Goal: Transaction & Acquisition: Purchase product/service

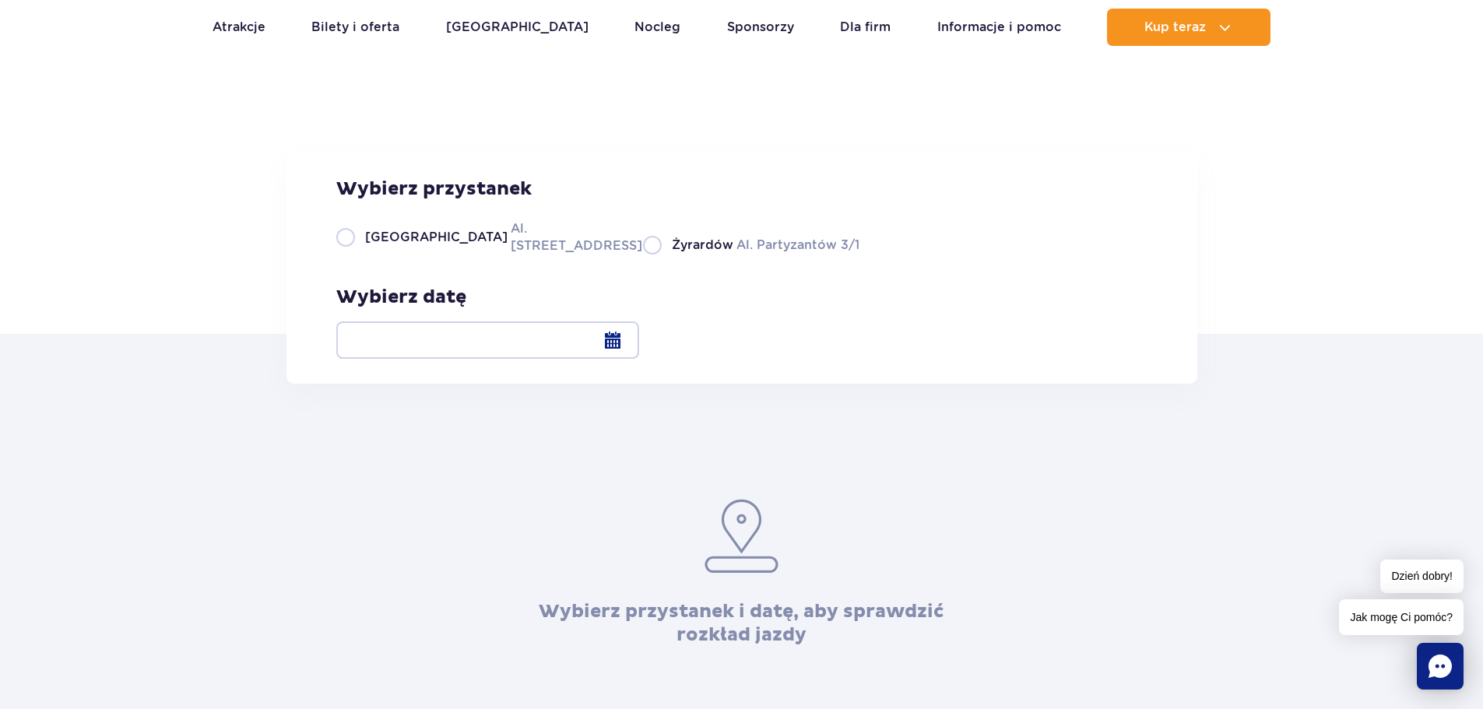
click at [692, 255] on label "Żyrardów Al. Partyzantów 3/1" at bounding box center [751, 244] width 216 height 19
click at [660, 255] on input "Żyrardów Al. Partyzantów 3/1" at bounding box center [651, 252] width 17 height 3
radio input "true"
click at [672, 254] on span "Żyrardów" at bounding box center [702, 245] width 61 height 17
click at [643, 255] on input "Żyrardów Al. Partyzantów 3/1" at bounding box center [651, 252] width 17 height 3
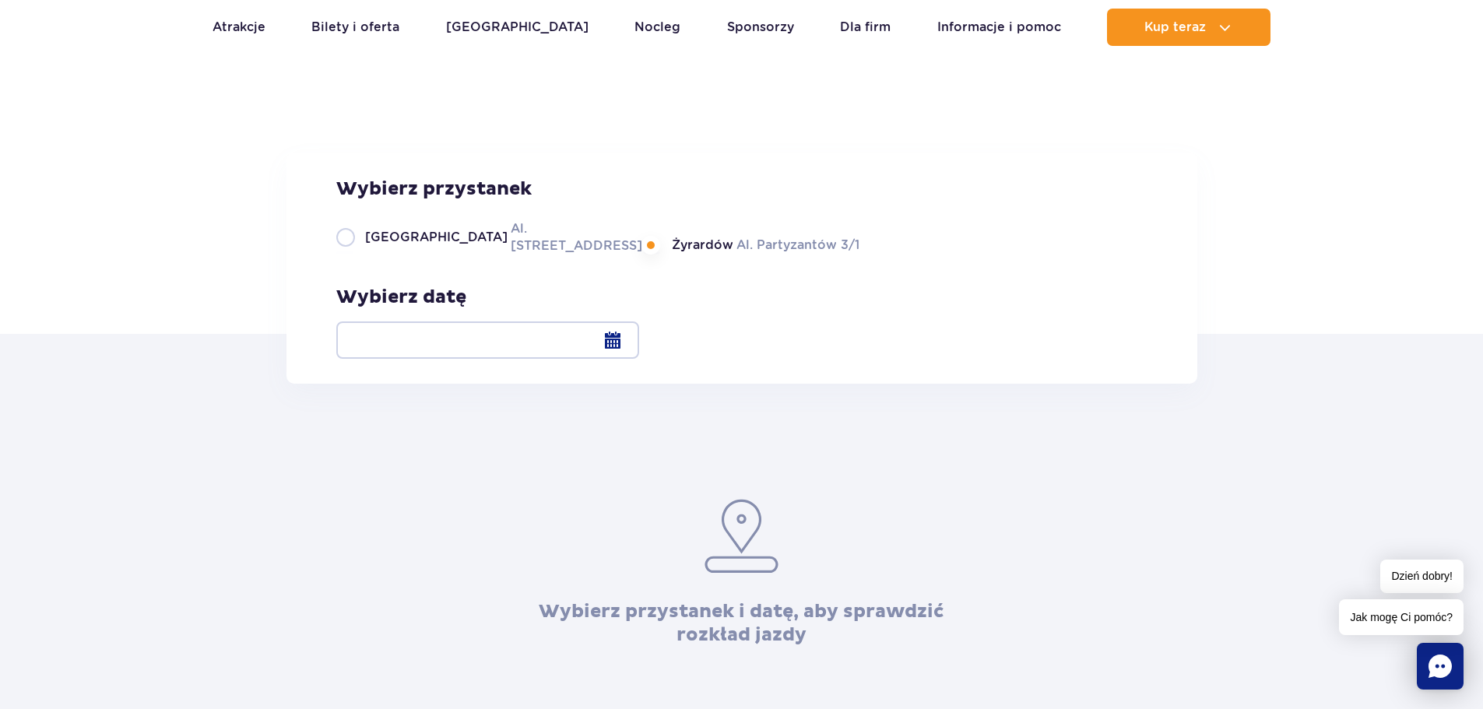
click at [347, 255] on label "Warszawa Al. Jerozolimskie 56" at bounding box center [480, 236] width 288 height 35
click at [347, 255] on input "Warszawa Al. Jerozolimskie 56" at bounding box center [344, 252] width 17 height 3
radio input "true"
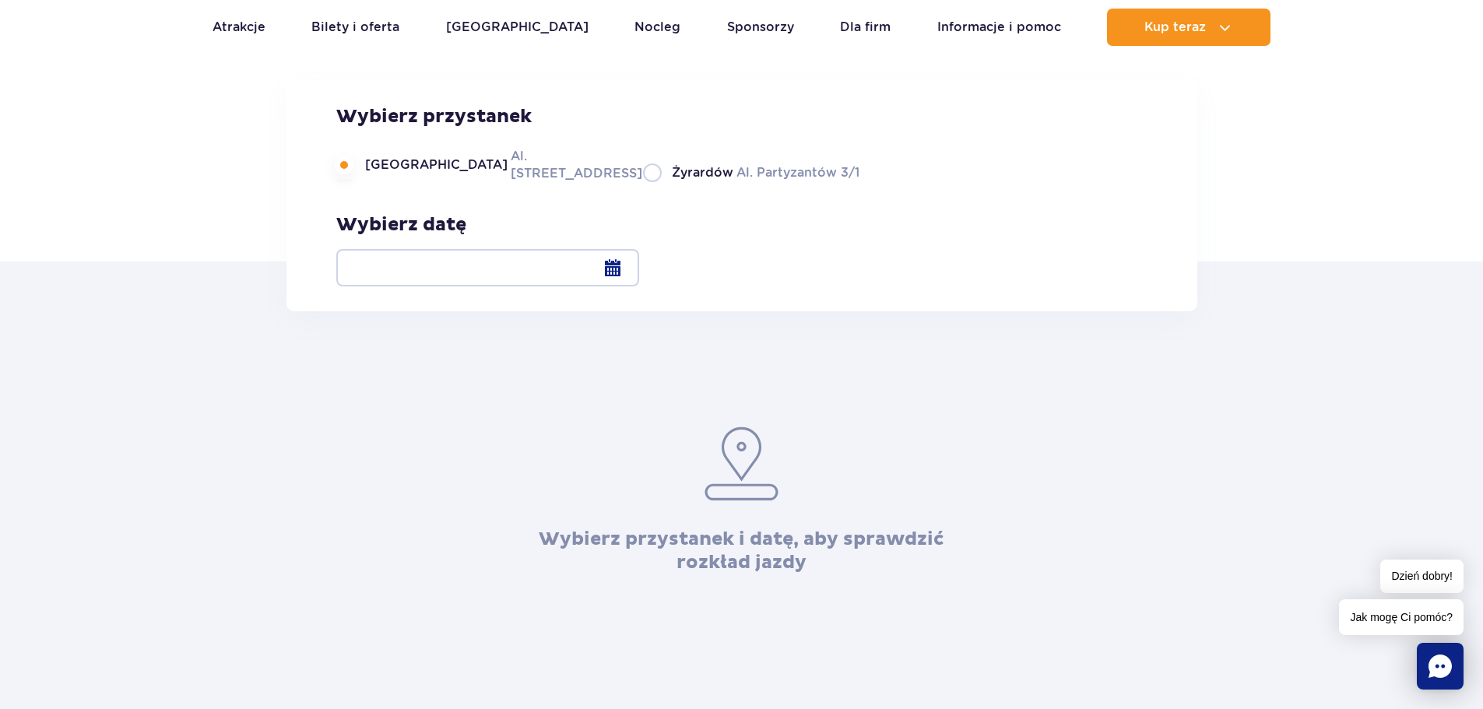
scroll to position [156, 0]
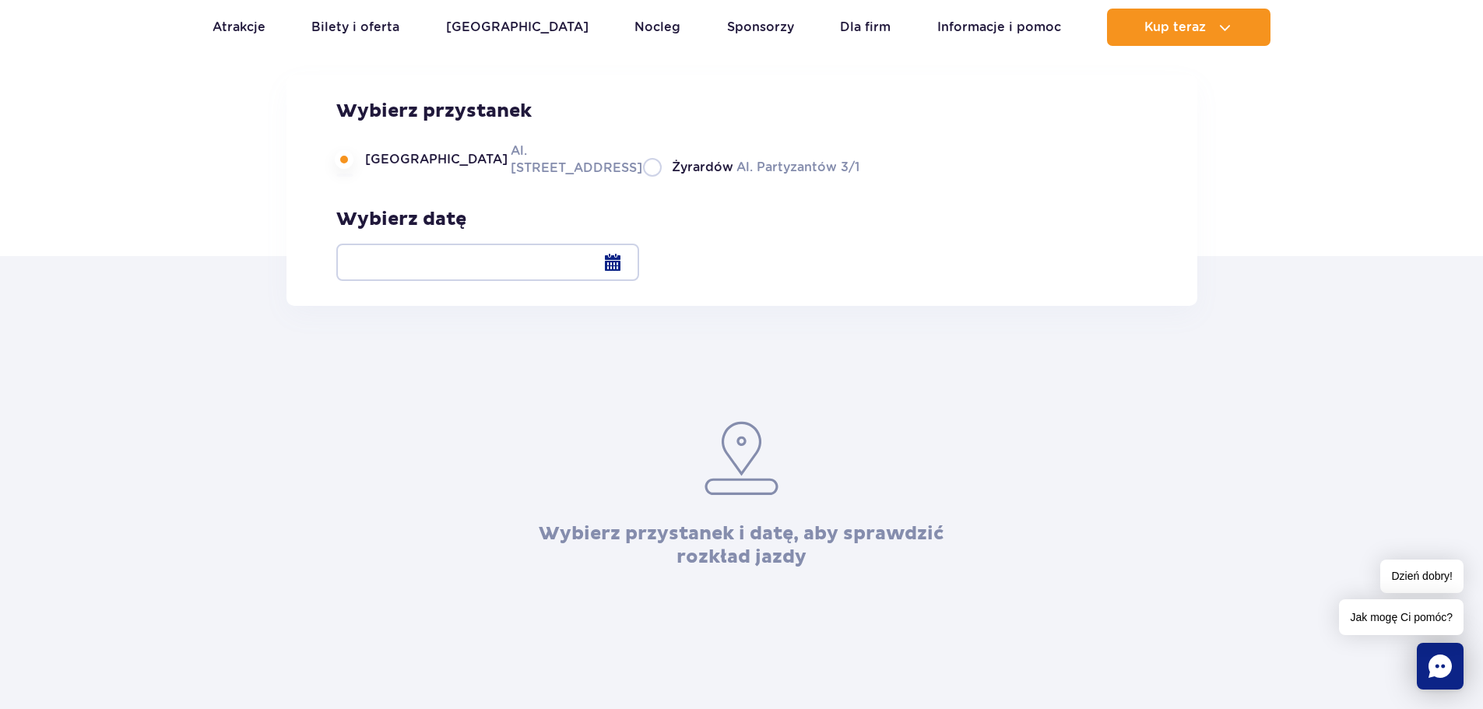
click at [639, 263] on div at bounding box center [487, 262] width 303 height 37
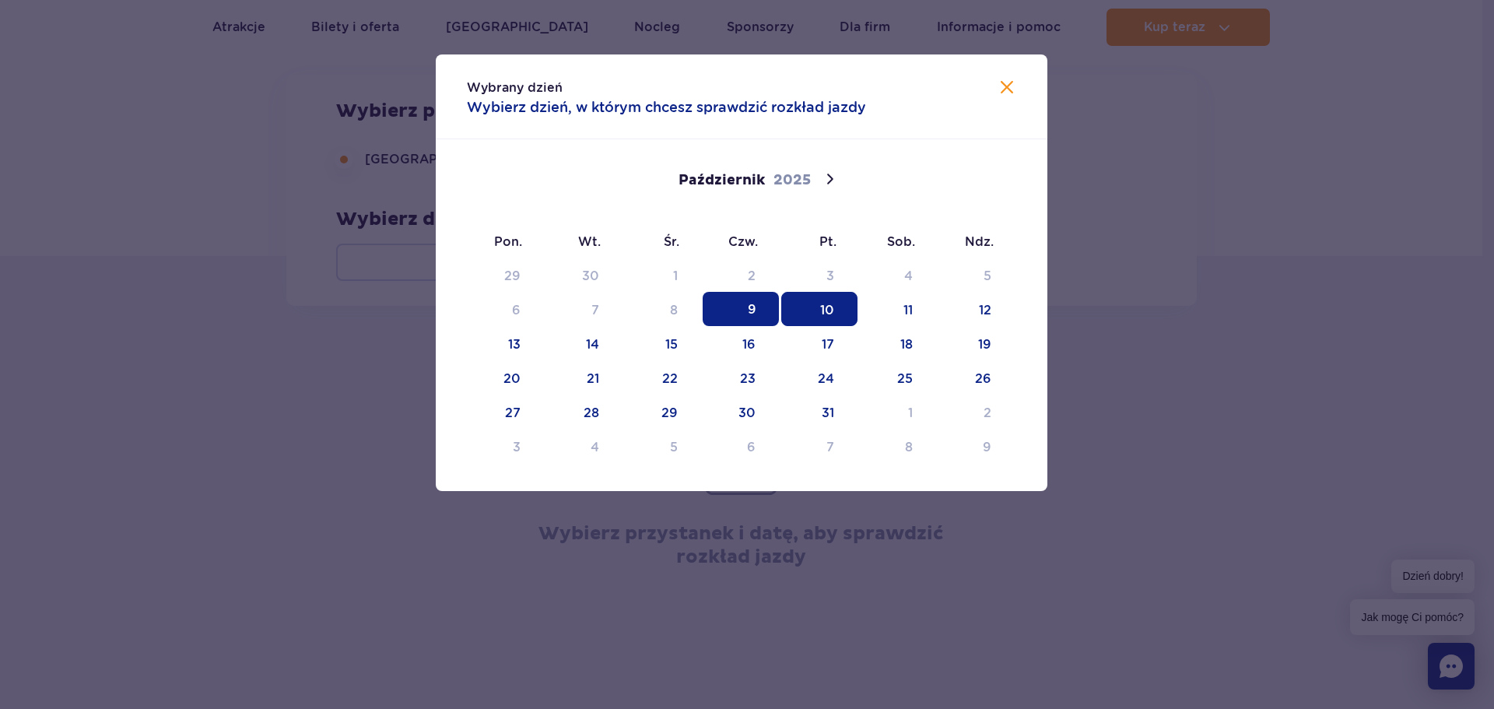
click at [826, 299] on span "10" at bounding box center [819, 309] width 76 height 34
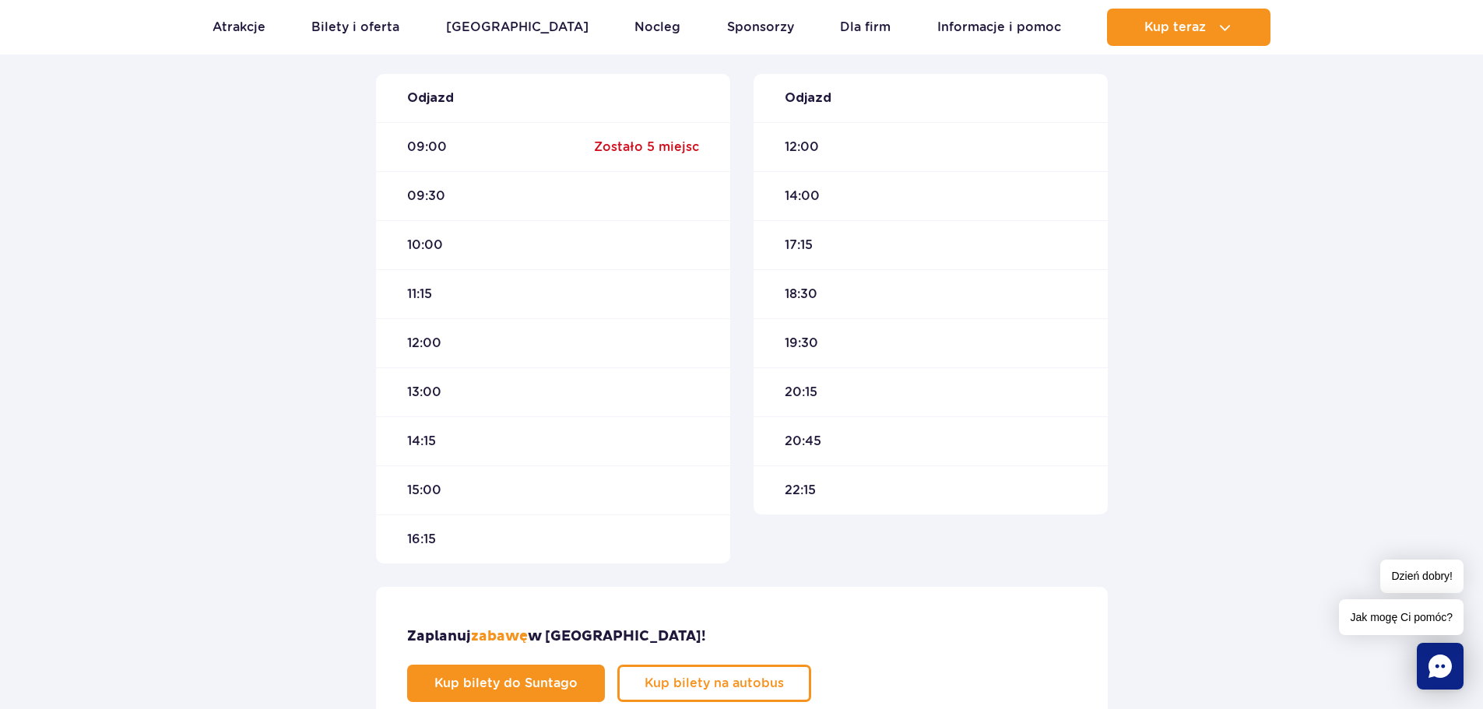
scroll to position [545, 0]
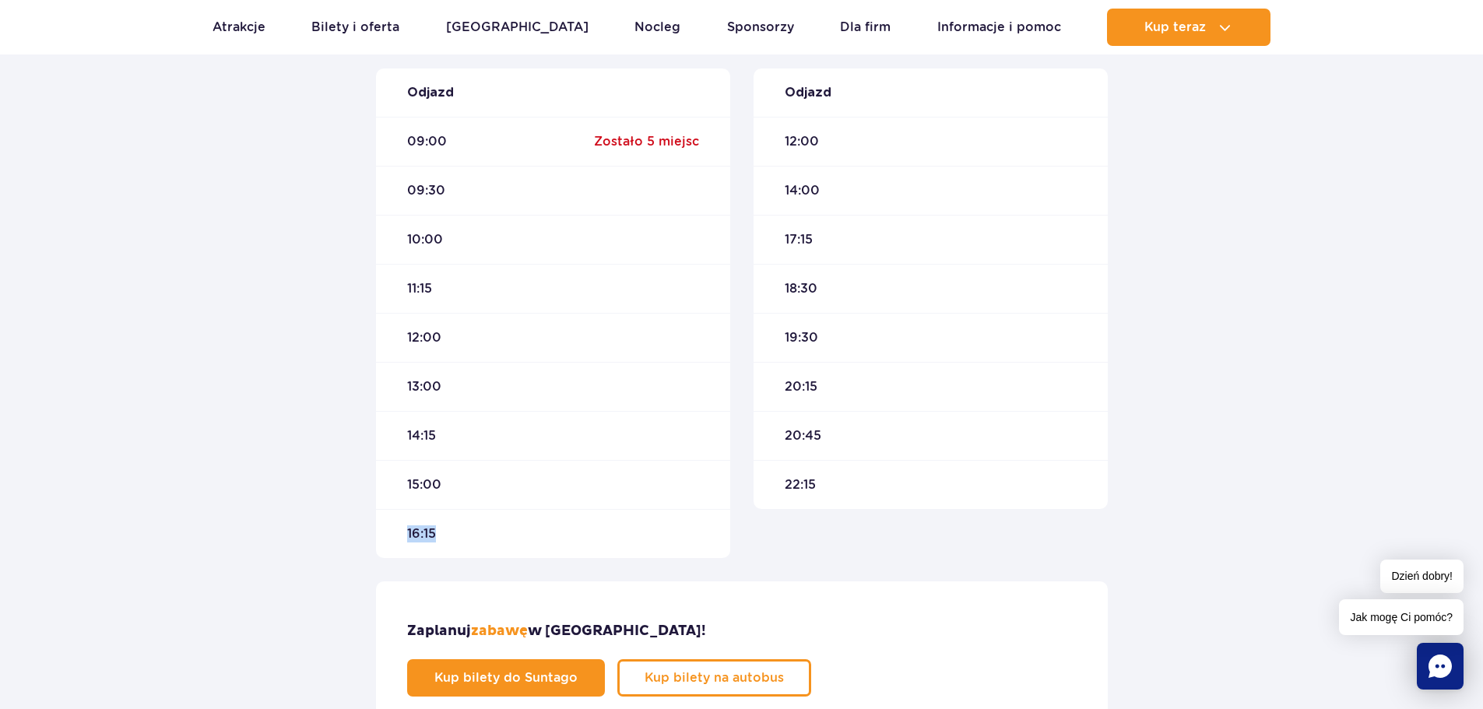
drag, startPoint x: 409, startPoint y: 530, endPoint x: 432, endPoint y: 581, distance: 56.4
click at [453, 530] on div "16:15" at bounding box center [553, 533] width 354 height 49
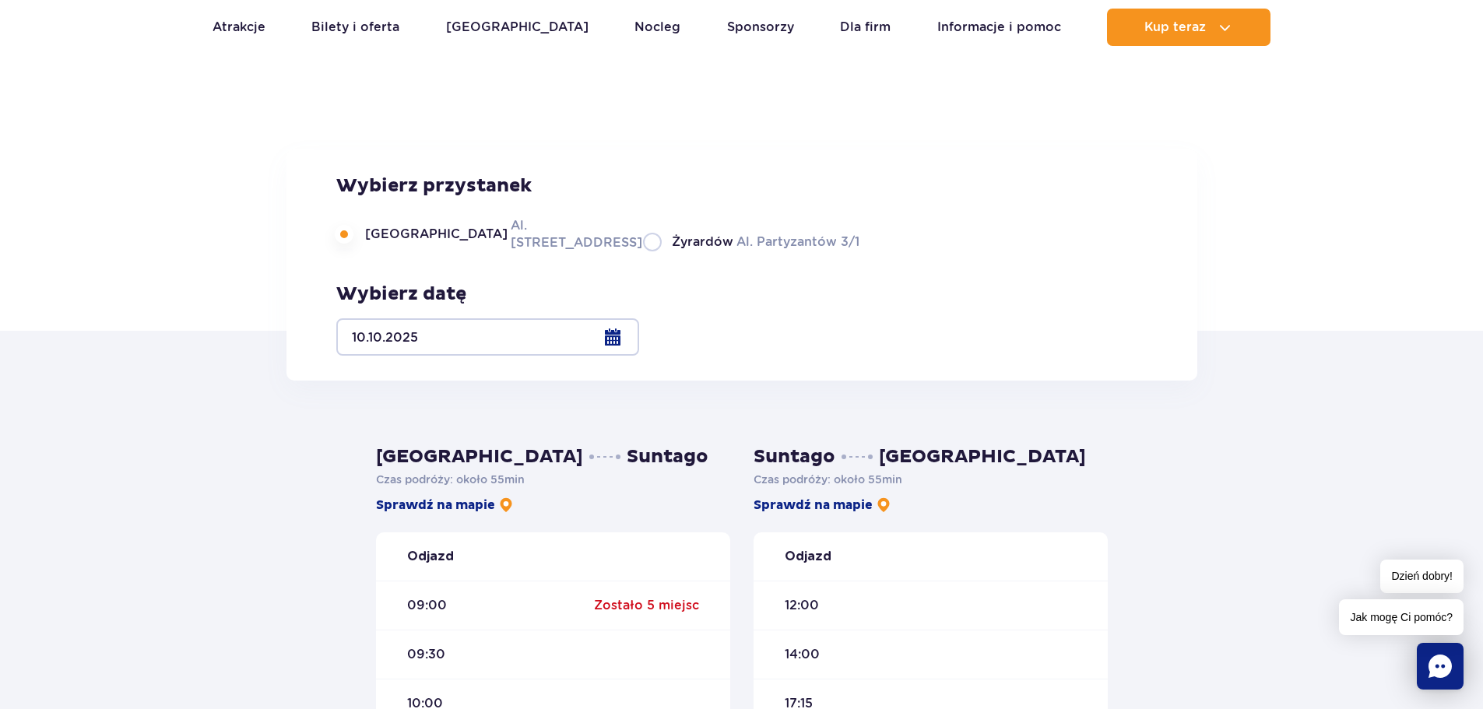
scroll to position [78, 0]
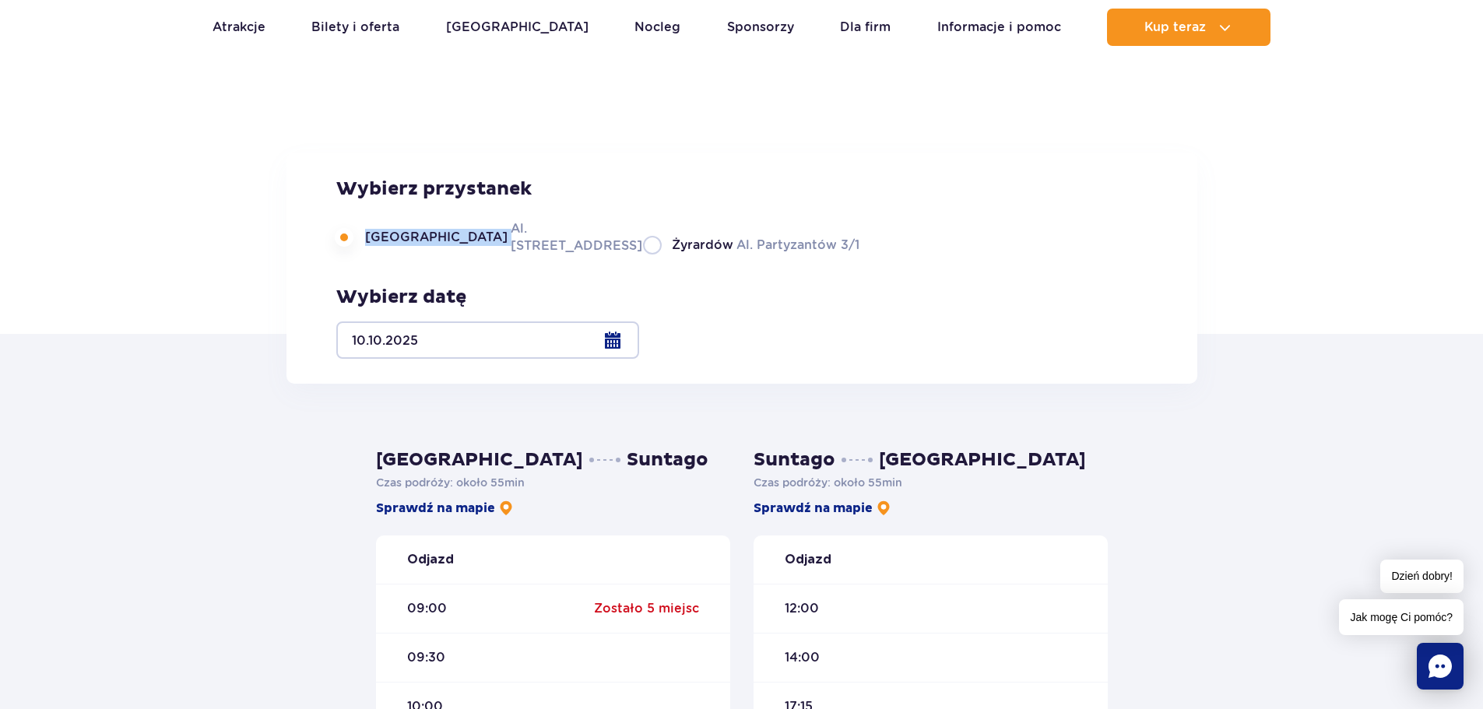
drag, startPoint x: 358, startPoint y: 356, endPoint x: 363, endPoint y: 346, distance: 10.8
click at [363, 255] on div "Wybierz przystanek Warszawa Al. Jerozolimskie 56 Żyrardów Al. Partyzantów 3/1" at bounding box center [597, 215] width 523 height 77
click at [347, 368] on div "Wybierz przystanek Warszawa Al. Jerozolimskie 56 Żyrardów Al. Partyzantów 3/1 W…" at bounding box center [741, 268] width 911 height 231
drag, startPoint x: 360, startPoint y: 353, endPoint x: 555, endPoint y: 344, distance: 195.6
click at [555, 255] on div "Wybierz przystanek Warszawa Al. Jerozolimskie 56 Żyrardów Al. Partyzantów 3/1" at bounding box center [597, 215] width 523 height 77
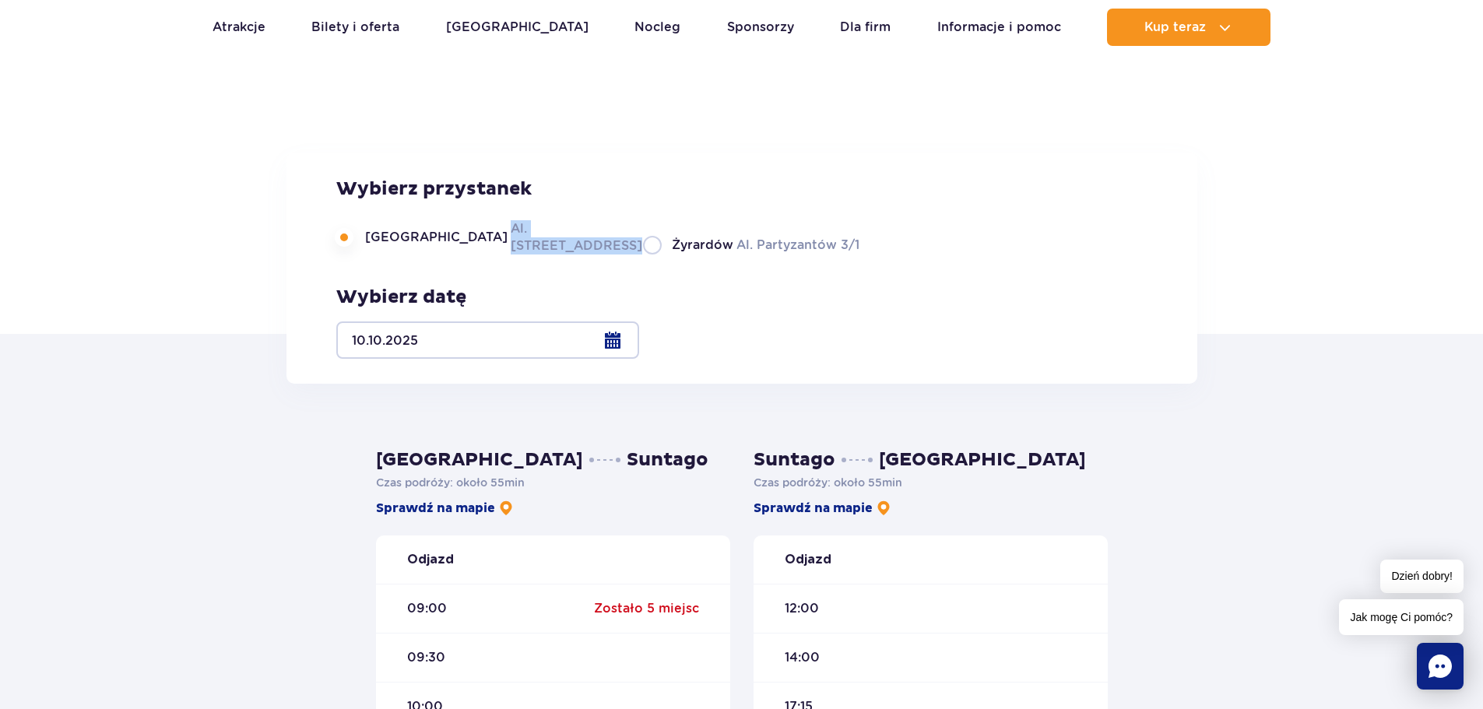
copy label "Al. Jerozolimskie 56"
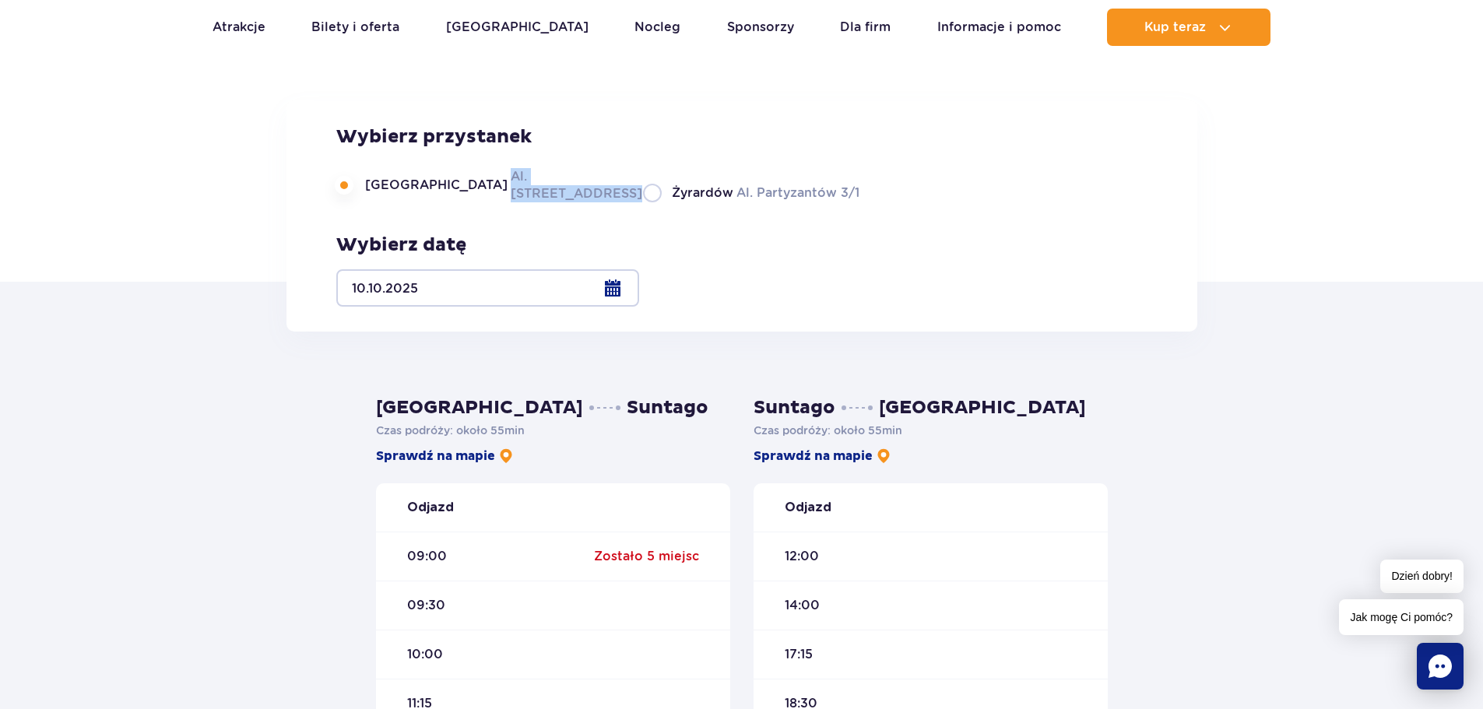
scroll to position [467, 0]
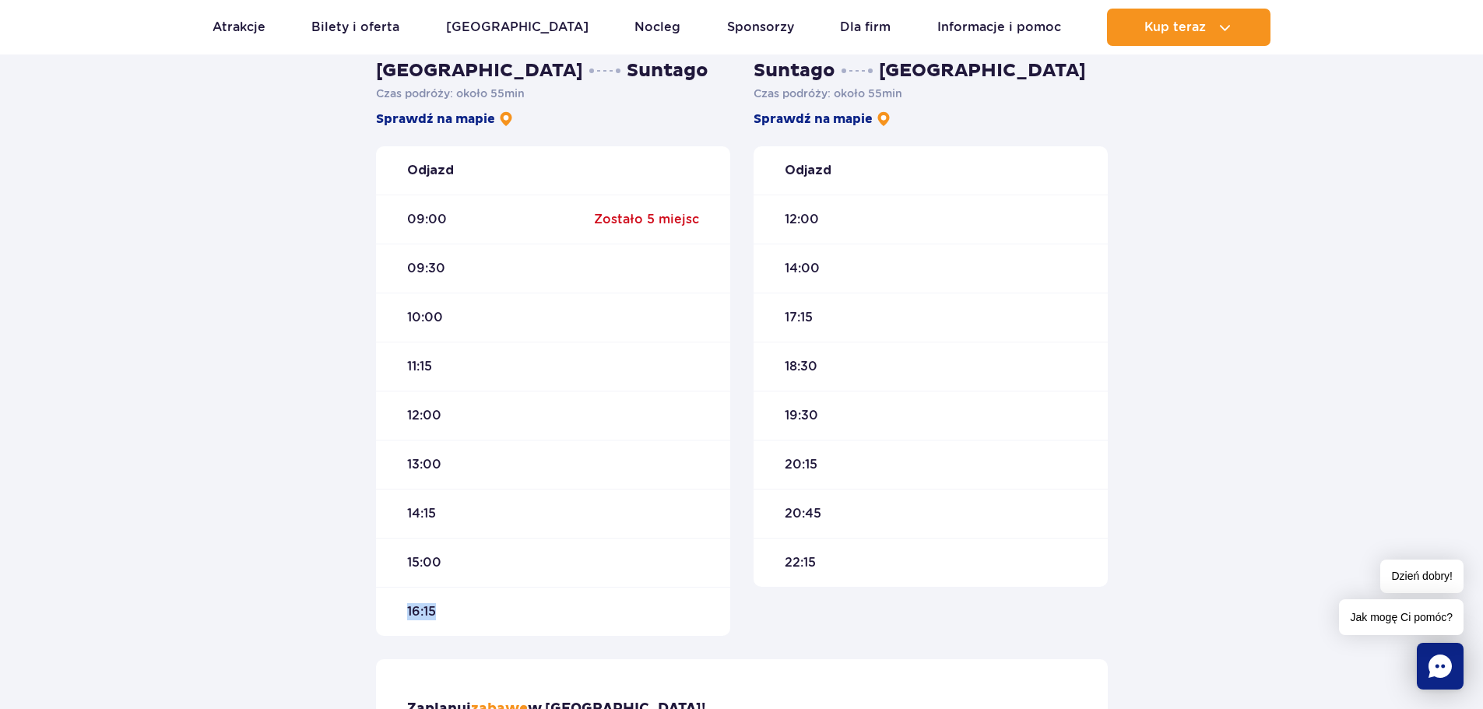
drag, startPoint x: 417, startPoint y: 615, endPoint x: 520, endPoint y: 621, distance: 102.9
click at [520, 621] on div "16:15" at bounding box center [553, 611] width 354 height 49
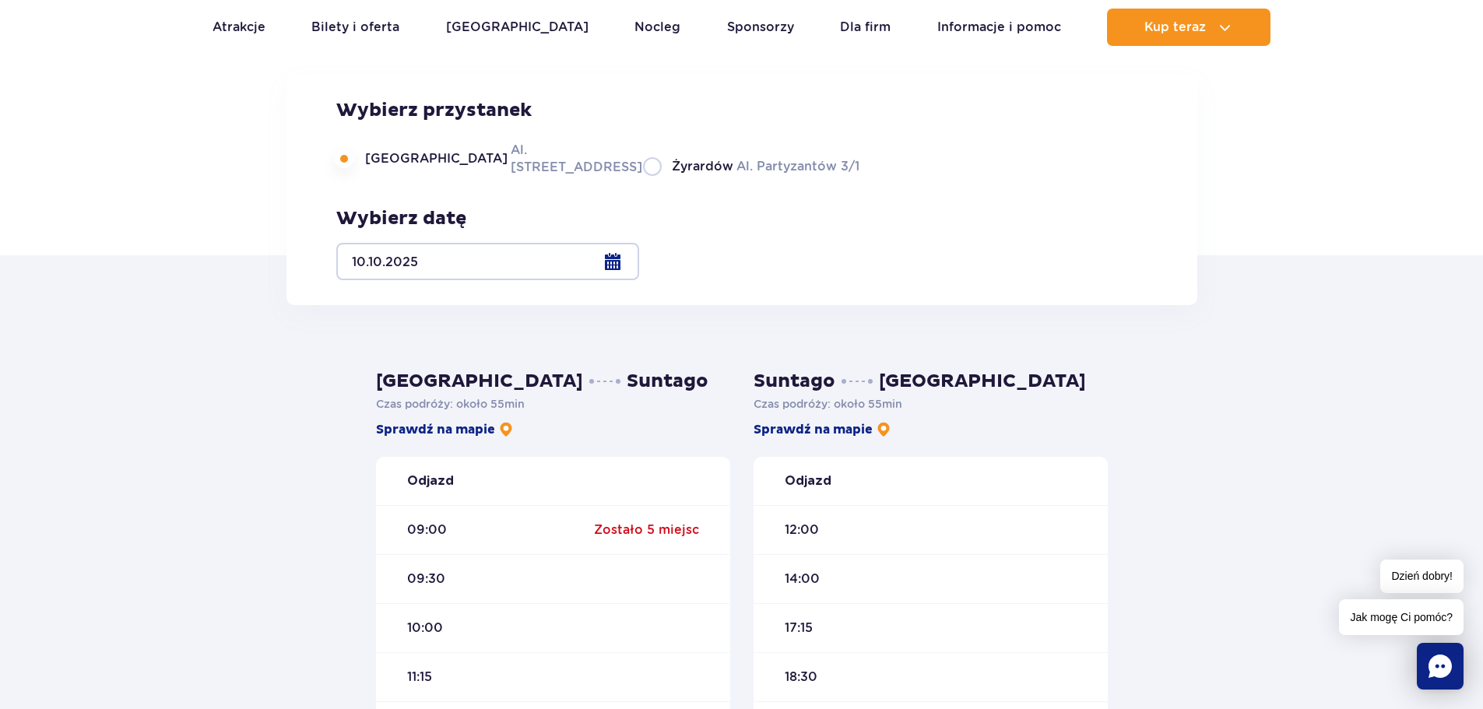
scroll to position [156, 0]
drag, startPoint x: 803, startPoint y: 271, endPoint x: 789, endPoint y: 269, distance: 14.1
click at [789, 269] on div "Wybierz przystanek Warszawa Al. Jerozolimskie 56 Żyrardów Al. Partyzantów 3/1 W…" at bounding box center [741, 190] width 811 height 181
copy label "Żyrardów Al. Partyzantów 3/1"
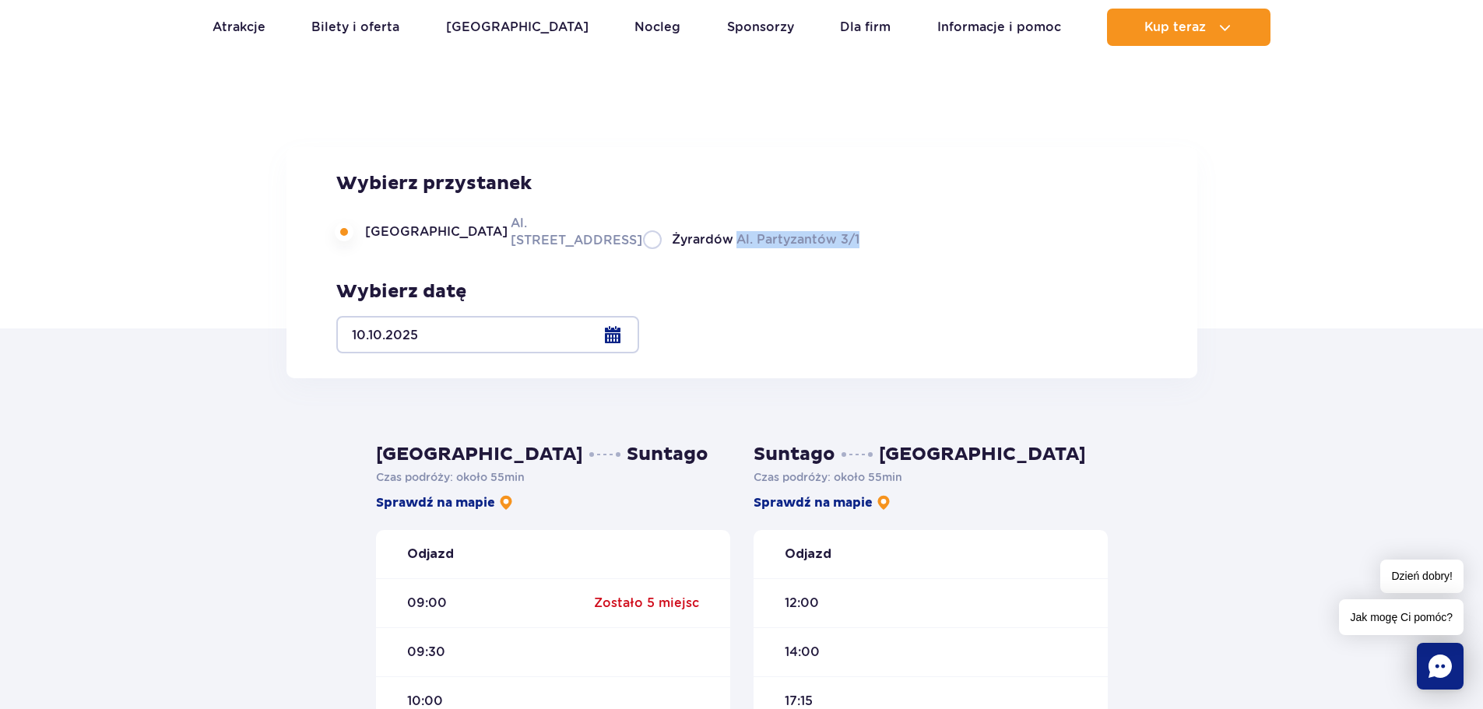
scroll to position [78, 0]
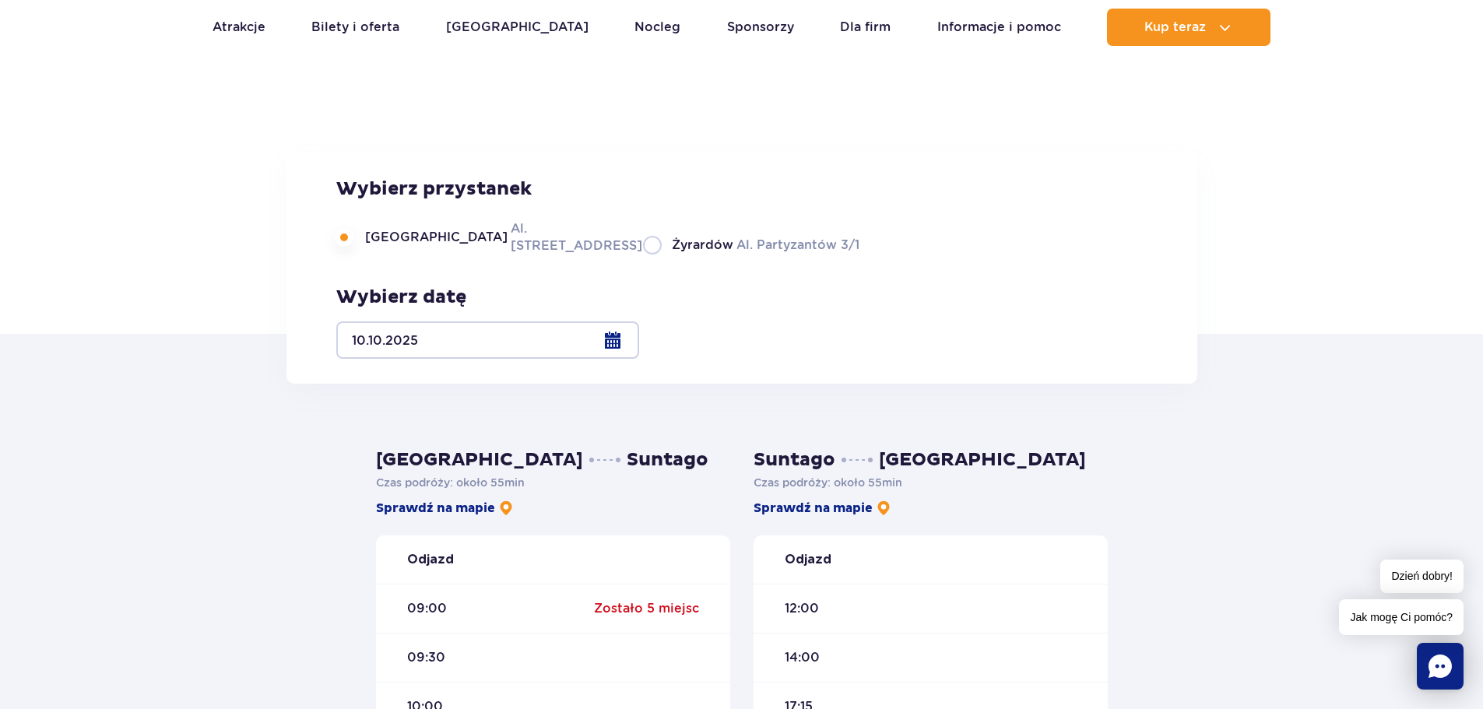
click at [639, 339] on div at bounding box center [487, 339] width 303 height 37
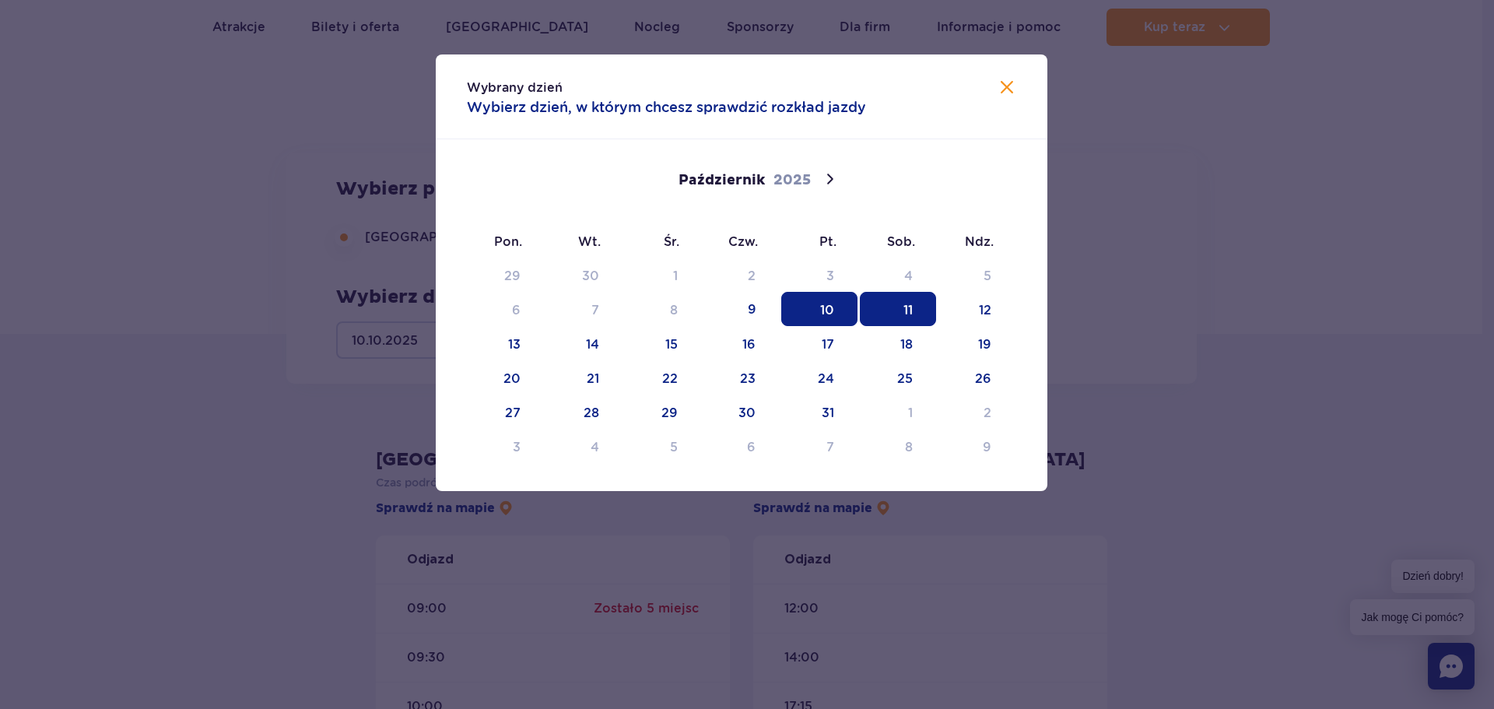
click at [904, 306] on span "11" at bounding box center [898, 309] width 76 height 34
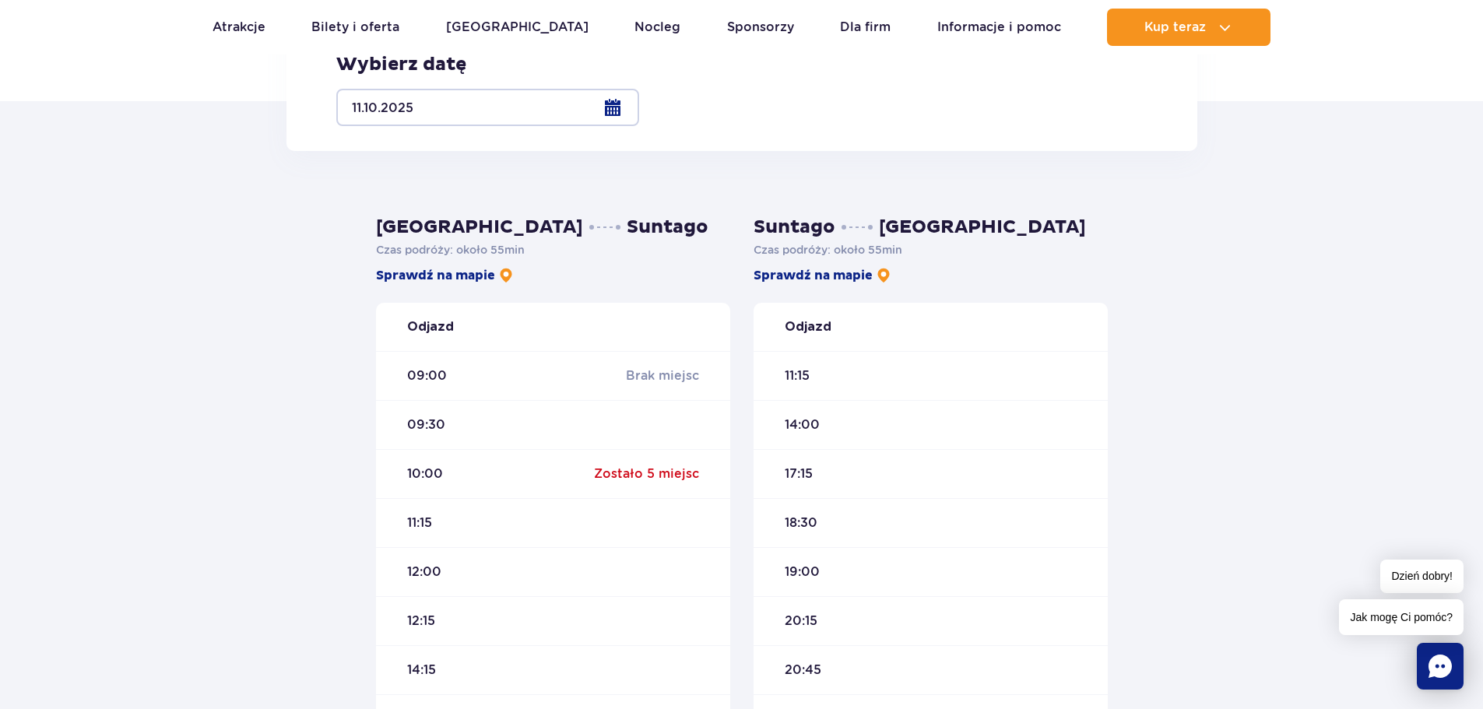
scroll to position [311, 0]
drag, startPoint x: 423, startPoint y: 377, endPoint x: 462, endPoint y: 378, distance: 38.2
click at [462, 378] on div "09:00 Brak miejsc" at bounding box center [553, 374] width 354 height 49
drag, startPoint x: 409, startPoint y: 420, endPoint x: 456, endPoint y: 422, distance: 47.5
click at [452, 422] on div "09:30" at bounding box center [553, 423] width 354 height 49
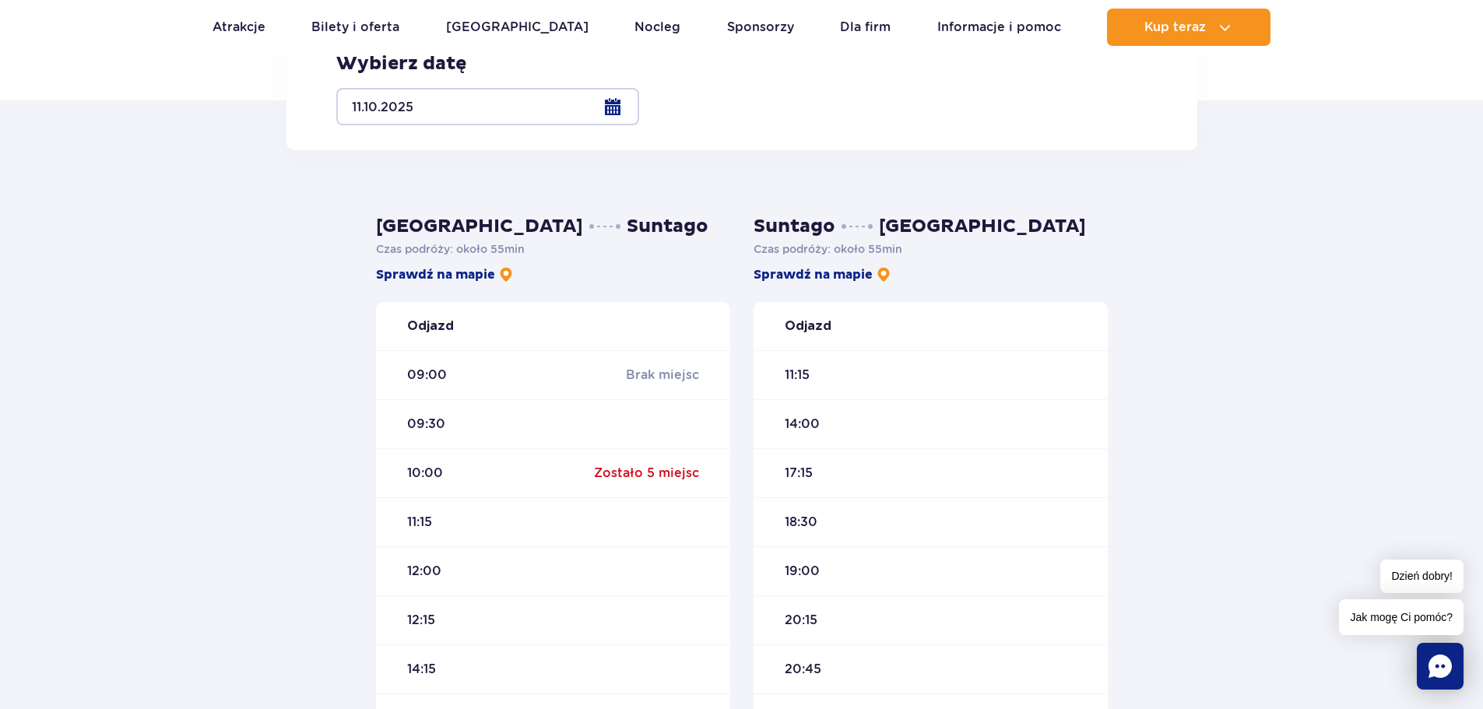
click at [483, 371] on div "09:00 Brak miejsc" at bounding box center [553, 374] width 354 height 49
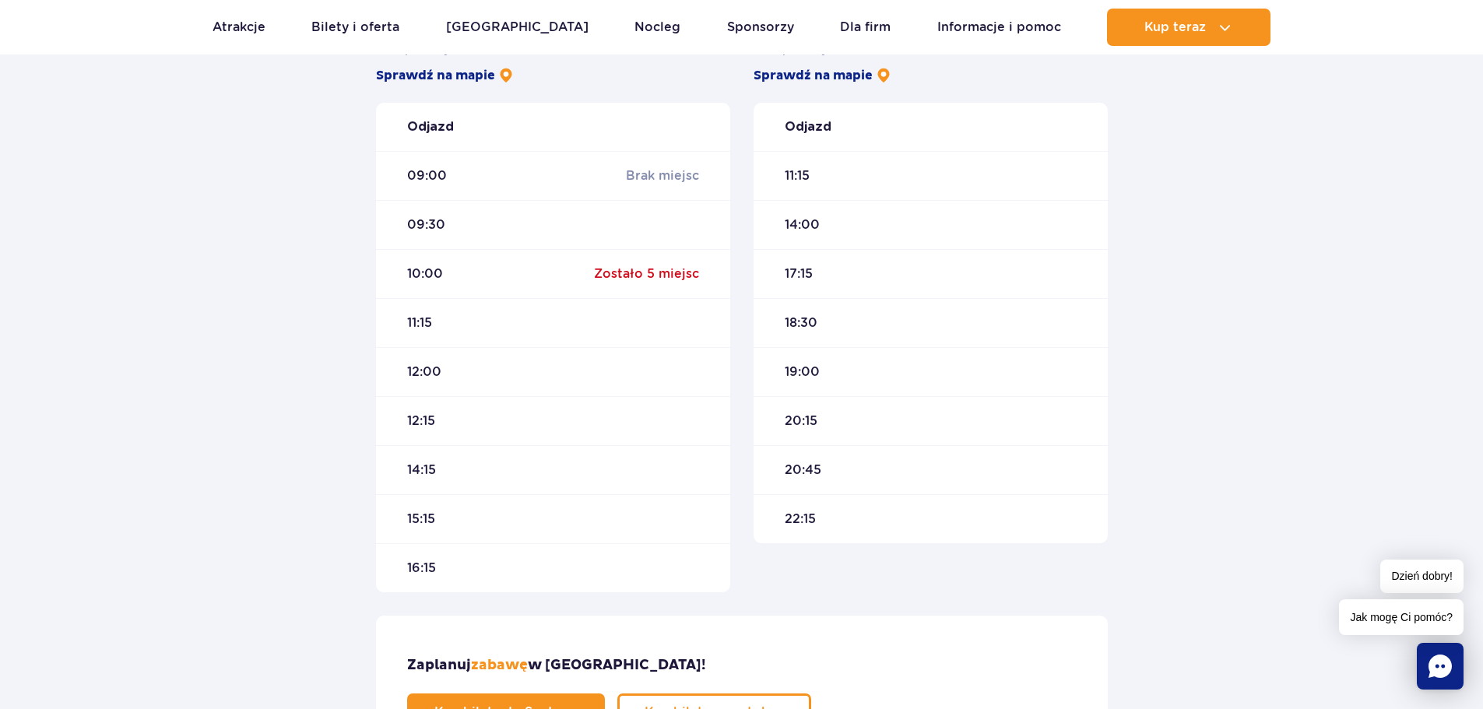
scroll to position [389, 0]
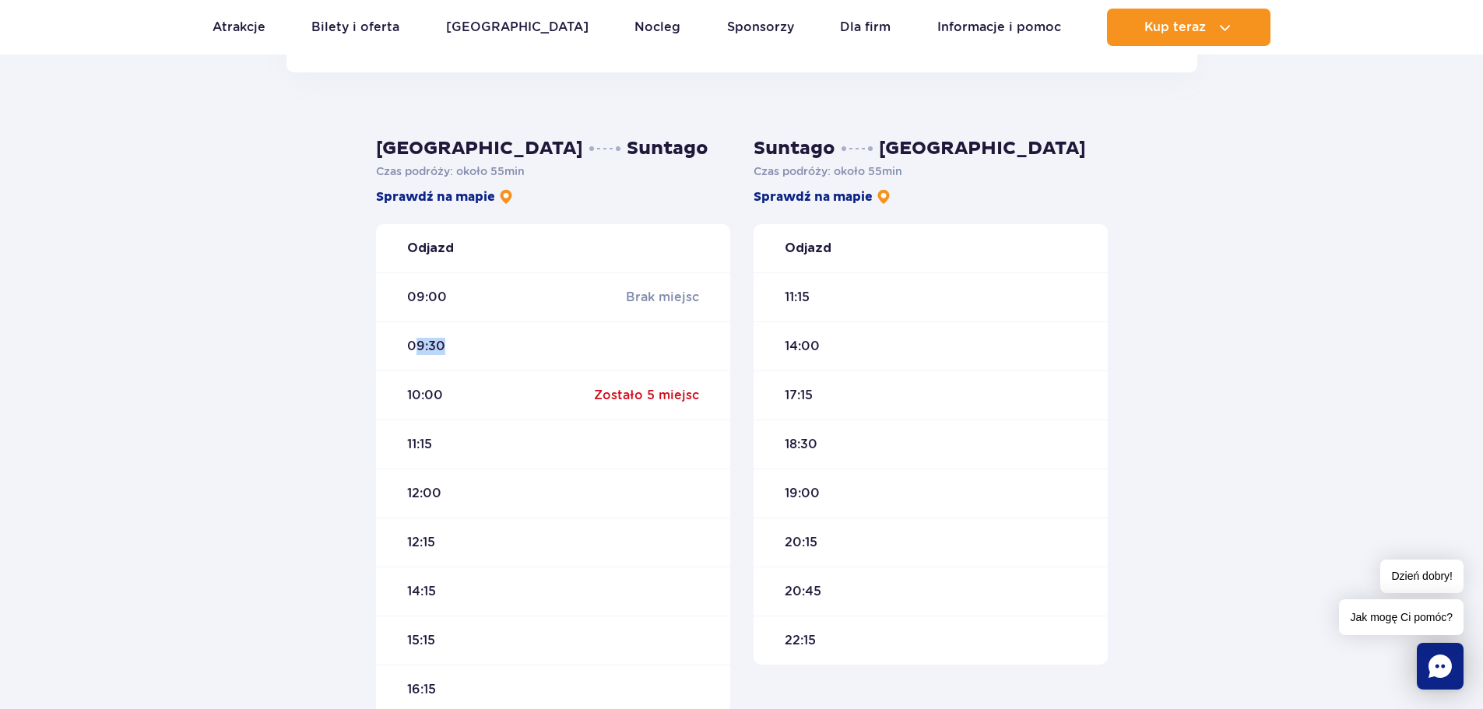
drag, startPoint x: 413, startPoint y: 347, endPoint x: 446, endPoint y: 350, distance: 33.6
click at [446, 350] on div "09:30" at bounding box center [553, 345] width 354 height 49
drag, startPoint x: 494, startPoint y: 171, endPoint x: 503, endPoint y: 171, distance: 8.6
click at [503, 170] on span "około 55 min" at bounding box center [490, 171] width 68 height 12
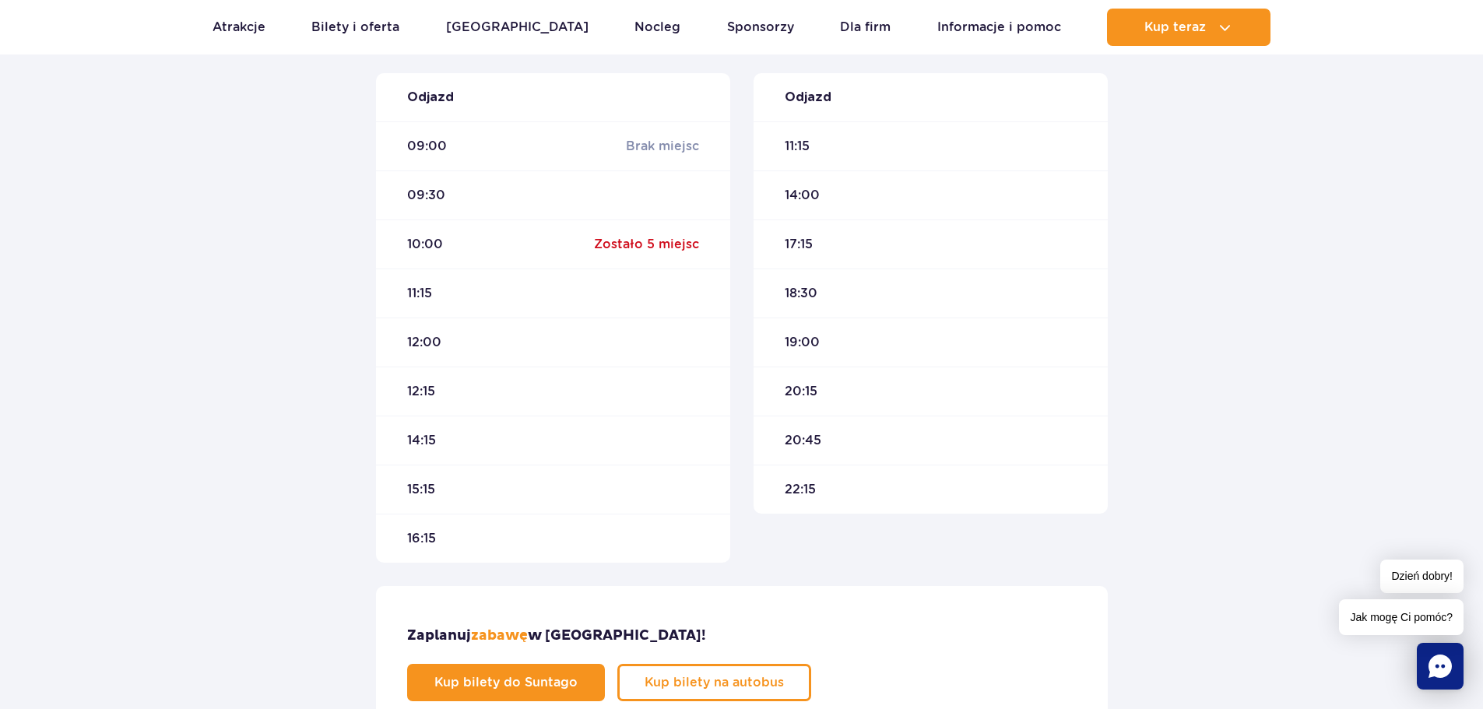
scroll to position [545, 0]
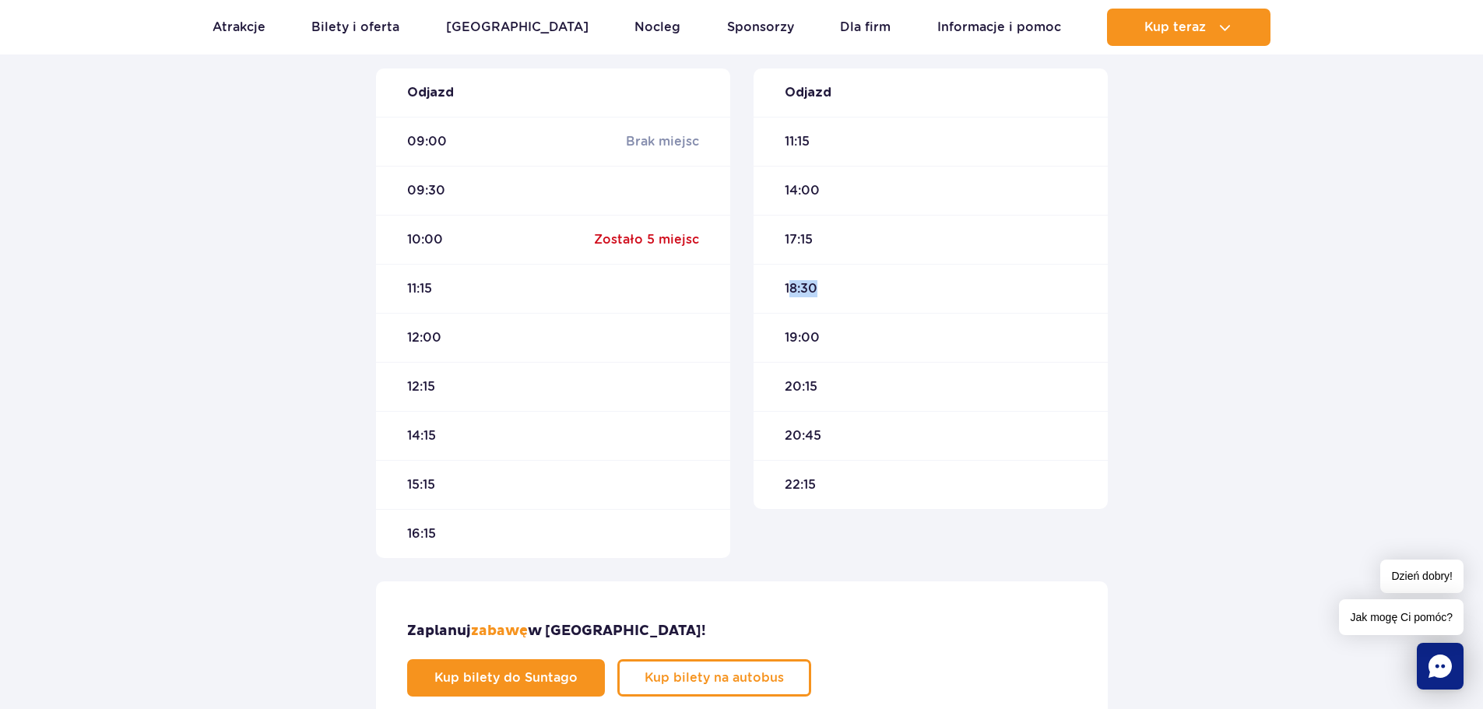
drag, startPoint x: 788, startPoint y: 289, endPoint x: 816, endPoint y: 293, distance: 27.5
click at [817, 289] on div "18:30" at bounding box center [930, 288] width 354 height 49
drag, startPoint x: 783, startPoint y: 346, endPoint x: 821, endPoint y: 349, distance: 38.3
click at [820, 346] on div "19:00" at bounding box center [930, 337] width 354 height 49
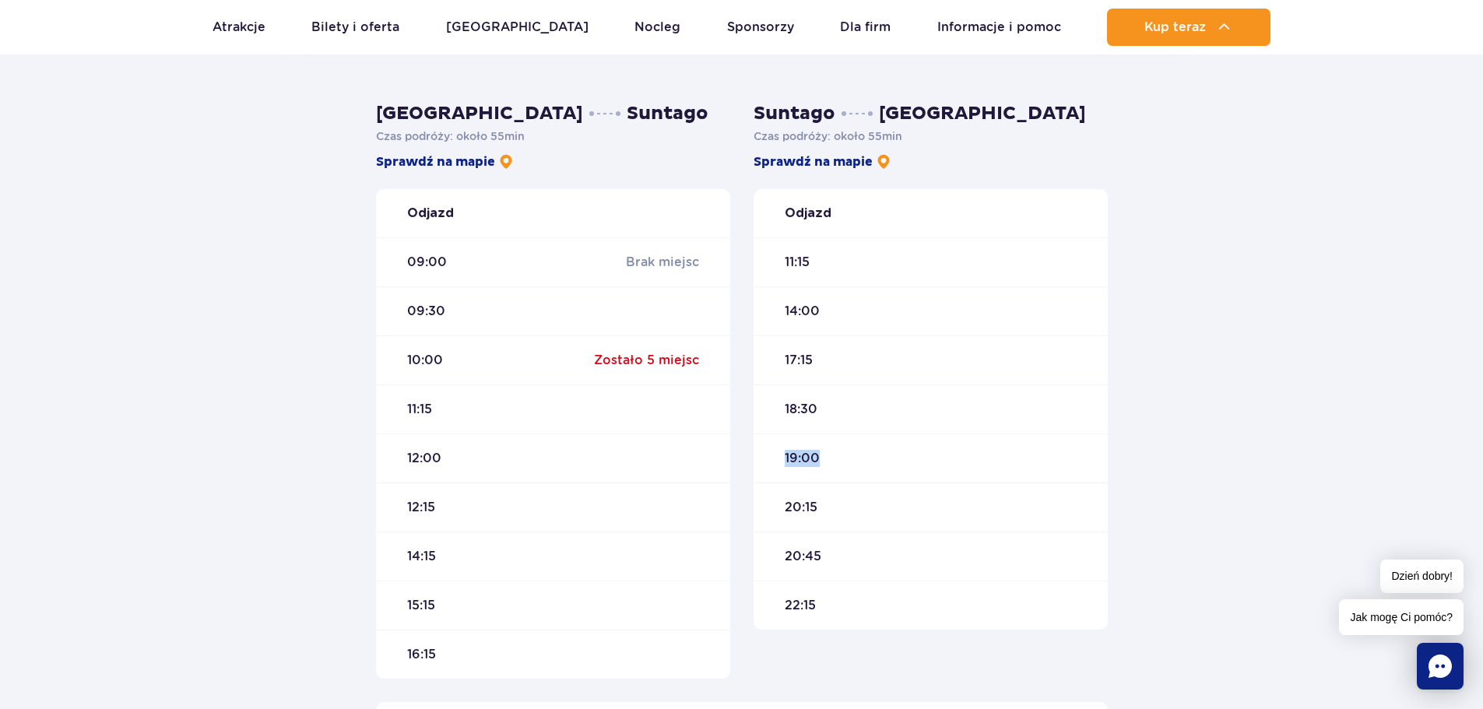
scroll to position [389, 0]
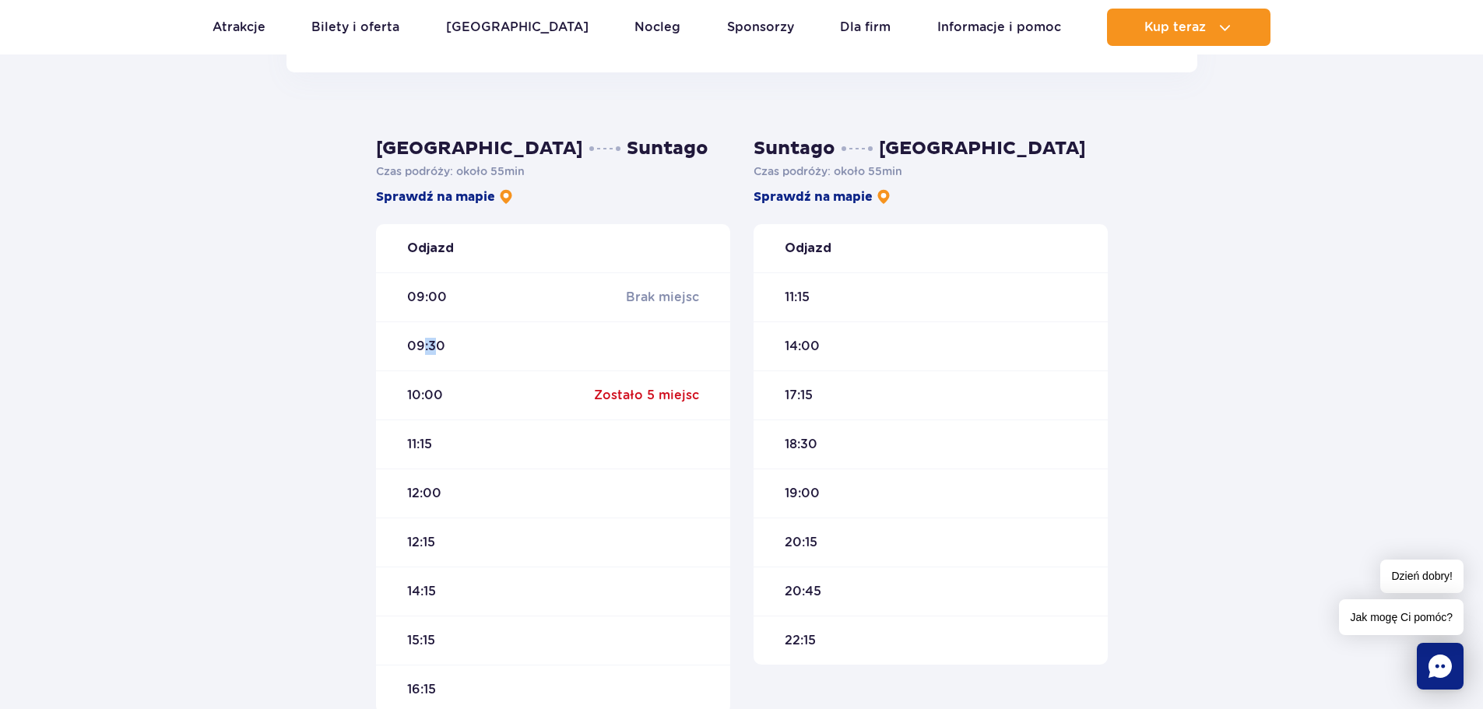
drag, startPoint x: 421, startPoint y: 353, endPoint x: 460, endPoint y: 396, distance: 58.4
click at [441, 351] on span "09:30" at bounding box center [426, 346] width 38 height 17
drag, startPoint x: 781, startPoint y: 395, endPoint x: 815, endPoint y: 399, distance: 33.7
click at [815, 399] on div "17:15" at bounding box center [930, 394] width 354 height 49
drag, startPoint x: 778, startPoint y: 449, endPoint x: 803, endPoint y: 445, distance: 26.0
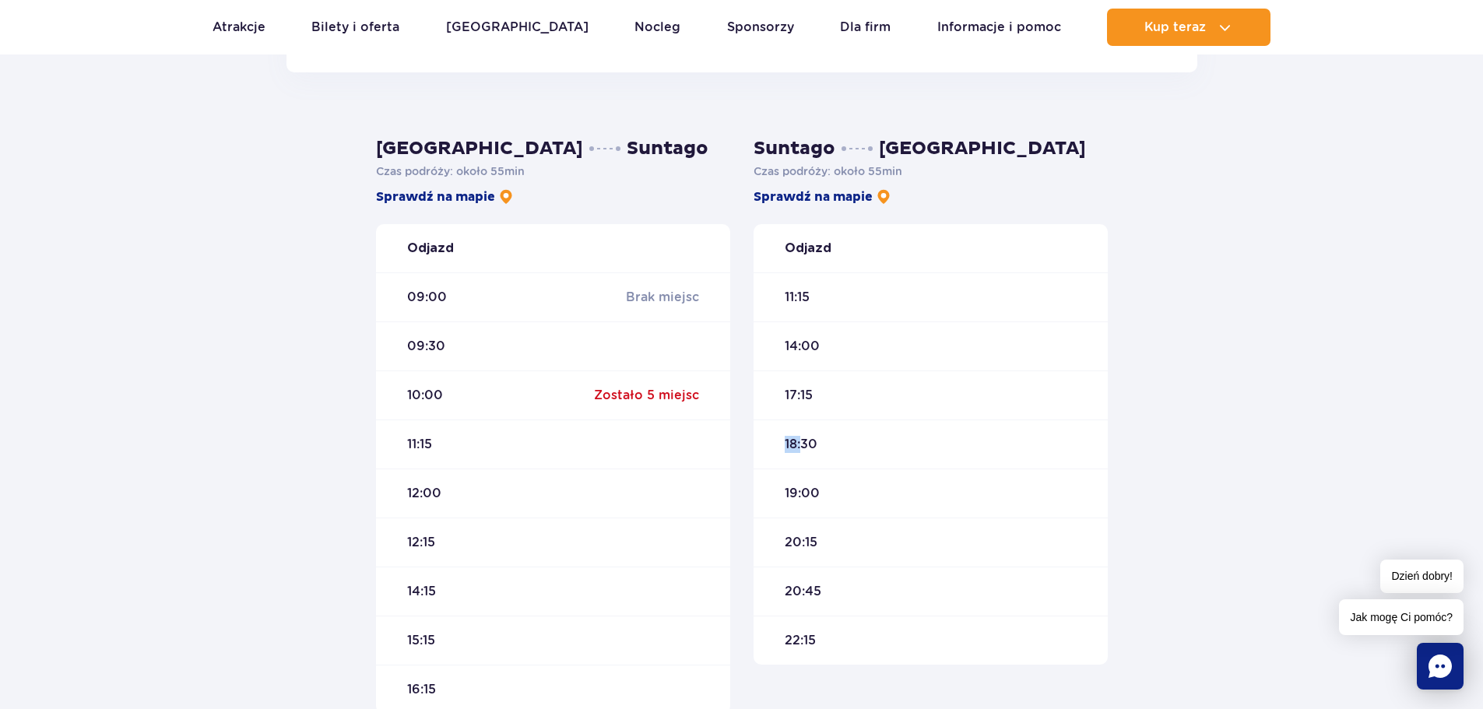
click at [803, 445] on div "18:30" at bounding box center [930, 444] width 354 height 49
drag, startPoint x: 791, startPoint y: 490, endPoint x: 809, endPoint y: 493, distance: 18.1
click at [806, 493] on span "19:00" at bounding box center [802, 493] width 35 height 17
drag, startPoint x: 778, startPoint y: 546, endPoint x: 827, endPoint y: 543, distance: 49.1
click at [827, 543] on div "20:15" at bounding box center [930, 542] width 354 height 49
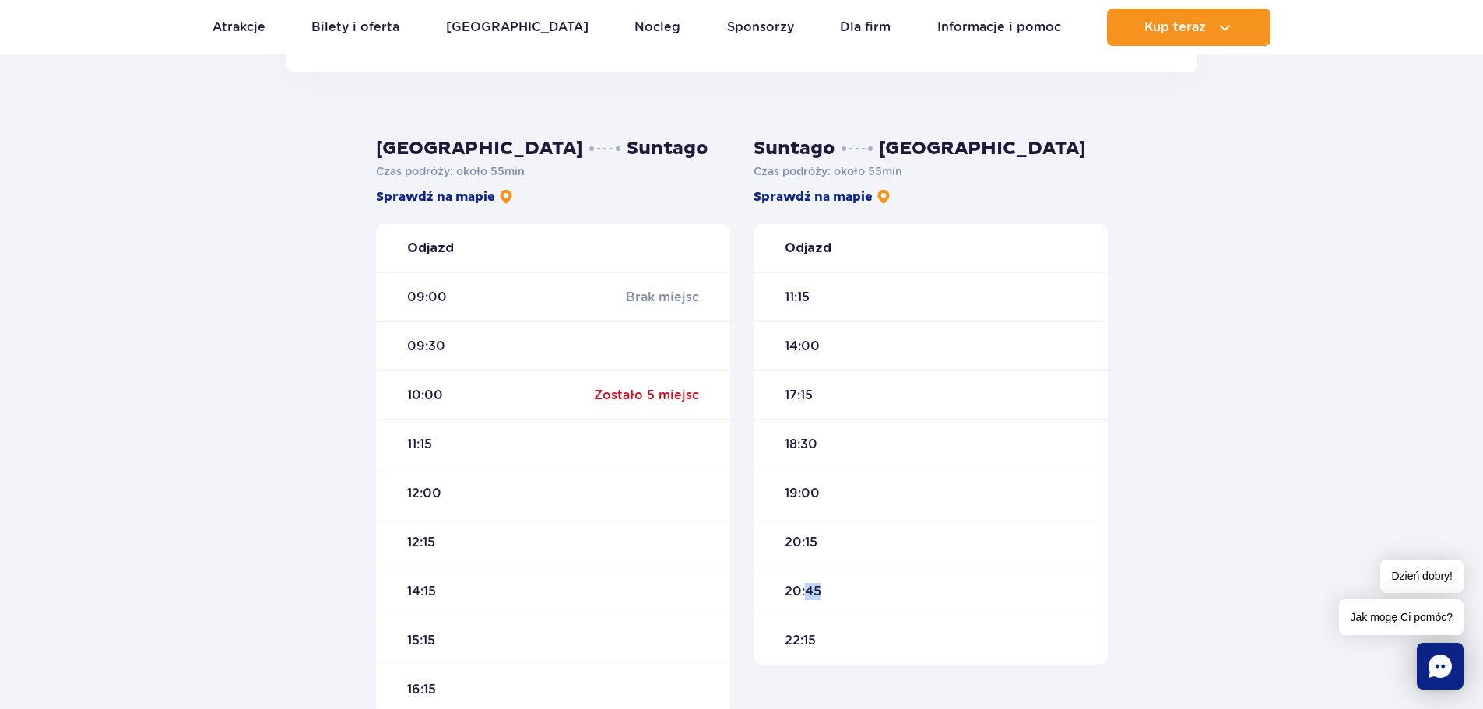
drag, startPoint x: 804, startPoint y: 595, endPoint x: 827, endPoint y: 596, distance: 22.6
click at [827, 595] on div "20:45" at bounding box center [930, 591] width 354 height 49
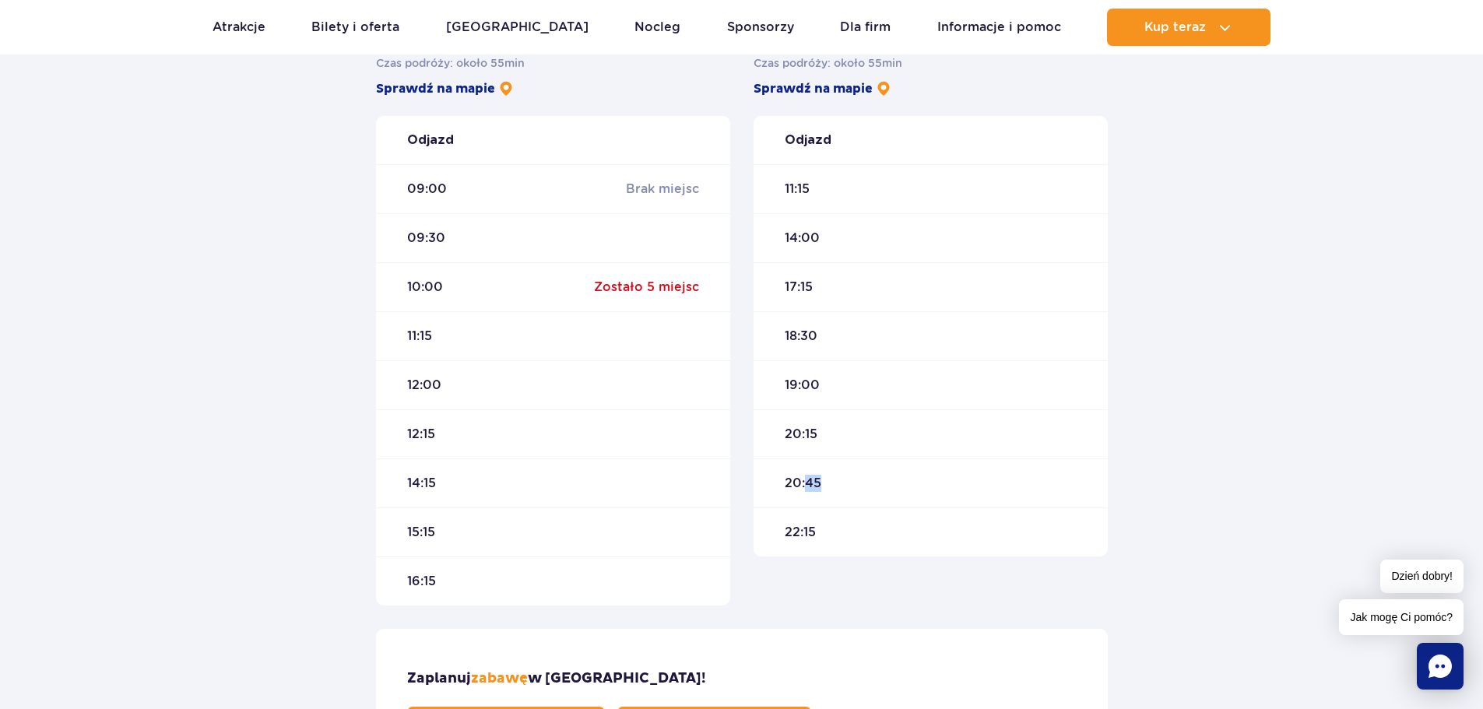
scroll to position [311, 0]
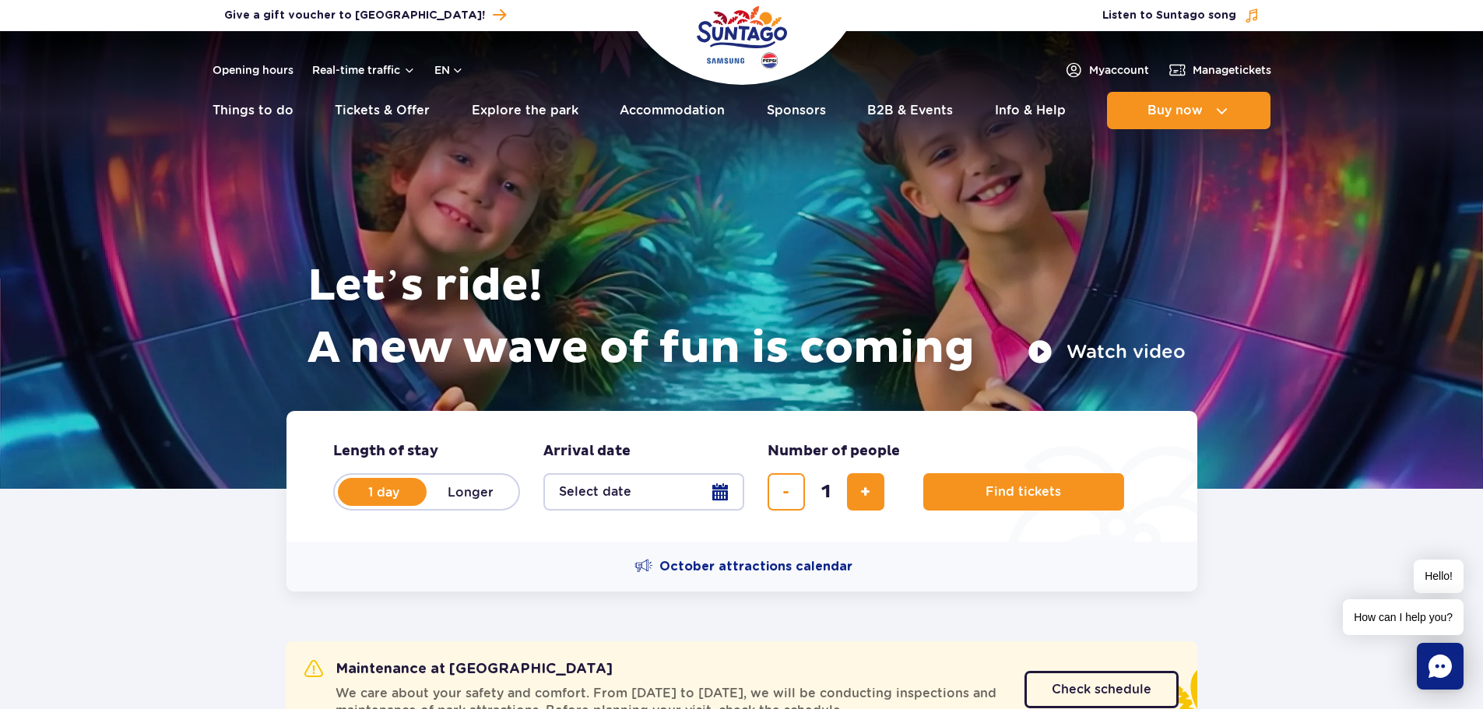
click at [605, 491] on button "Select date" at bounding box center [643, 491] width 201 height 37
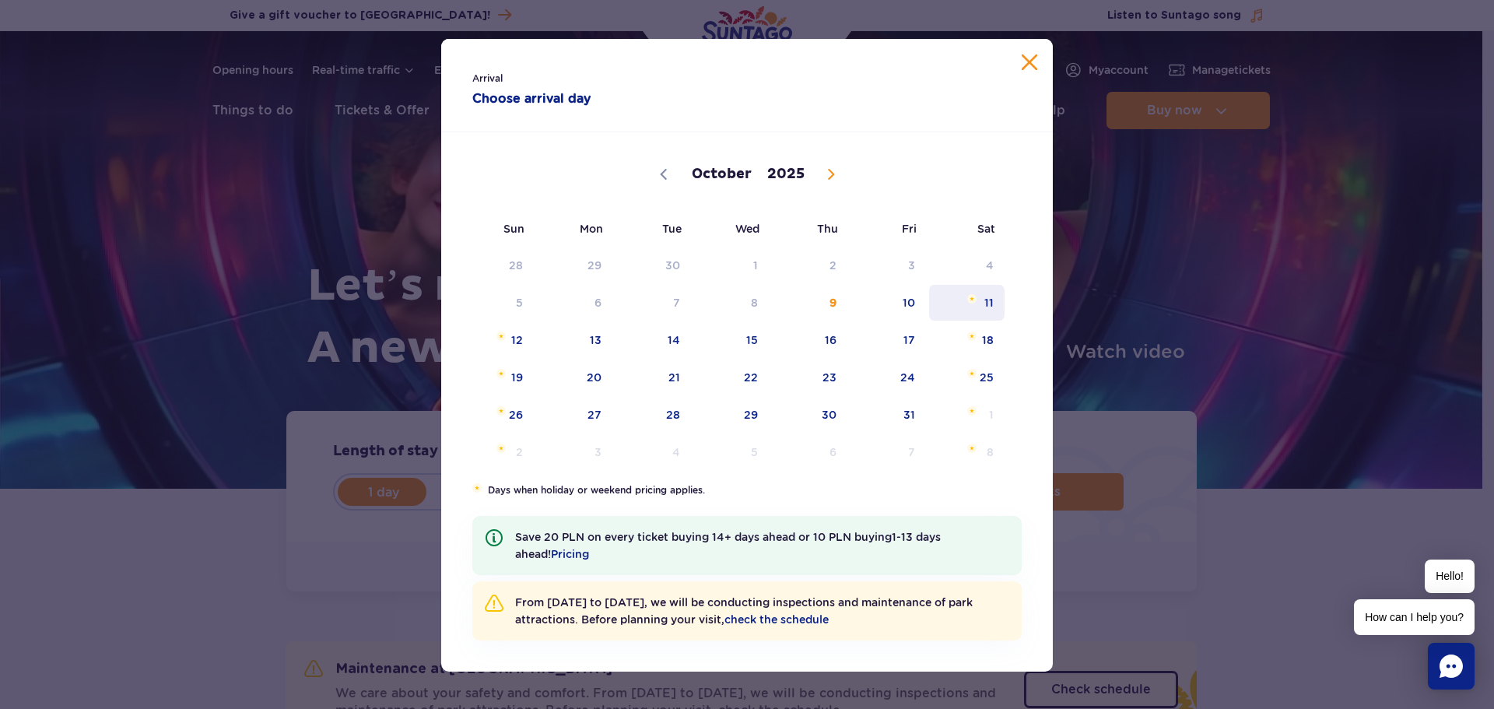
click at [969, 302] on span "October 11, 2025" at bounding box center [971, 298] width 9 height 9
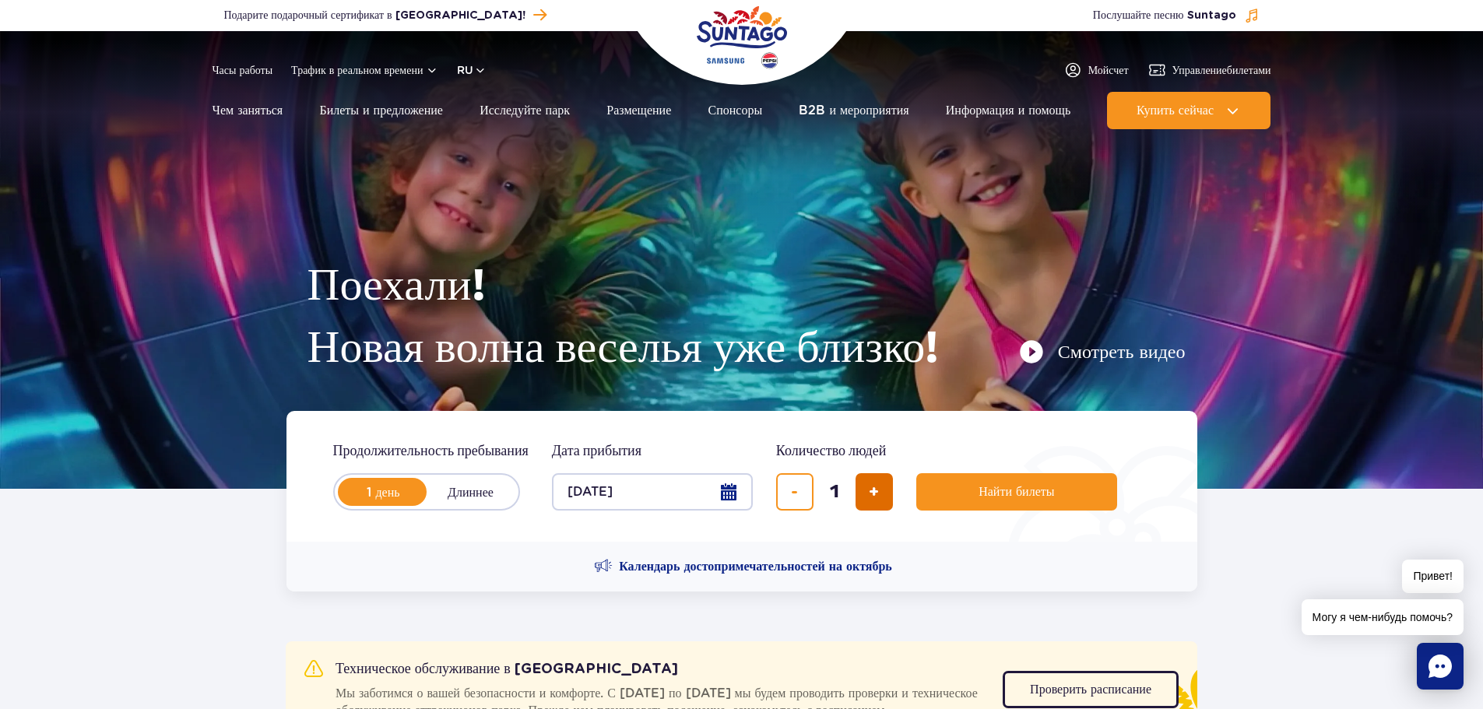
click at [862, 496] on button "добавить билет" at bounding box center [873, 491] width 37 height 37
type input "2"
click at [1013, 481] on button "Найти билеты" at bounding box center [1016, 491] width 201 height 37
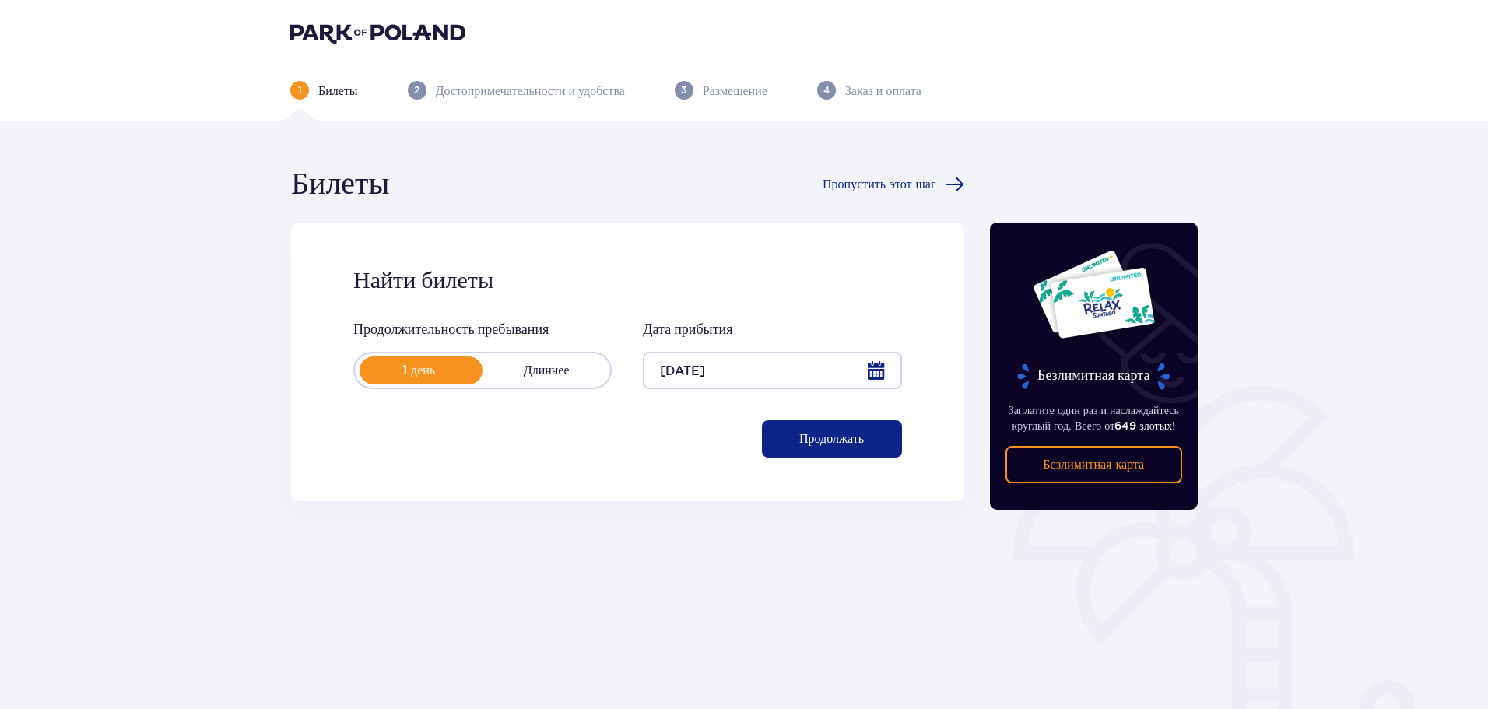
click at [799, 437] on font "Продолжать" at bounding box center [831, 439] width 65 height 12
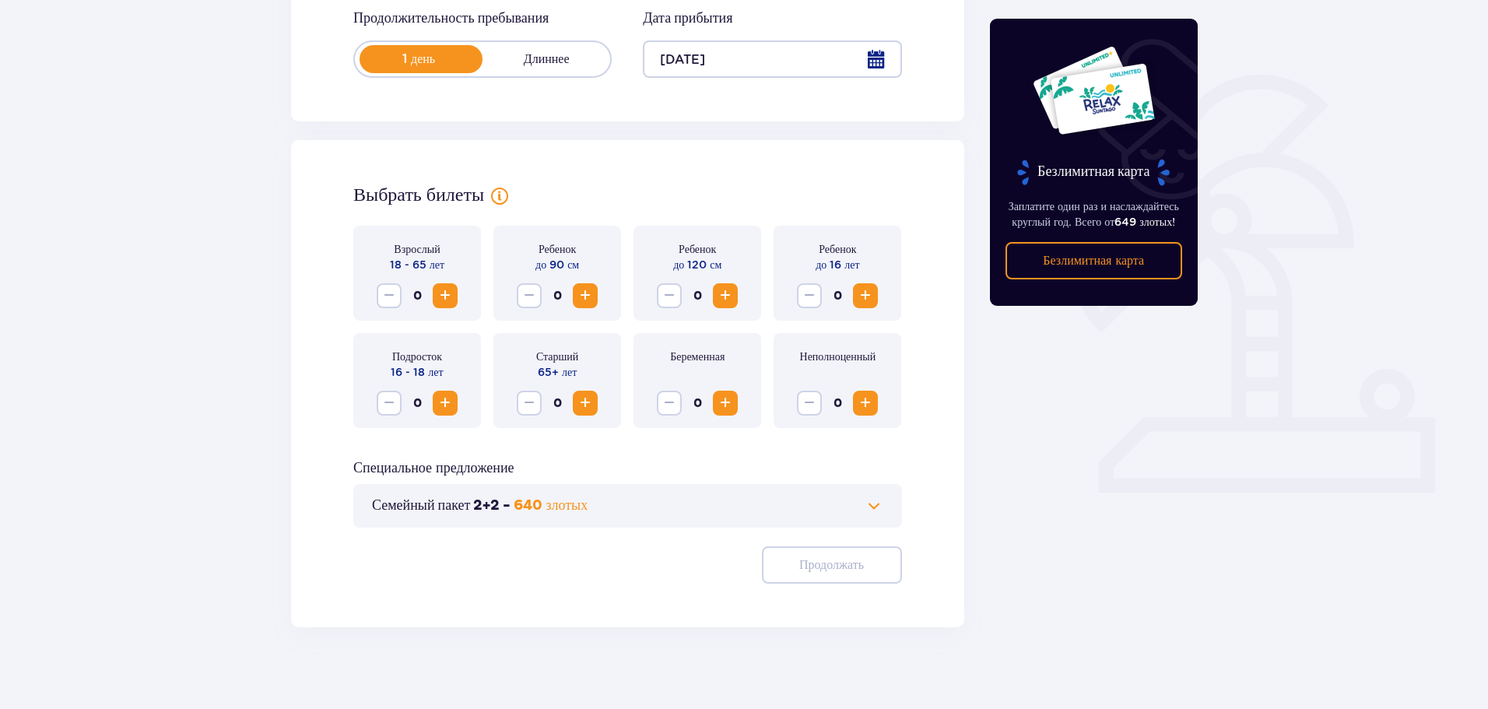
scroll to position [323, 0]
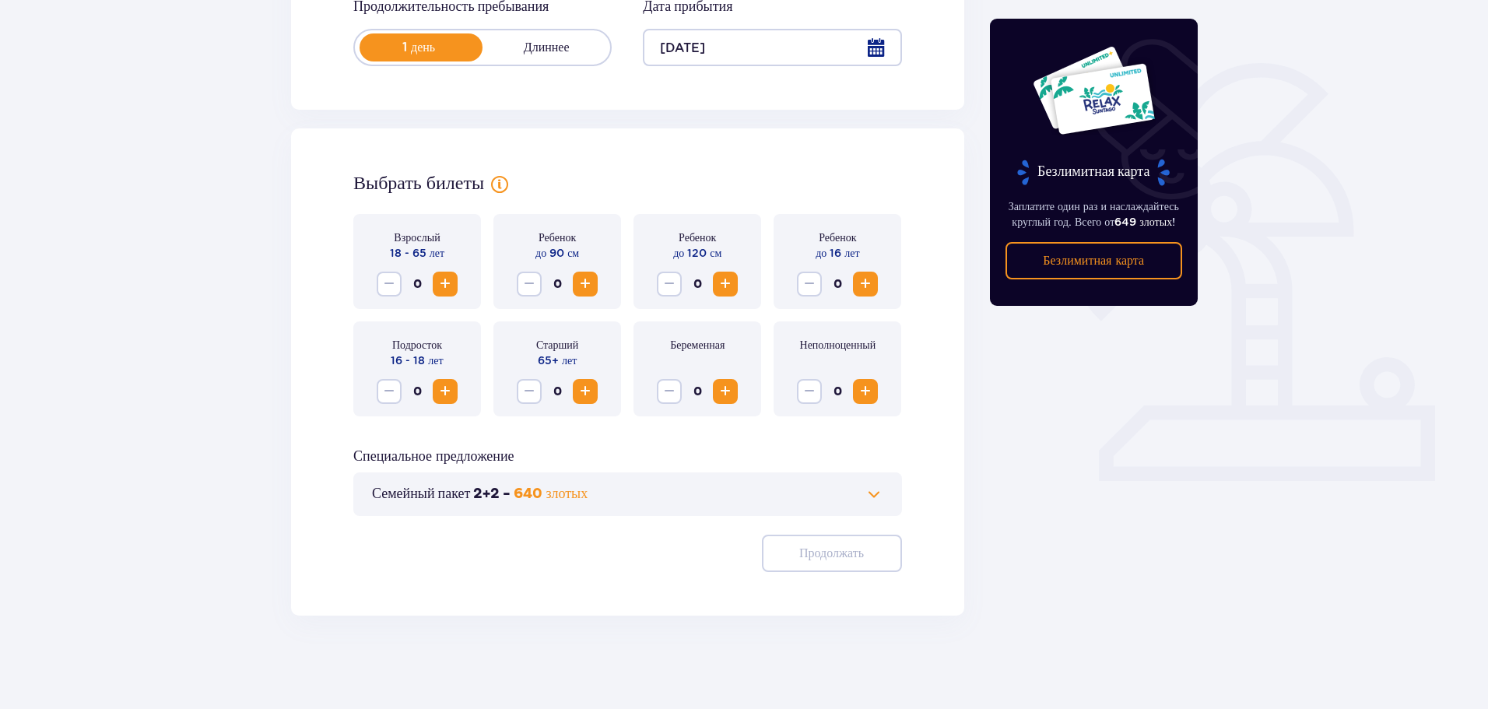
click at [445, 279] on span "Увеличивать" at bounding box center [445, 284] width 19 height 19
click at [440, 288] on span "Увеличивать" at bounding box center [445, 284] width 19 height 19
click at [802, 550] on font "Продолжать" at bounding box center [831, 553] width 65 height 12
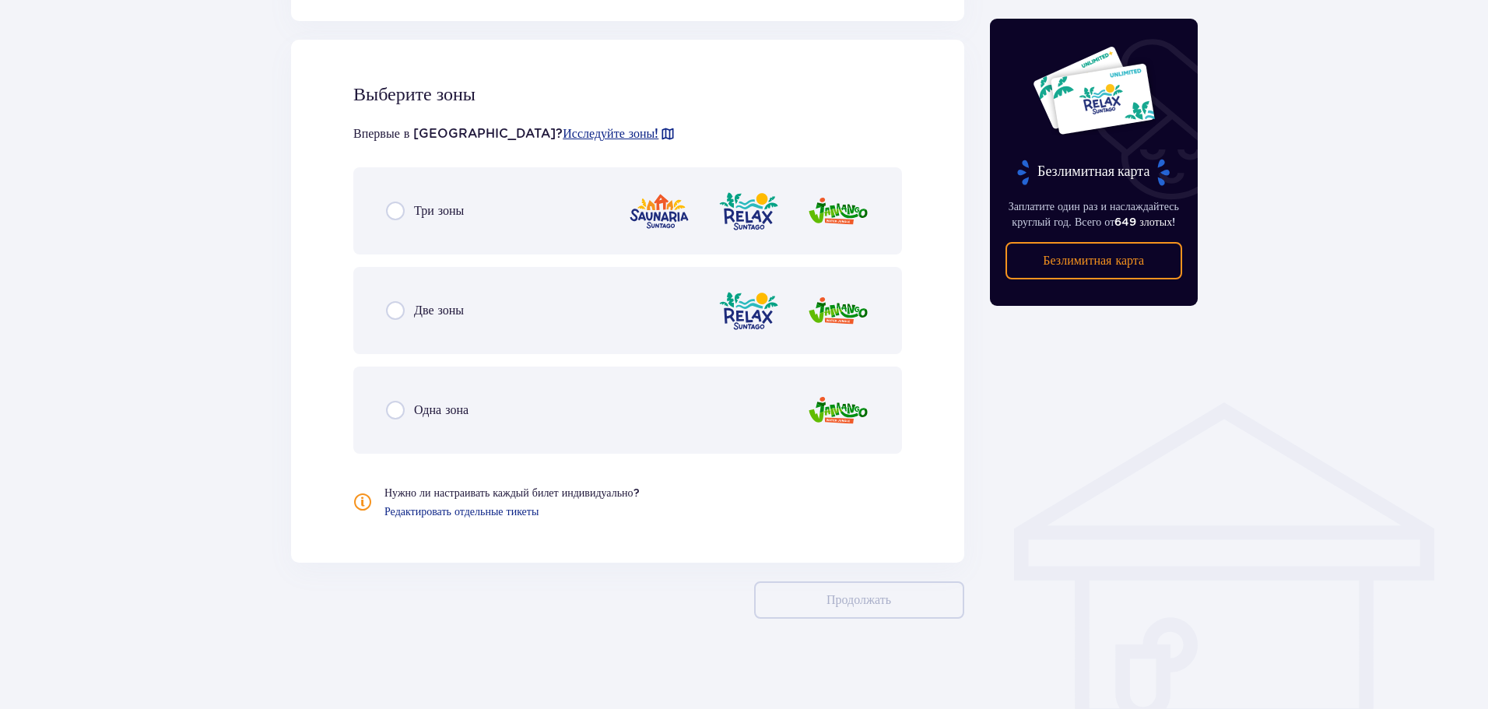
scroll to position [864, 0]
click at [449, 210] on font "Три зоны" at bounding box center [439, 208] width 50 height 15
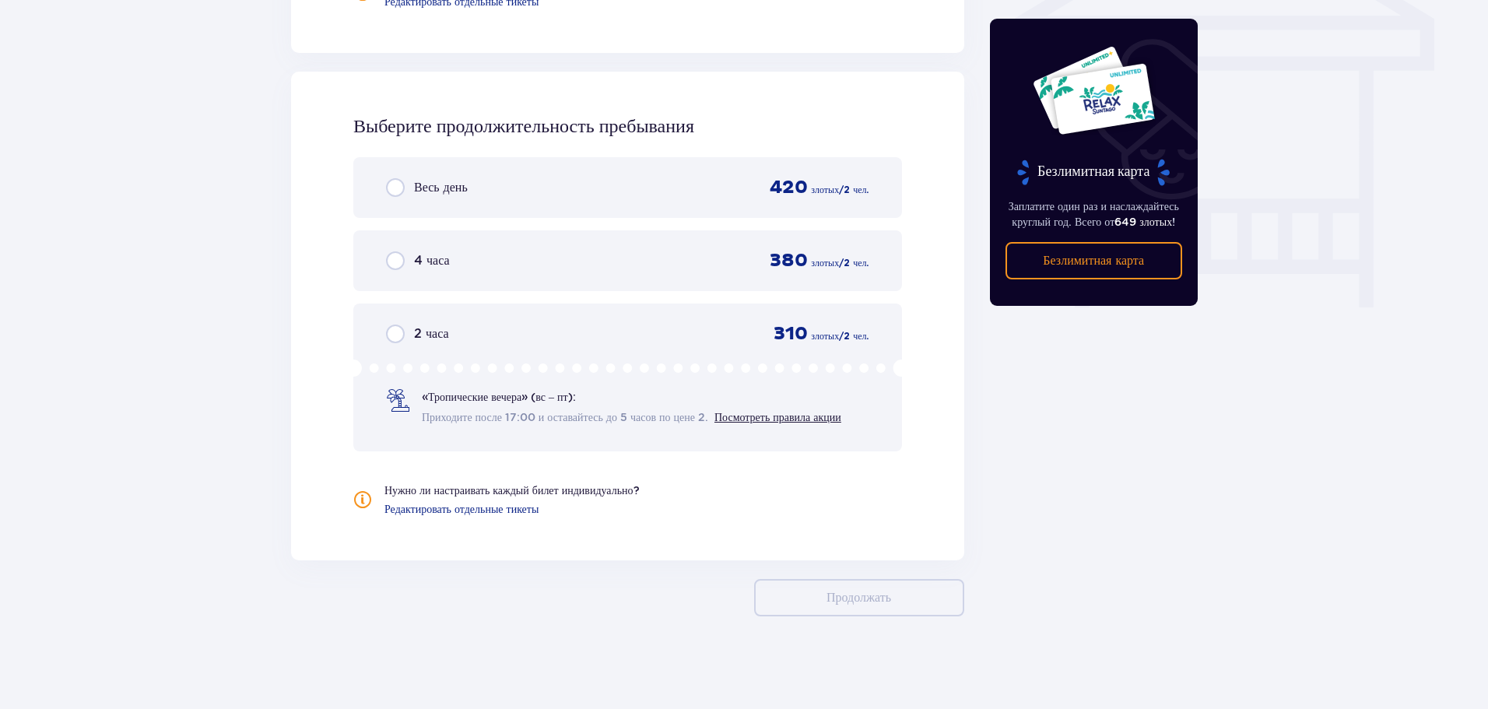
scroll to position [1372, 0]
click at [395, 182] on input "radio" at bounding box center [395, 186] width 19 height 19
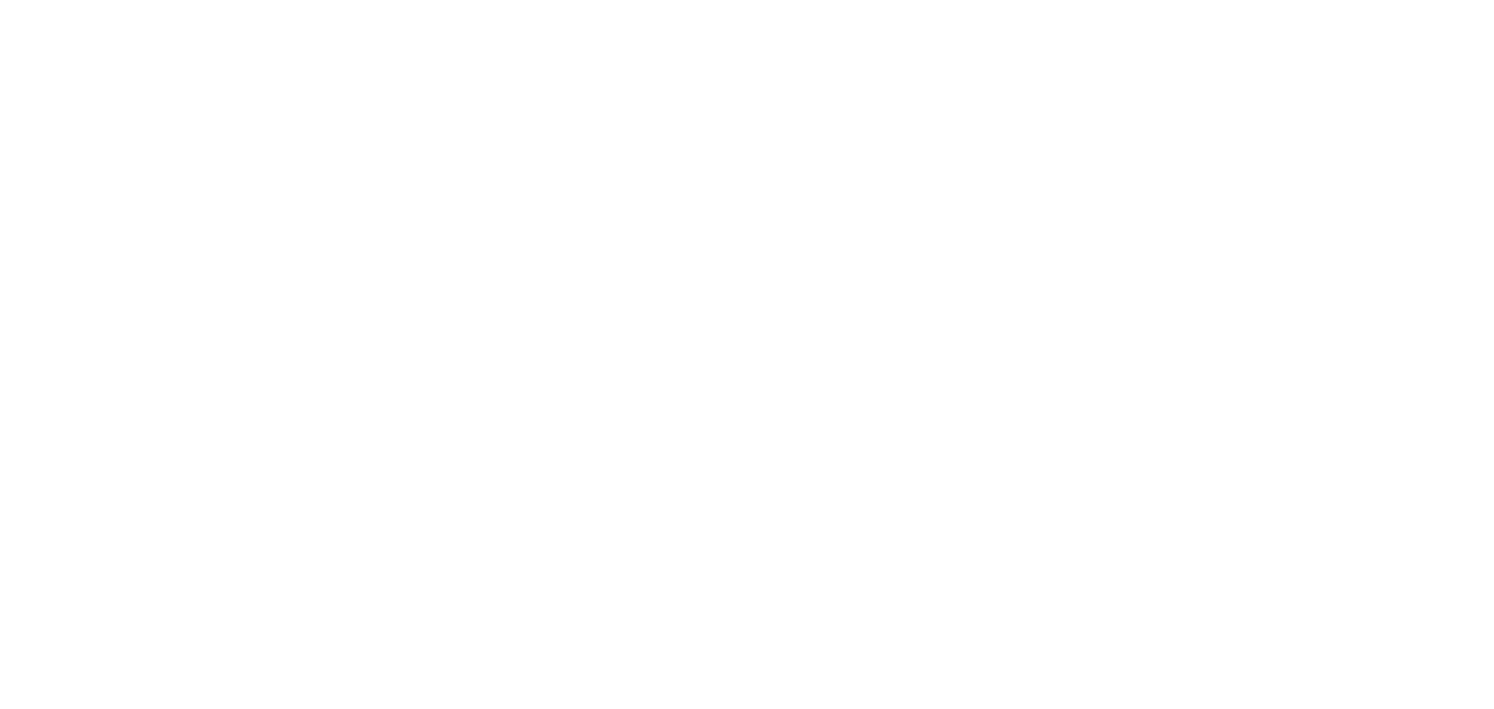
scroll to position [0, 0]
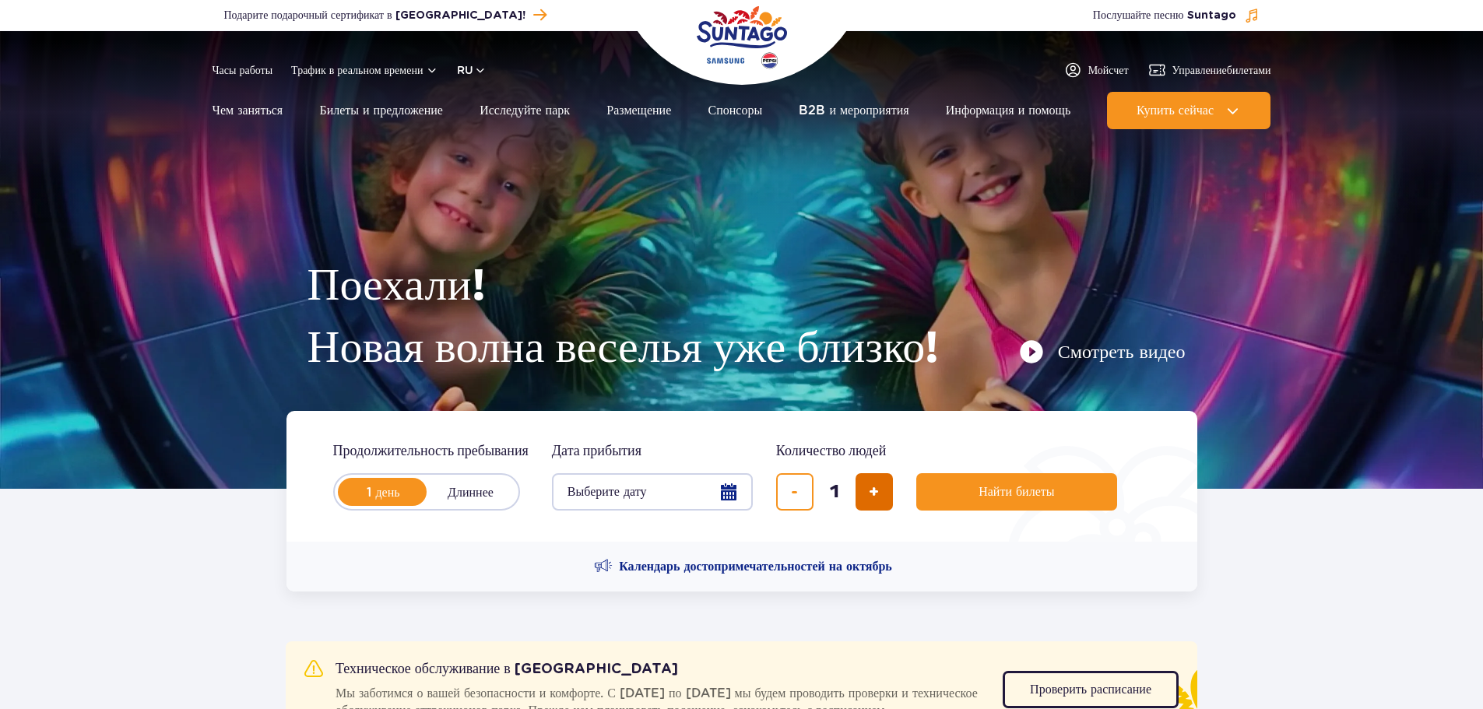
click at [864, 497] on button "добавить билет" at bounding box center [873, 491] width 37 height 37
type input "2"
click at [609, 495] on font "Выберите дату" at bounding box center [606, 491] width 79 height 15
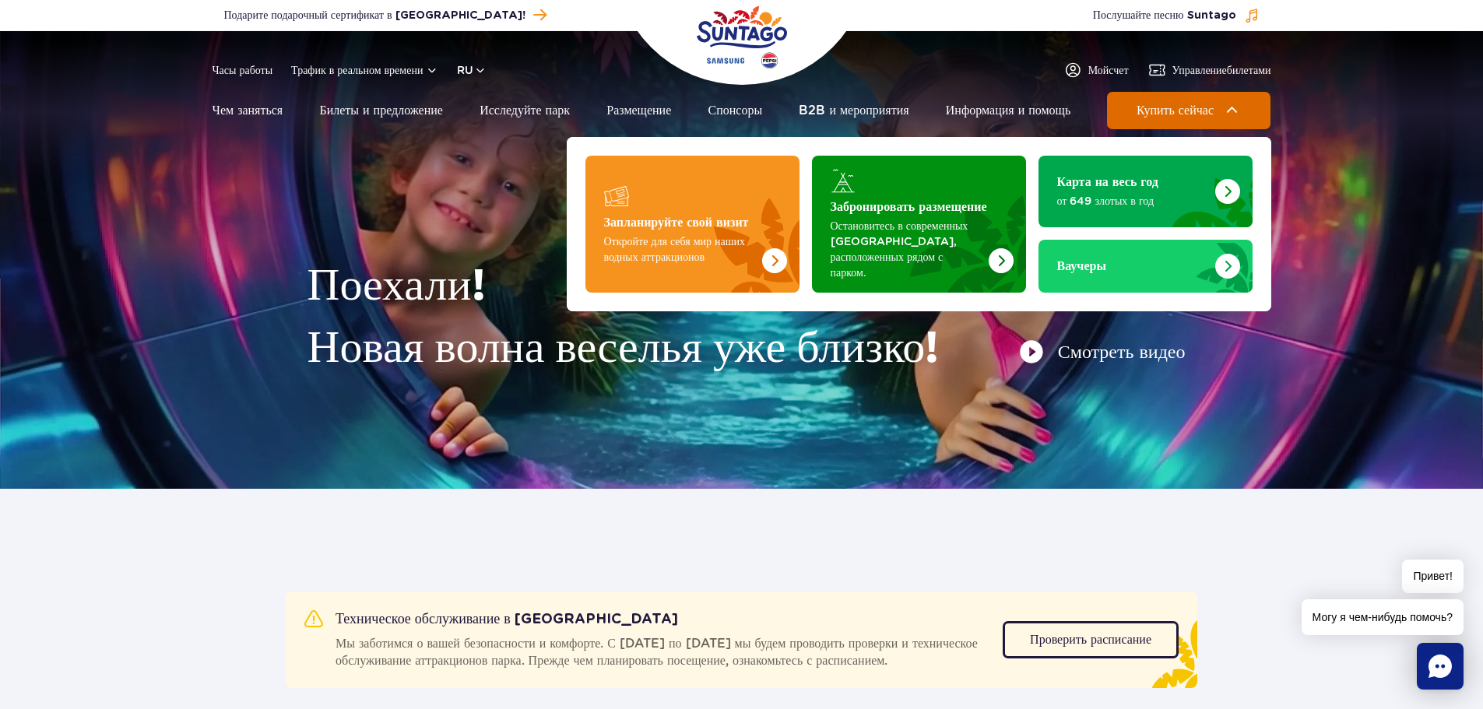
click at [1145, 112] on span "Купить сейчас" at bounding box center [1174, 111] width 77 height 14
click at [1199, 111] on span "Купить сейчас" at bounding box center [1174, 111] width 77 height 14
click at [1196, 109] on span "Купить сейчас" at bounding box center [1174, 111] width 77 height 14
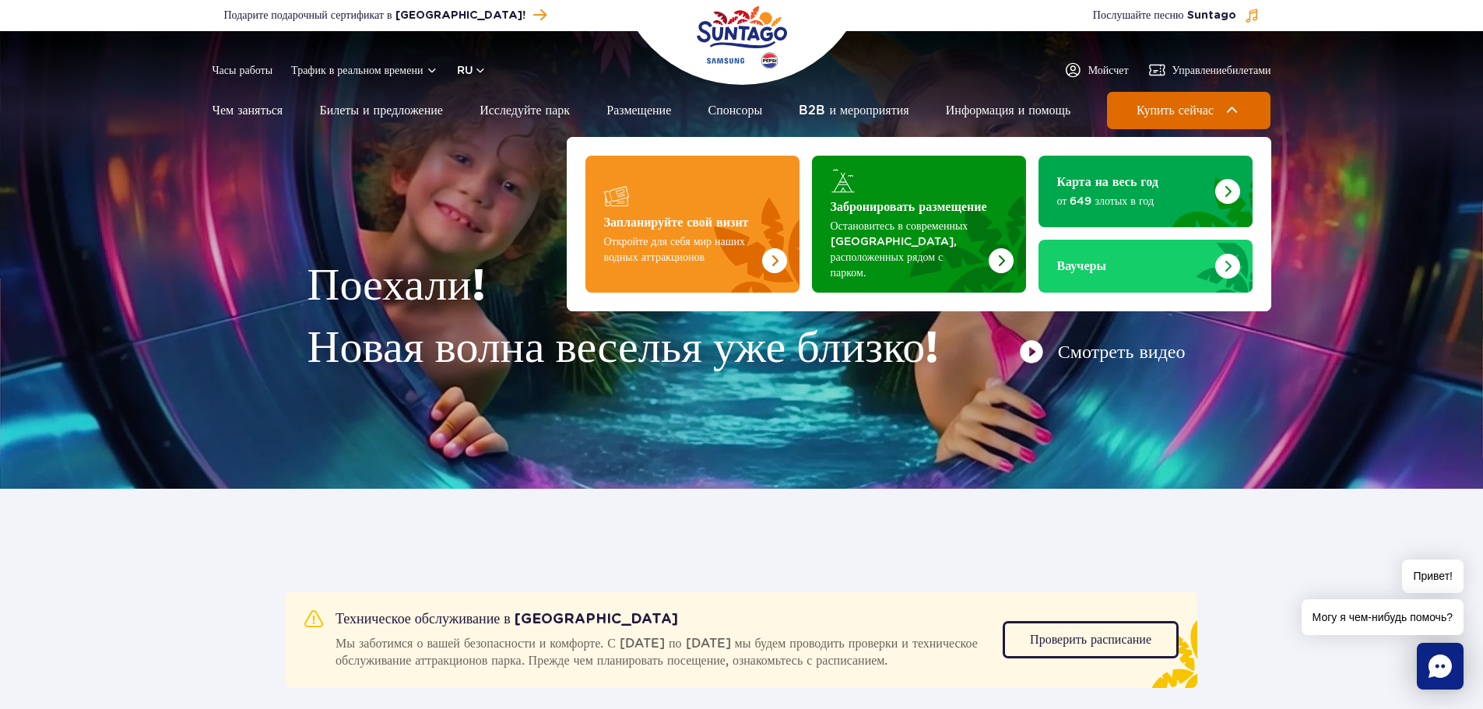
click at [1196, 108] on span "Купить сейчас" at bounding box center [1174, 111] width 77 height 14
click at [1196, 107] on span "Купить сейчас" at bounding box center [1174, 111] width 77 height 14
click at [1196, 106] on span "Купить сейчас" at bounding box center [1174, 111] width 77 height 14
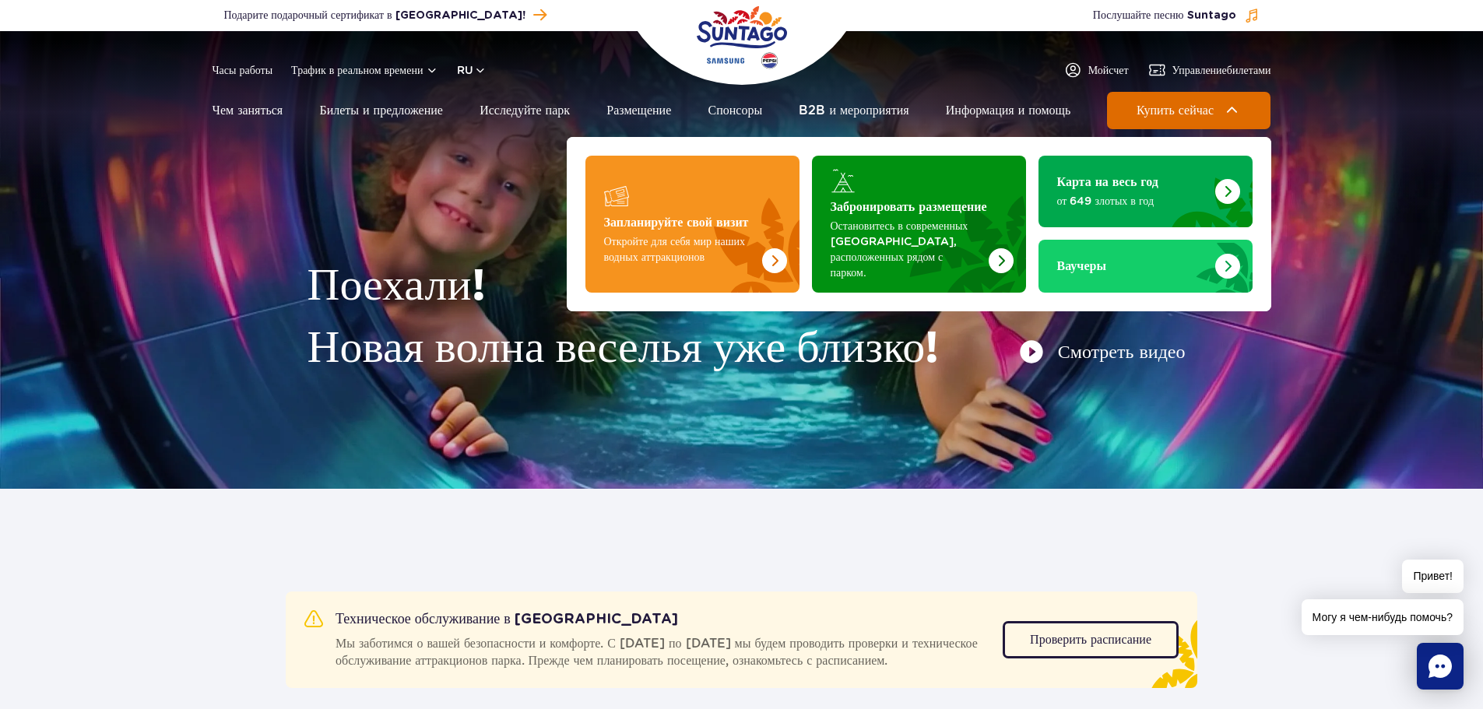
click at [1196, 106] on span "Купить сейчас" at bounding box center [1174, 111] width 77 height 14
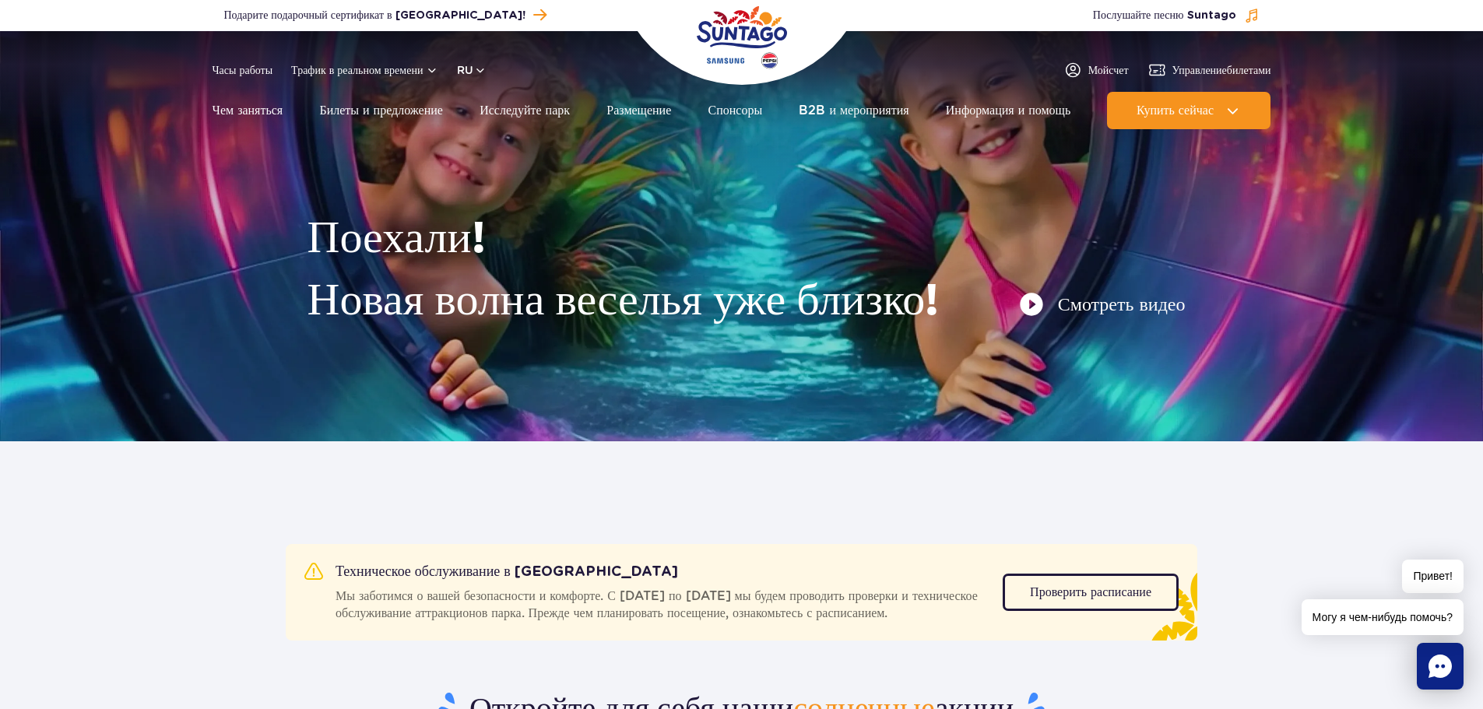
scroll to position [234, 0]
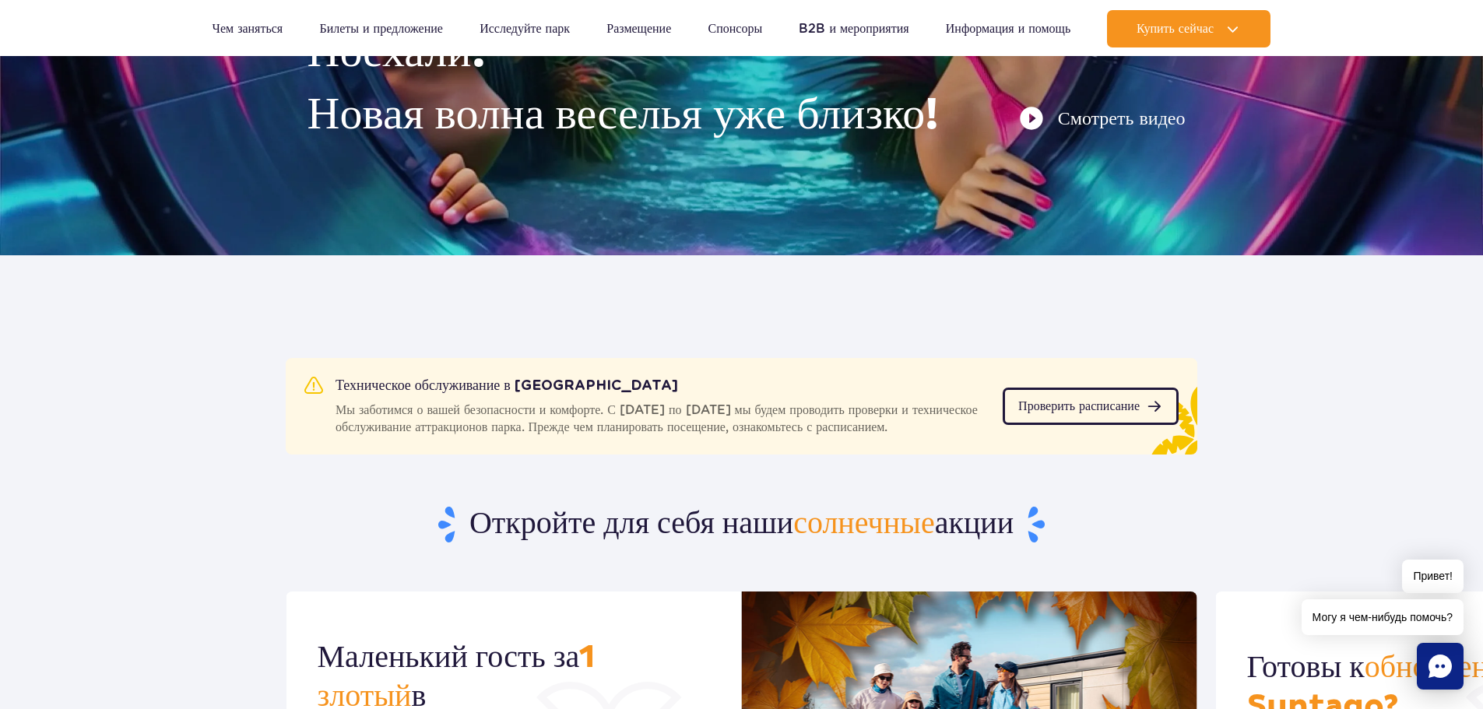
click at [1053, 414] on link "Проверить расписание" at bounding box center [1091, 406] width 176 height 37
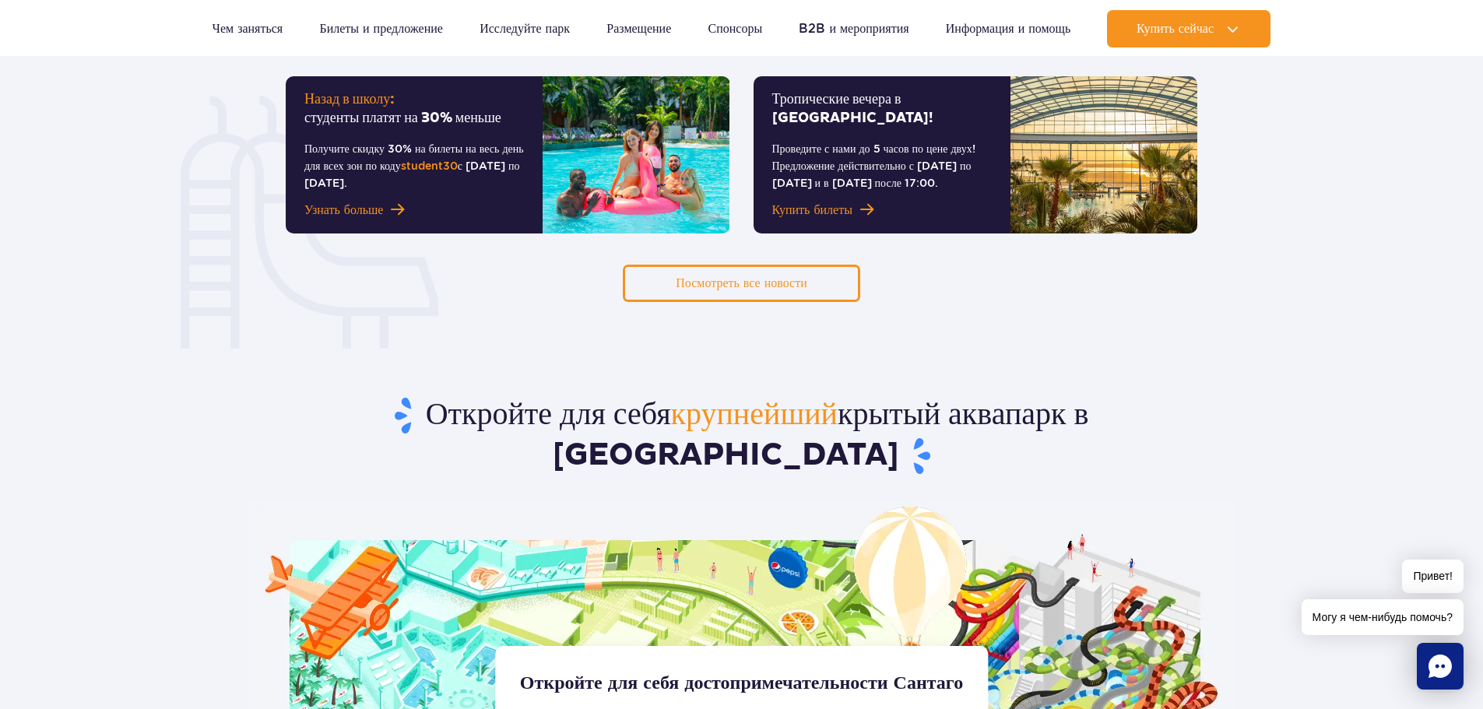
scroll to position [701, 0]
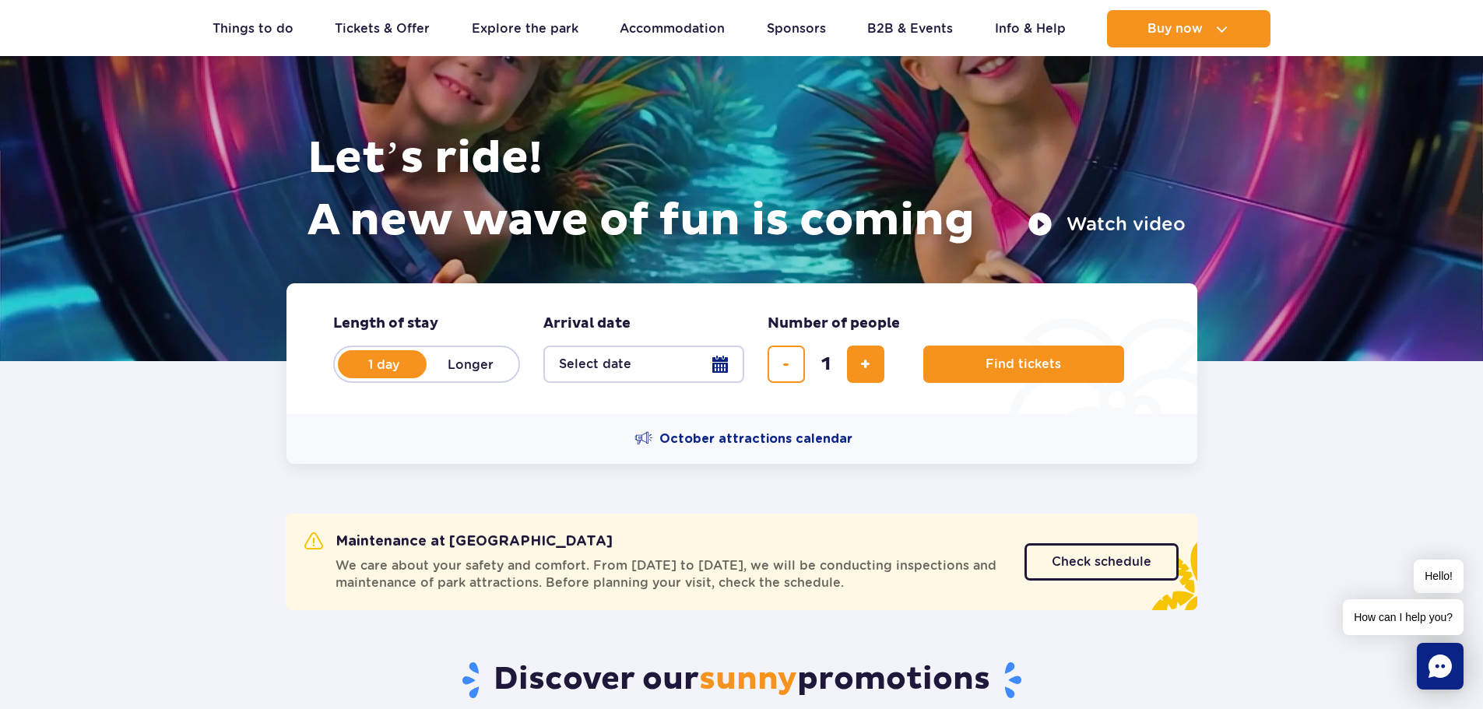
scroll to position [50, 0]
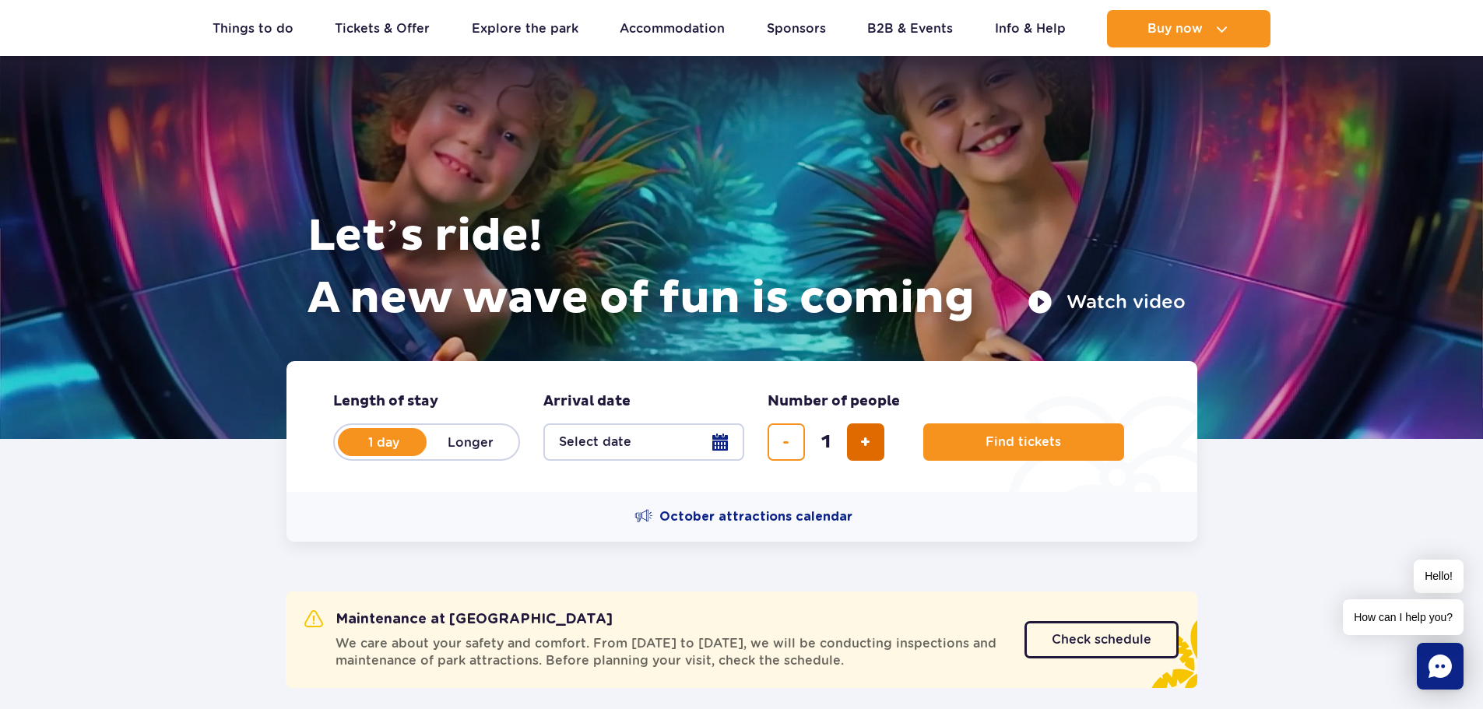
click at [869, 442] on span "add ticket" at bounding box center [865, 442] width 10 height 0
type input "2"
click at [644, 445] on button "Select date" at bounding box center [643, 441] width 201 height 37
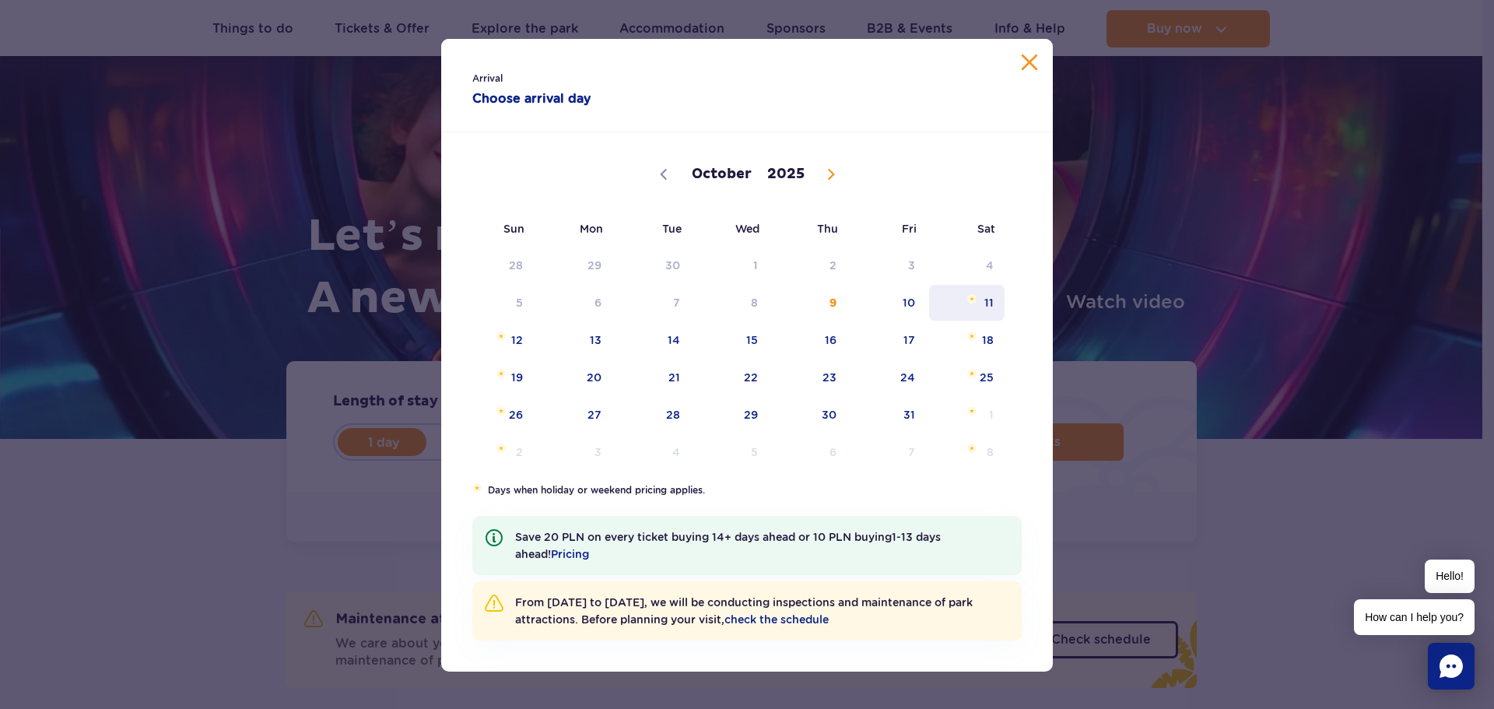
click at [977, 300] on span "11" at bounding box center [967, 303] width 79 height 36
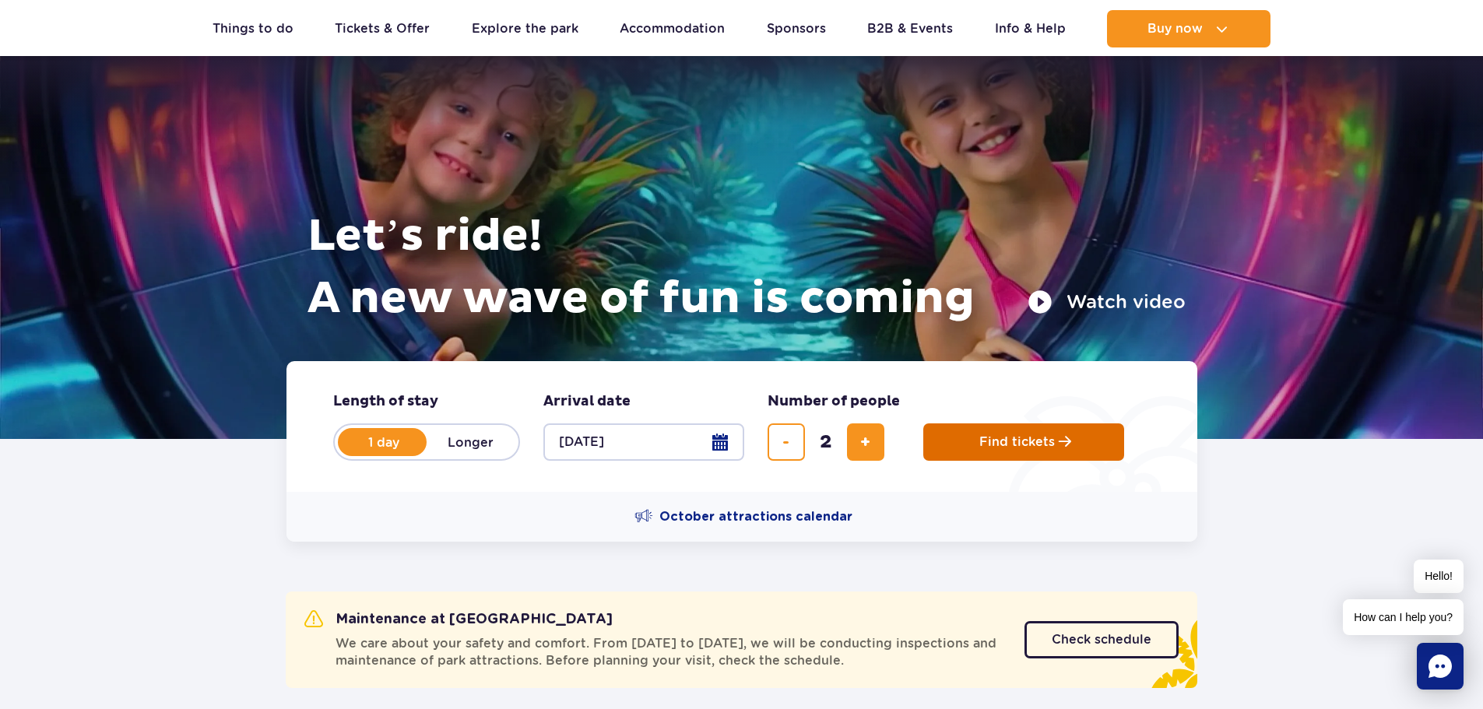
click at [972, 441] on button "Find tickets" at bounding box center [1023, 441] width 201 height 37
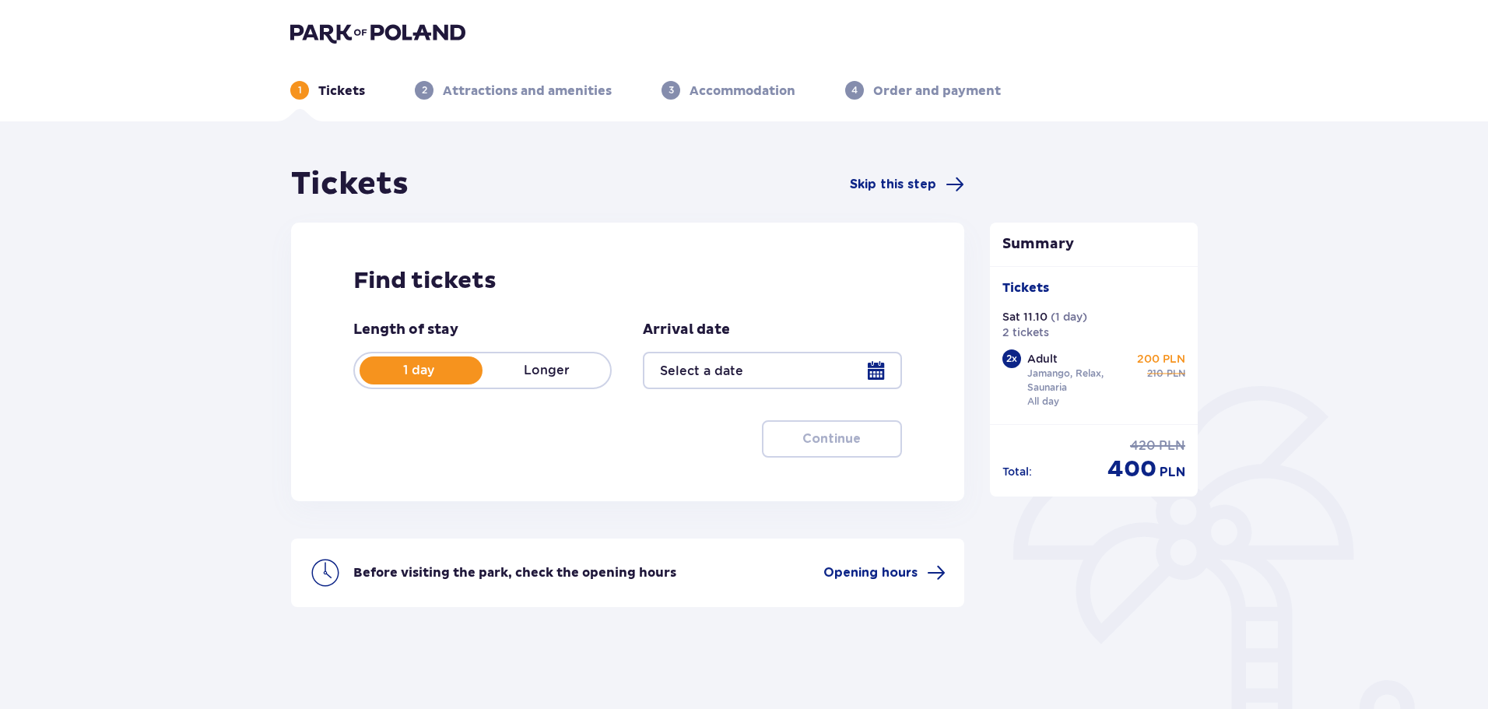
type input "[DATE]"
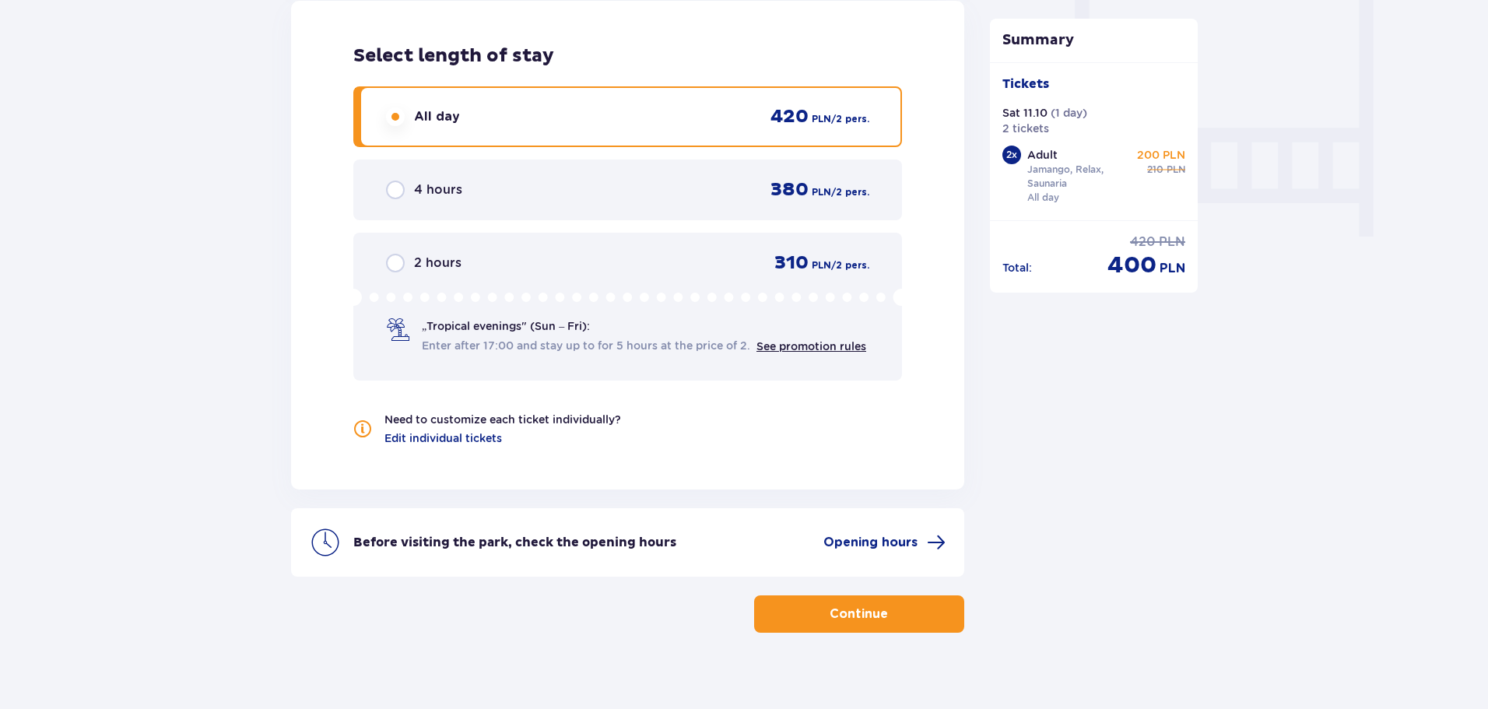
scroll to position [1459, 0]
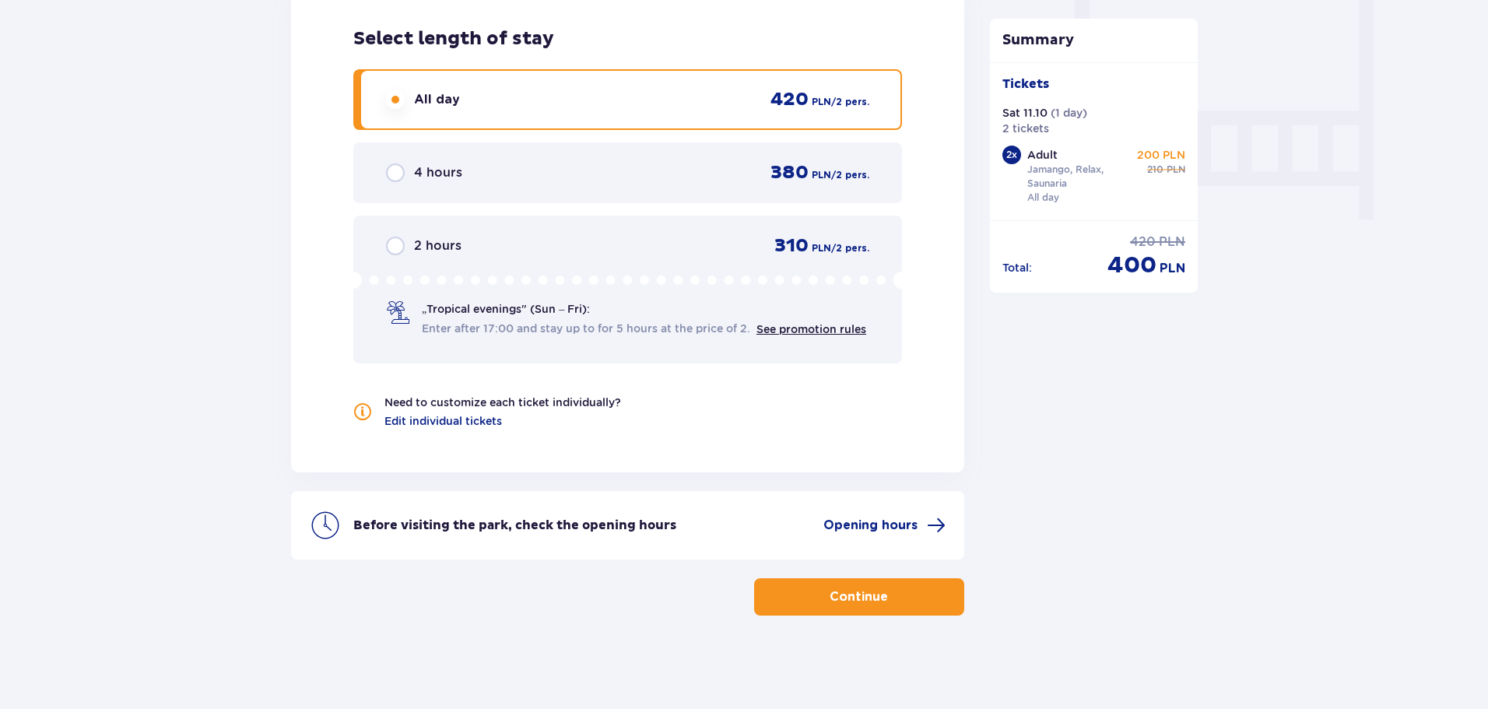
click at [859, 595] on p "Continue" at bounding box center [859, 596] width 58 height 17
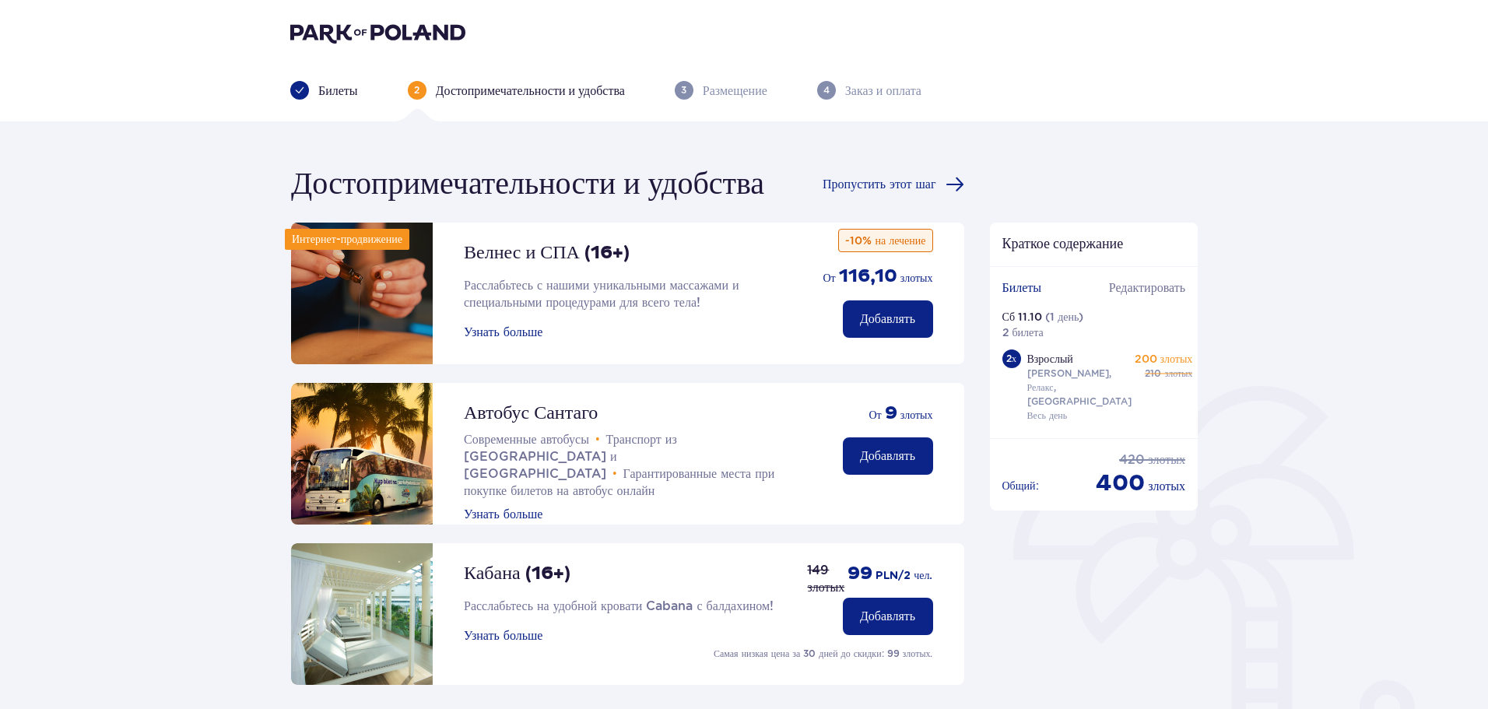
click at [1115, 136] on div "Достопримечательности и удобства Пропустить этот шаг Интернет-продвижение Велне…" at bounding box center [744, 588] width 1488 height 934
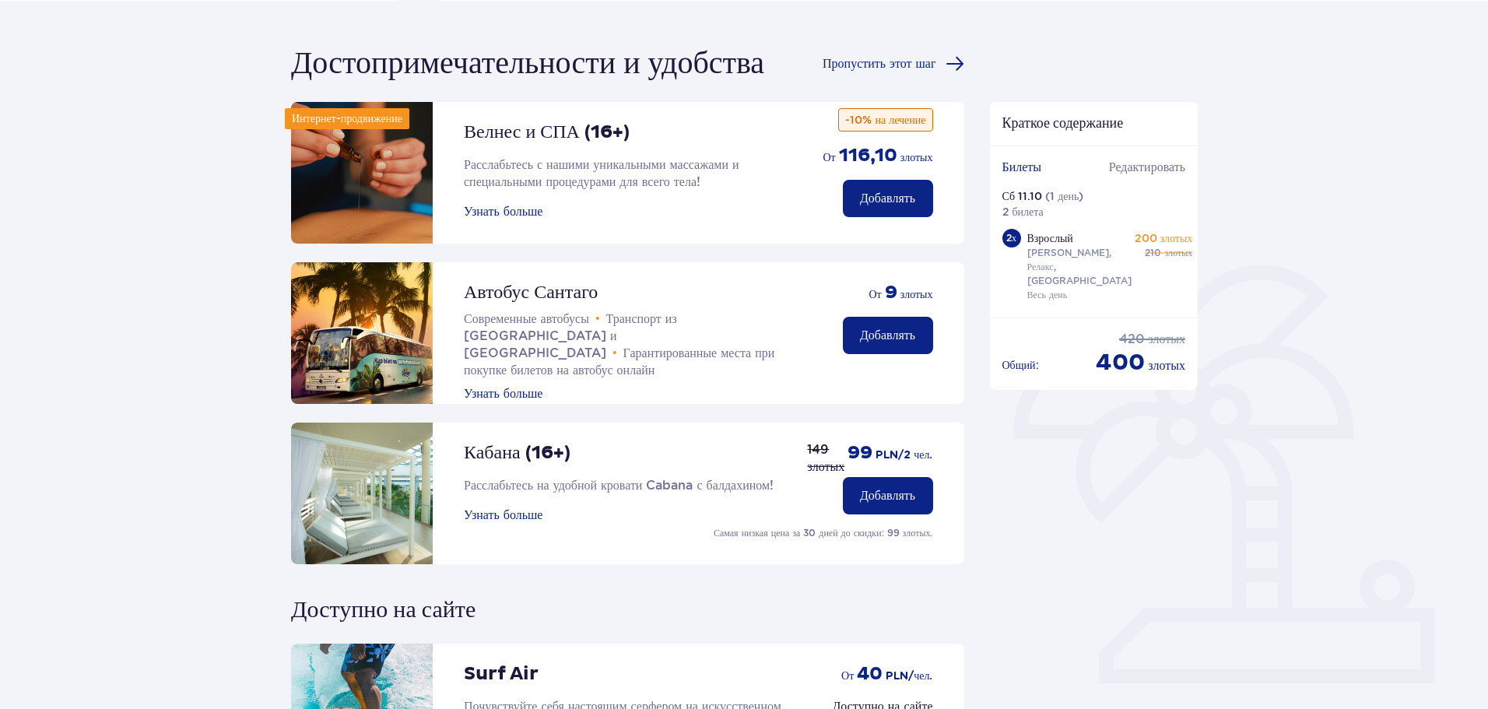
scroll to position [113, 0]
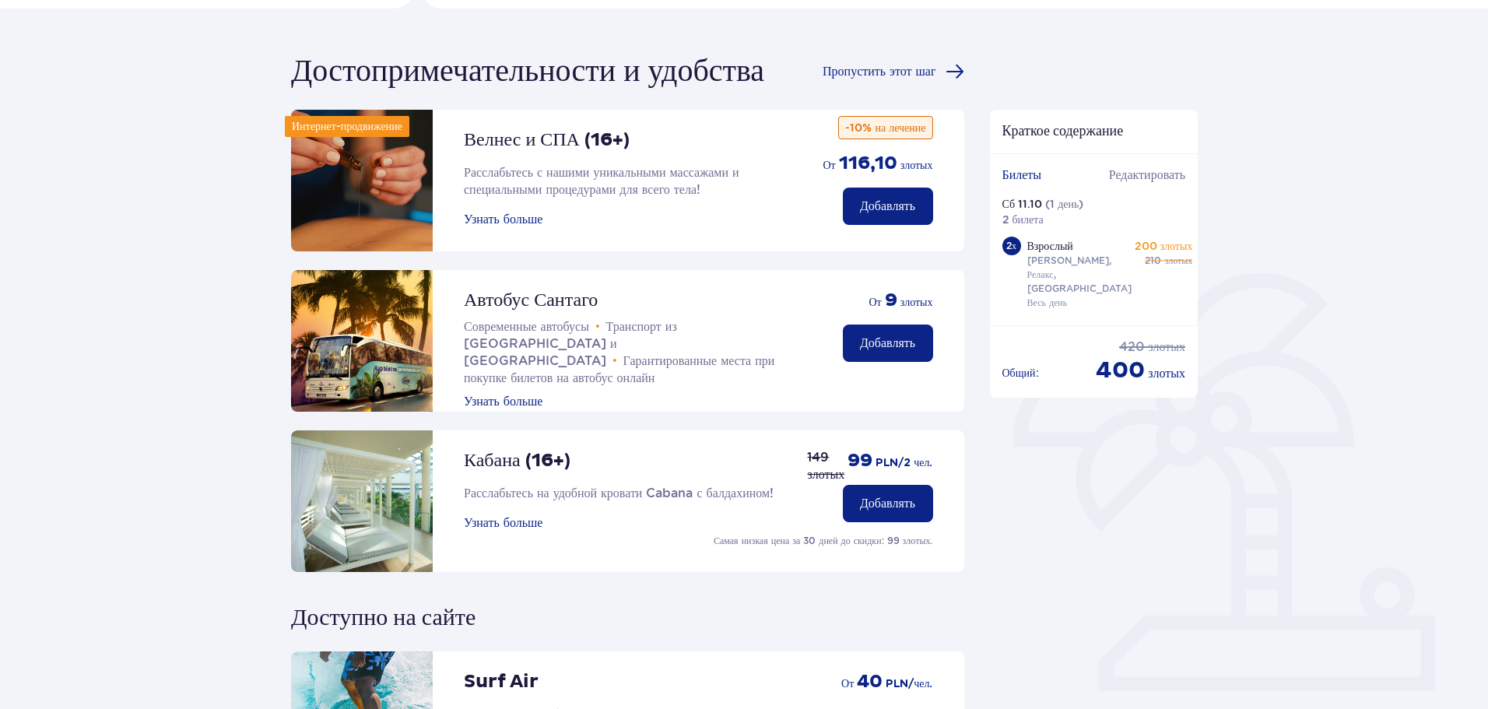
click at [856, 341] on button "Добавлять" at bounding box center [888, 343] width 90 height 37
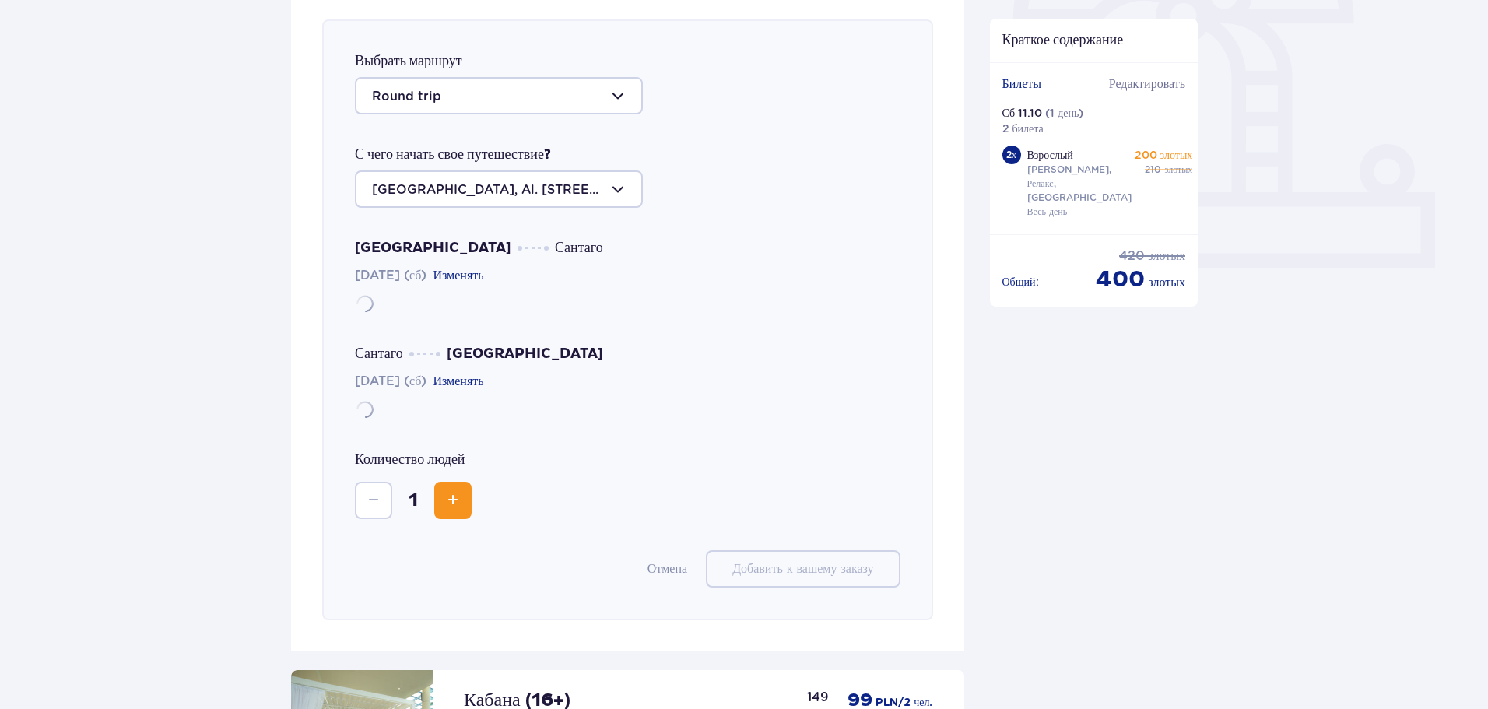
scroll to position [537, 0]
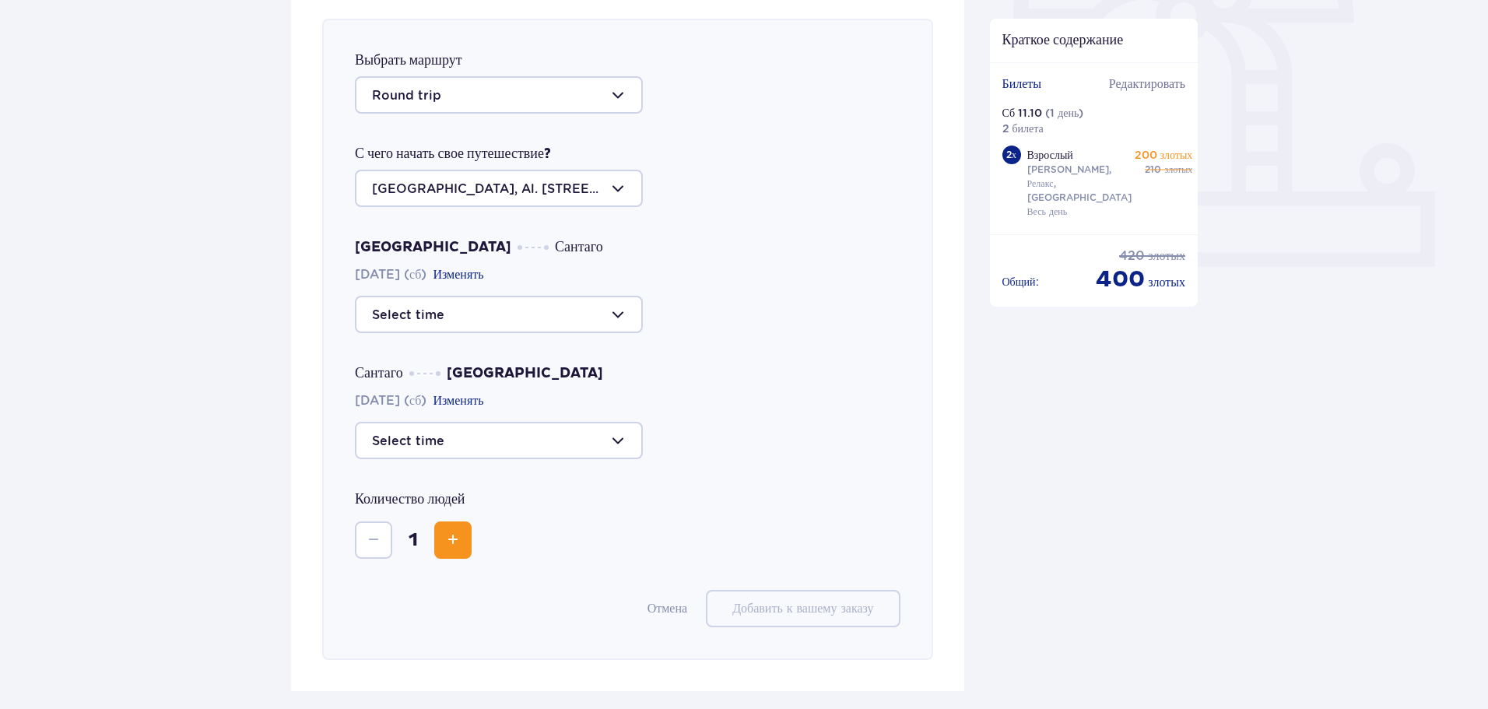
click at [448, 539] on span "Увеличивать" at bounding box center [453, 540] width 19 height 19
click at [463, 318] on div at bounding box center [499, 314] width 288 height 37
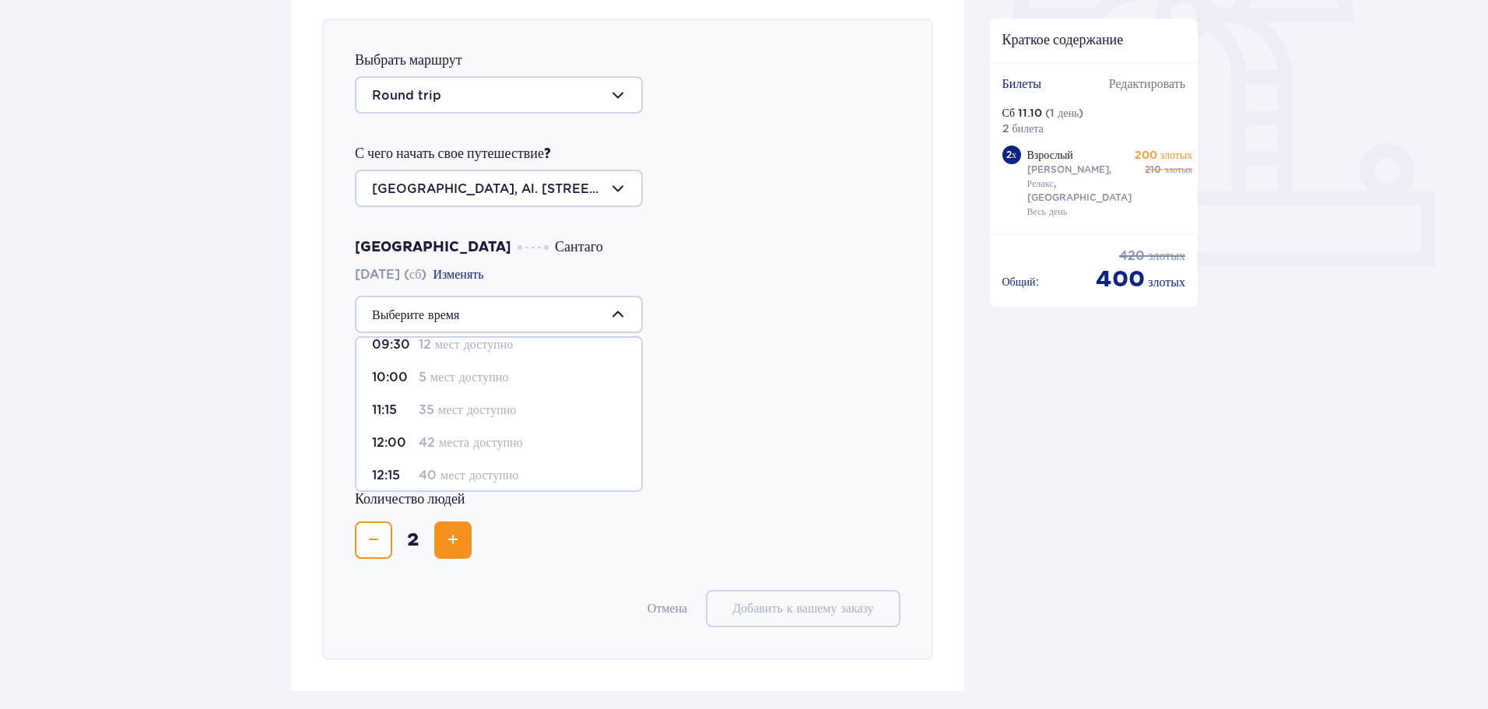
scroll to position [0, 0]
click at [385, 390] on font "09:30" at bounding box center [391, 394] width 38 height 15
type input "09:30"
click at [464, 448] on div at bounding box center [499, 440] width 288 height 37
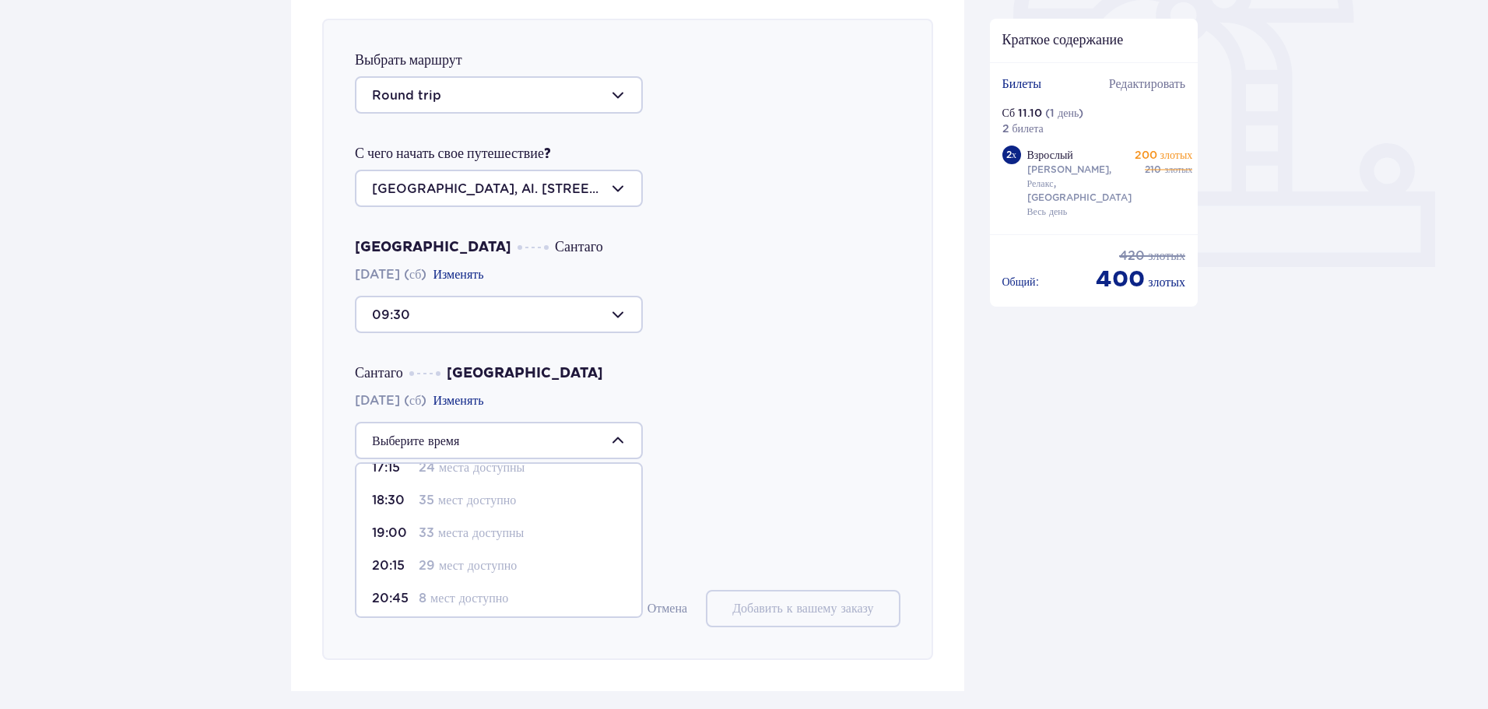
scroll to position [125, 0]
click at [384, 526] on font "20:15" at bounding box center [388, 526] width 33 height 15
type input "20:15"
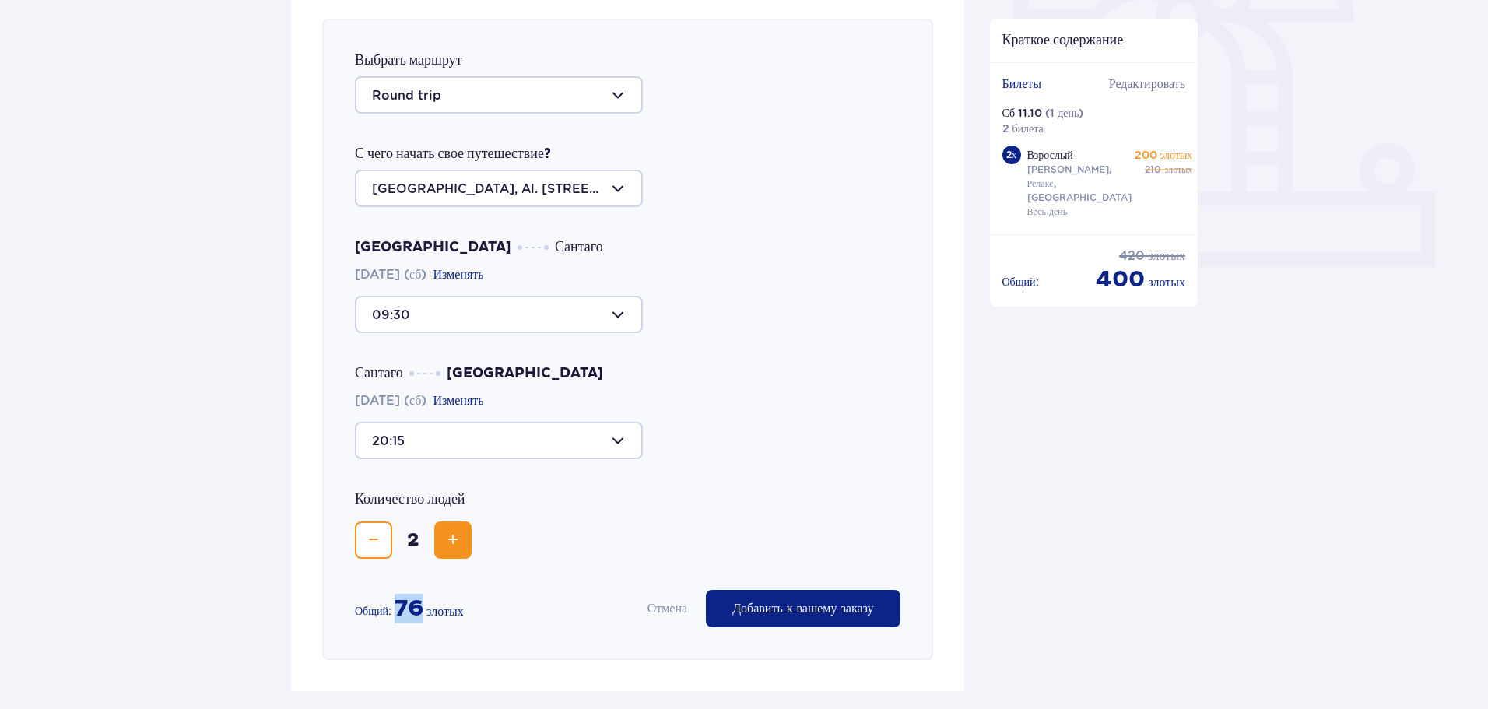
drag, startPoint x: 392, startPoint y: 609, endPoint x: 427, endPoint y: 610, distance: 35.8
click at [427, 610] on div "Общий: 76 злотых" at bounding box center [409, 609] width 109 height 30
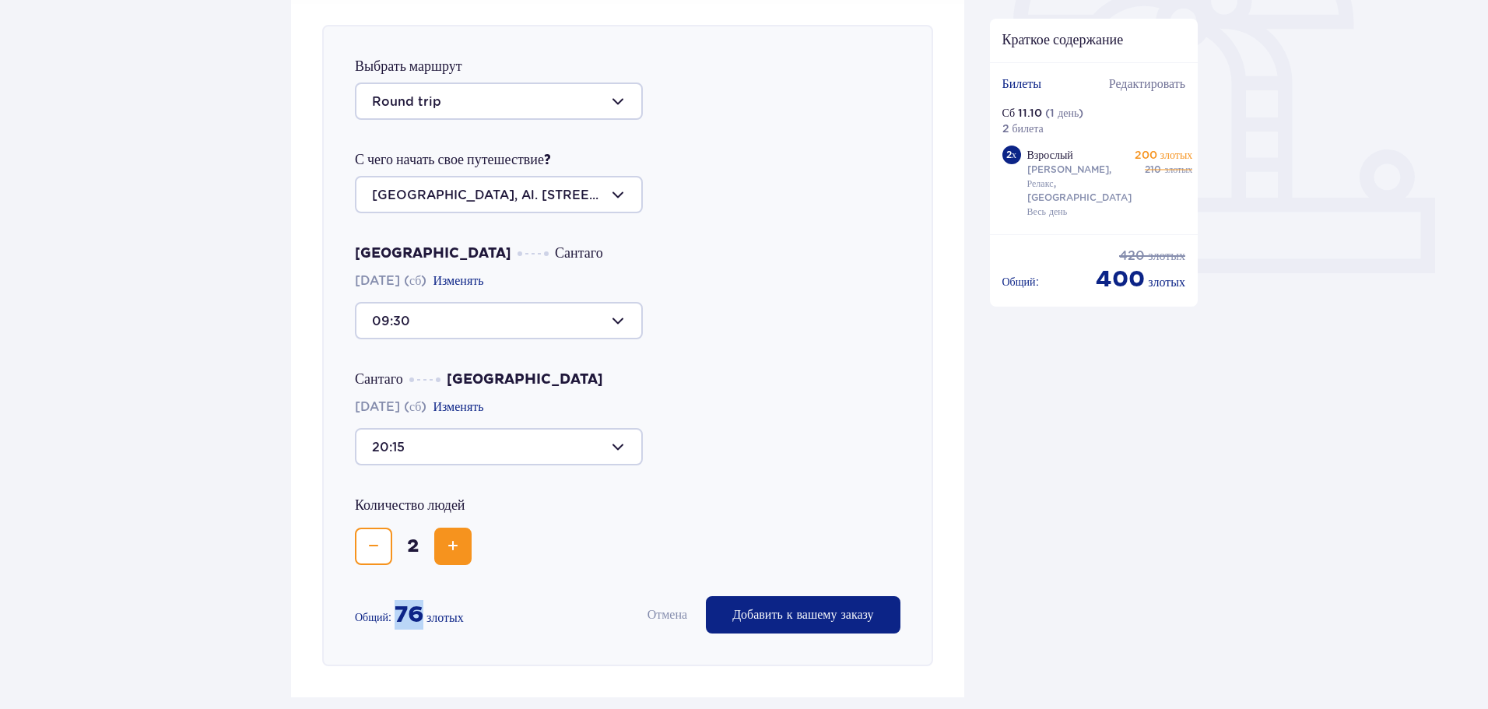
scroll to position [537, 0]
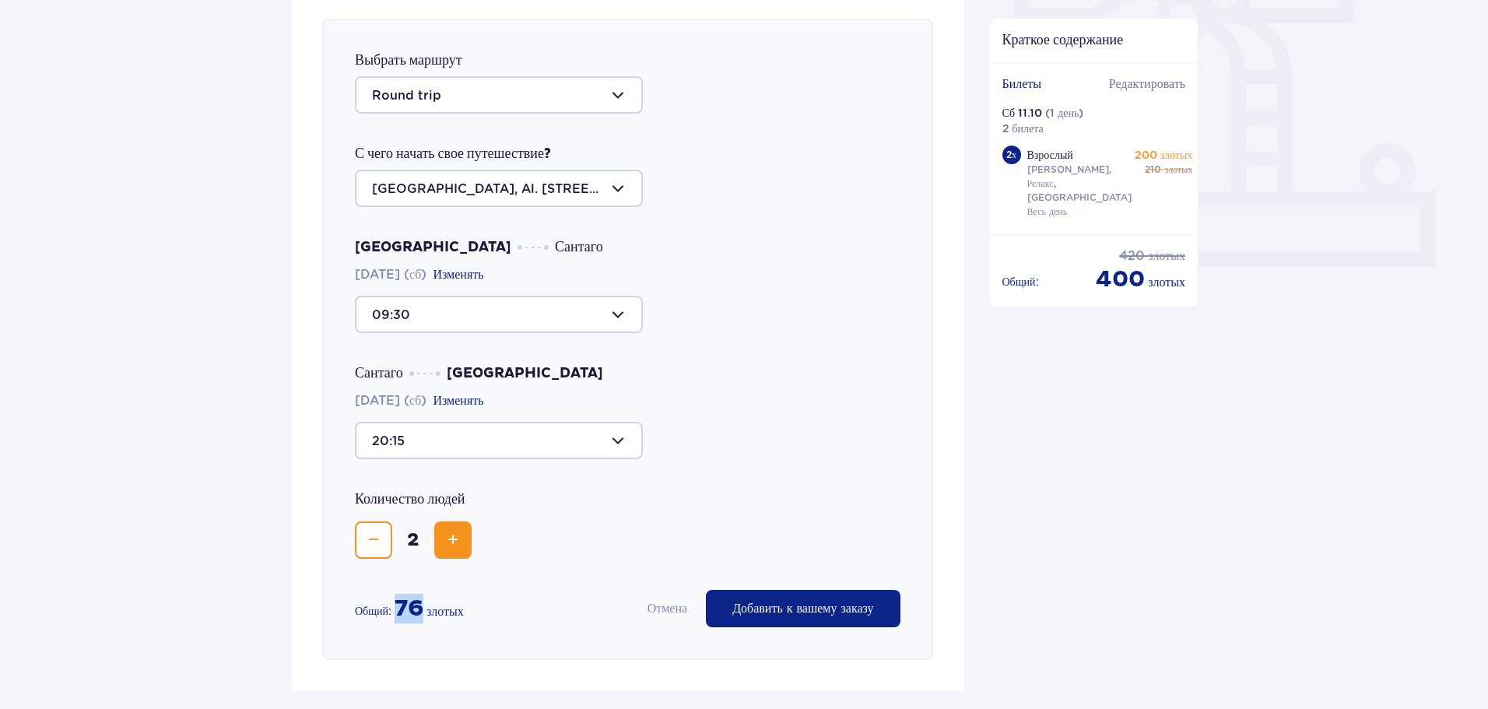
click at [783, 606] on font "Добавить к вашему заказу" at bounding box center [802, 608] width 141 height 12
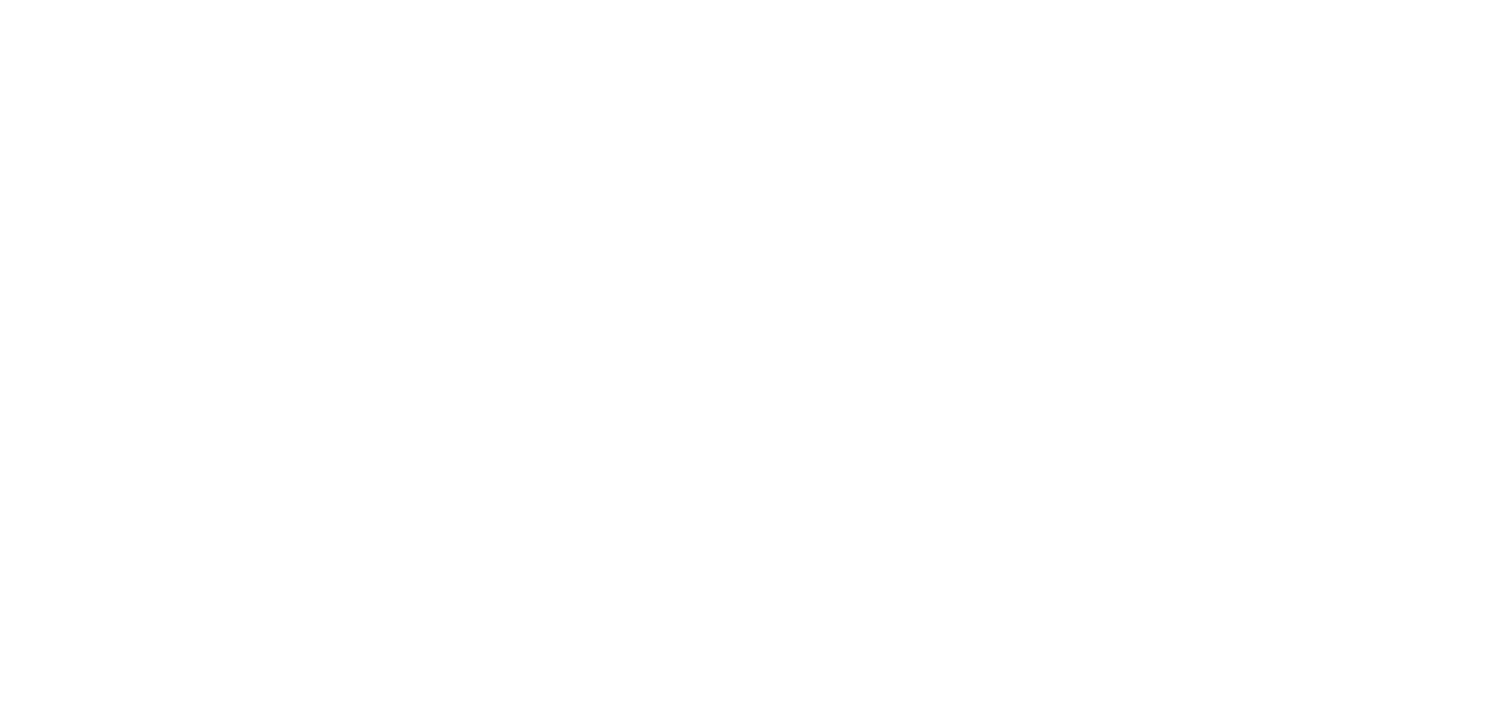
scroll to position [0, 0]
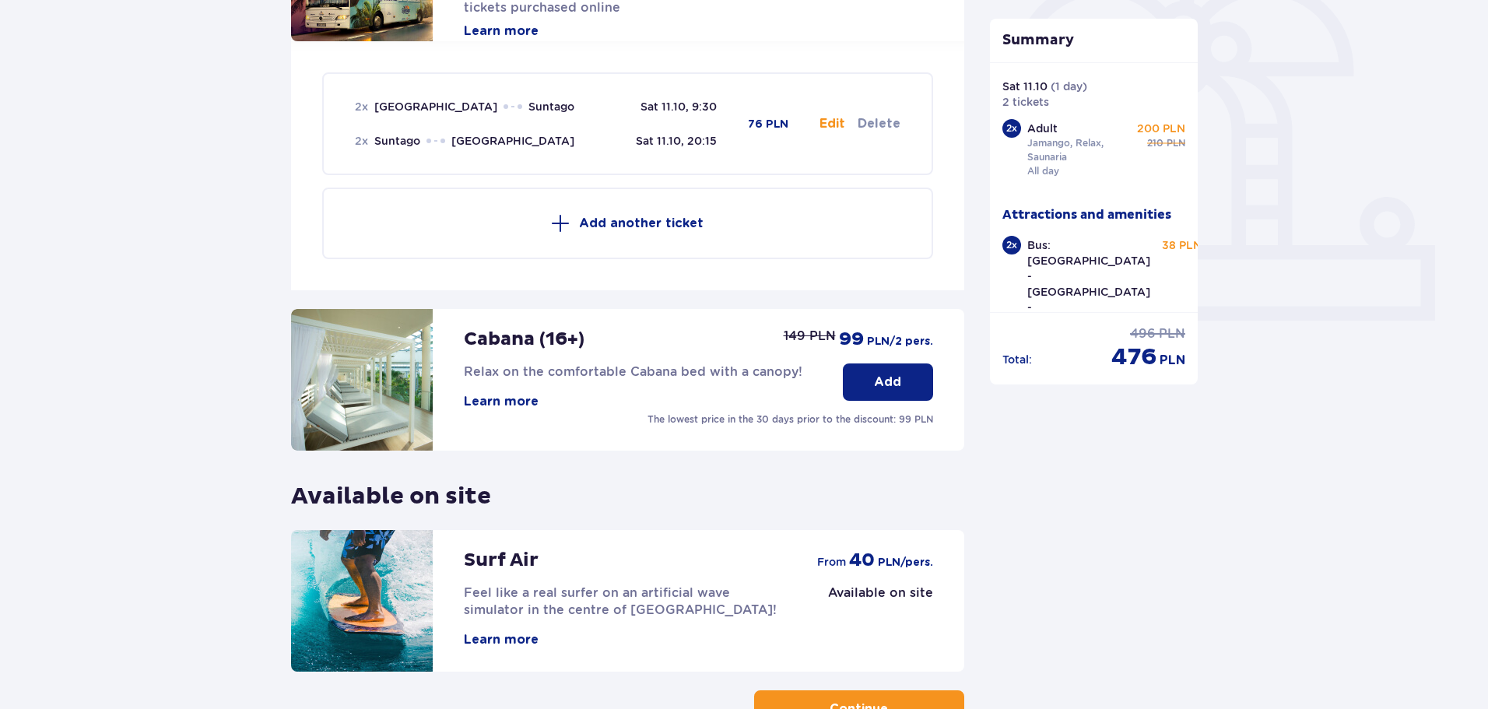
scroll to position [595, 0]
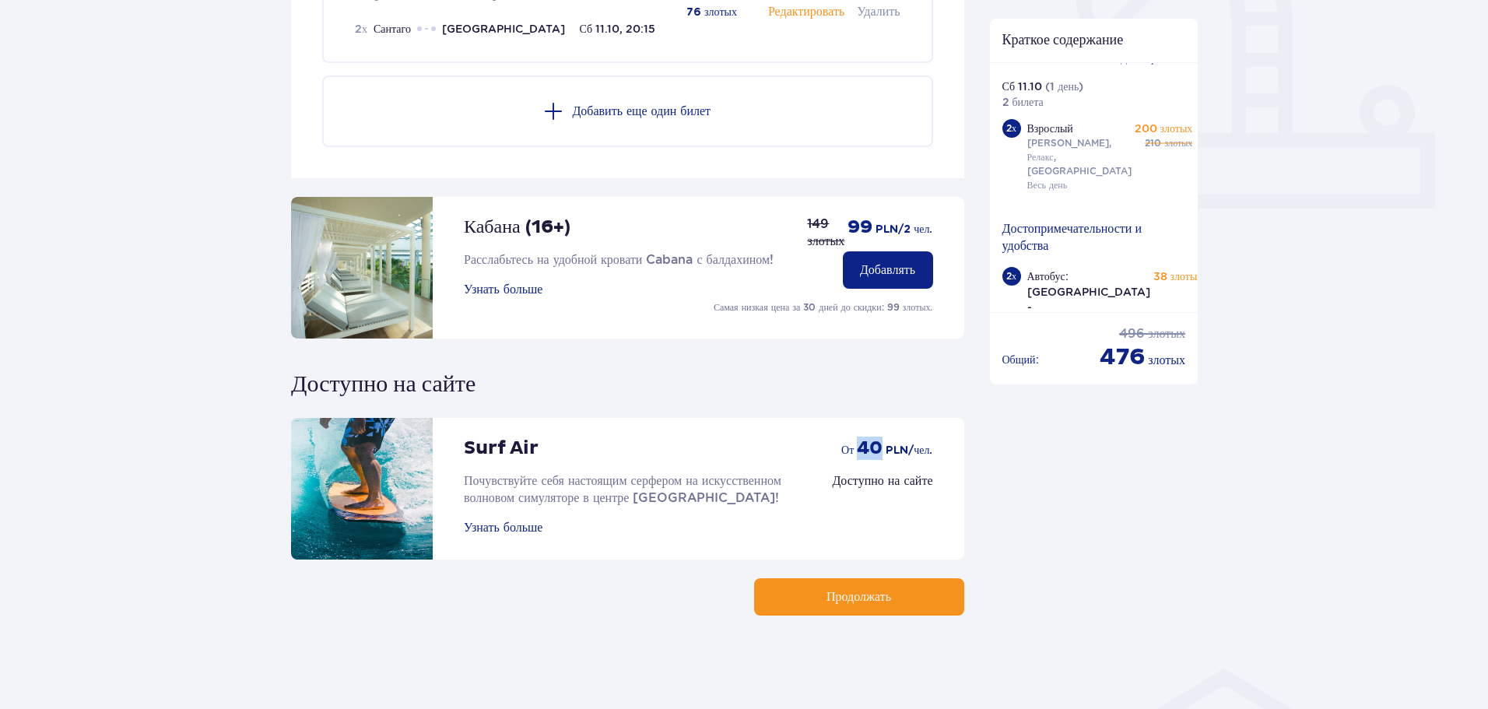
drag, startPoint x: 855, startPoint y: 445, endPoint x: 878, endPoint y: 444, distance: 22.6
click at [878, 444] on font "40" at bounding box center [870, 448] width 26 height 23
click at [899, 594] on span "button" at bounding box center [894, 597] width 19 height 19
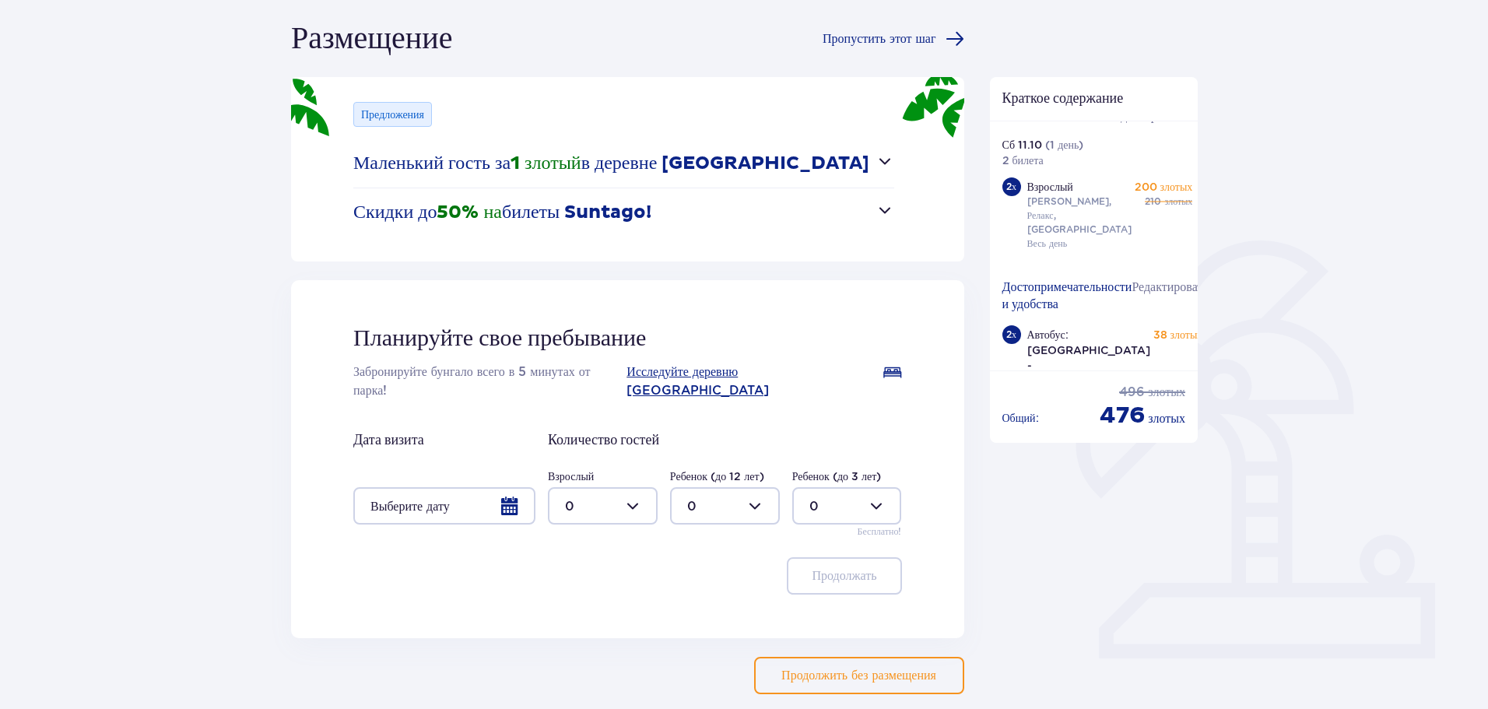
scroll to position [156, 0]
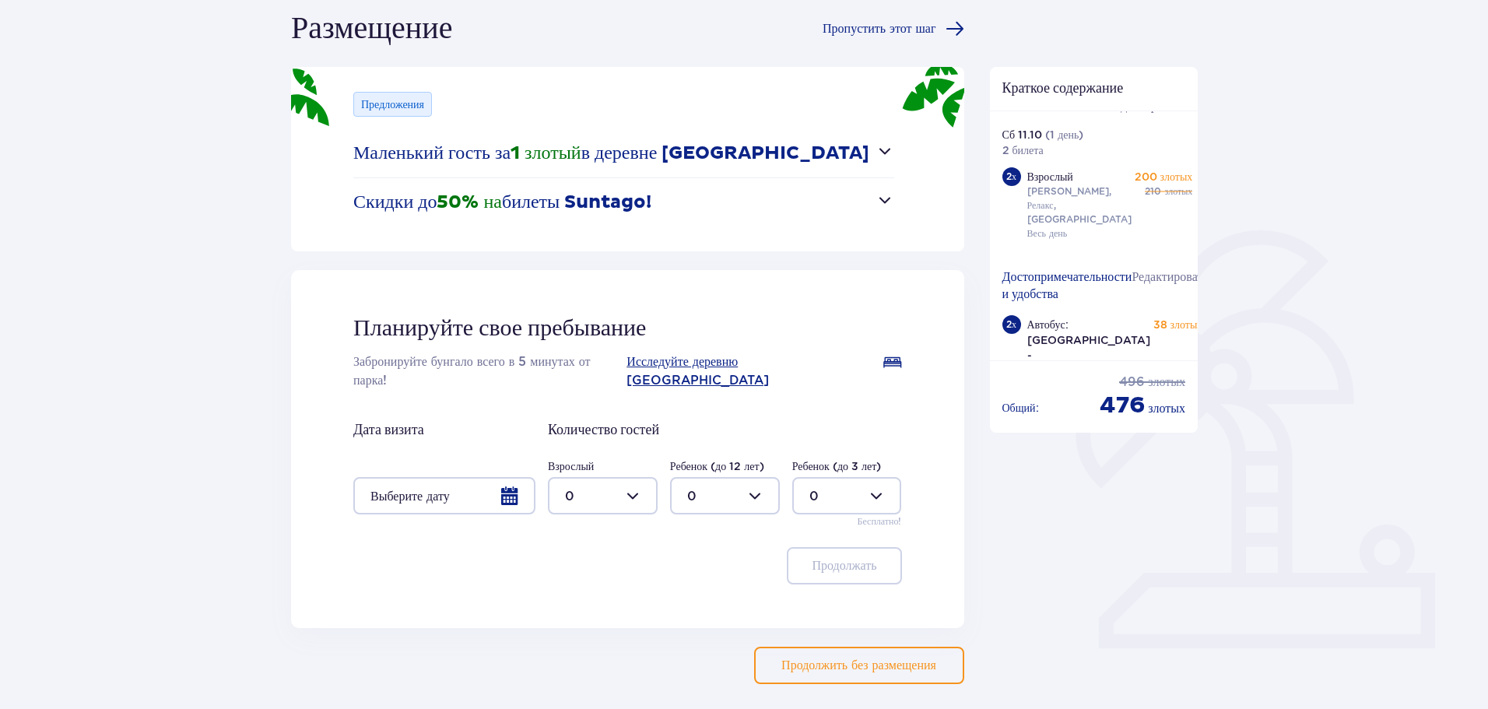
click at [456, 477] on div at bounding box center [444, 495] width 182 height 37
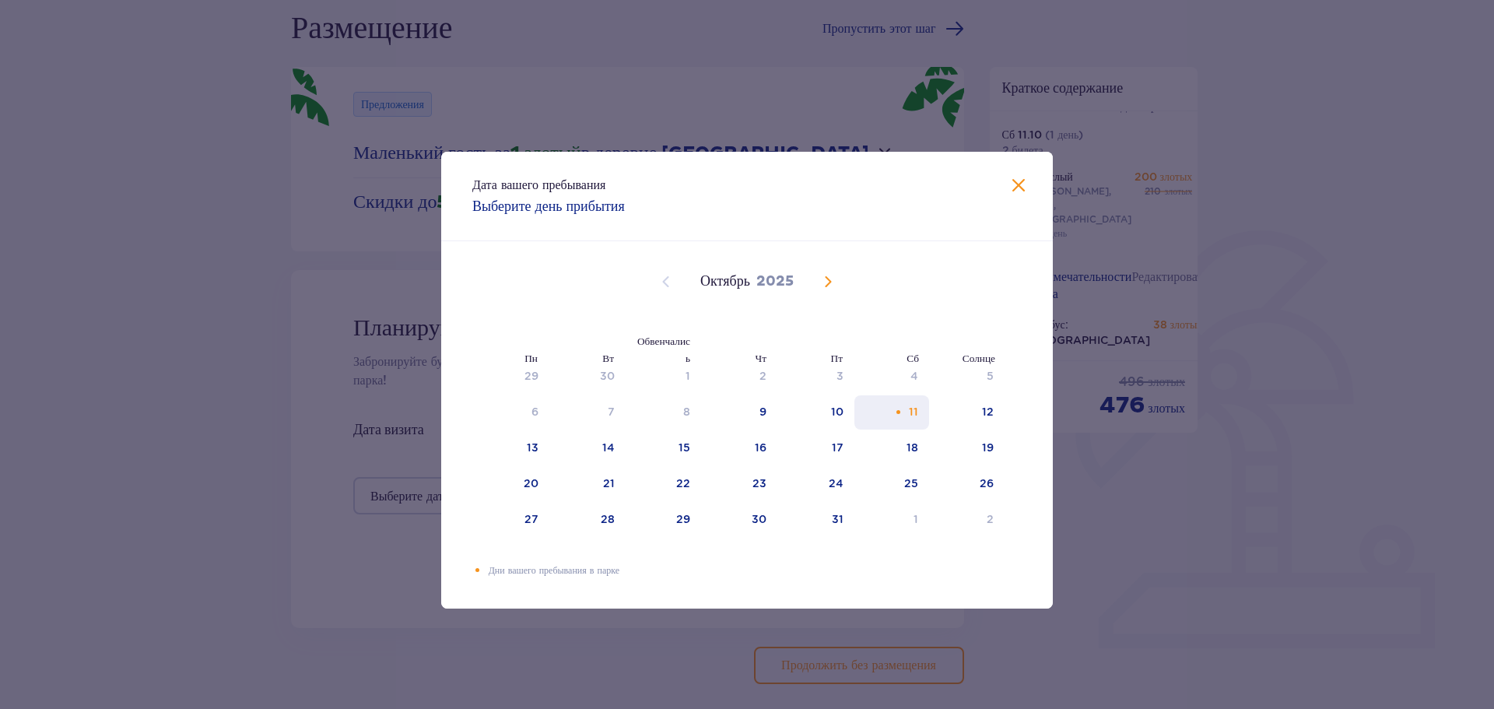
click at [904, 412] on div "11" at bounding box center [893, 412] width 76 height 34
click at [834, 416] on font "10" at bounding box center [837, 412] width 12 height 12
click at [982, 409] on font "12" at bounding box center [988, 412] width 12 height 12
type input "10.10.25 - 12.10.25"
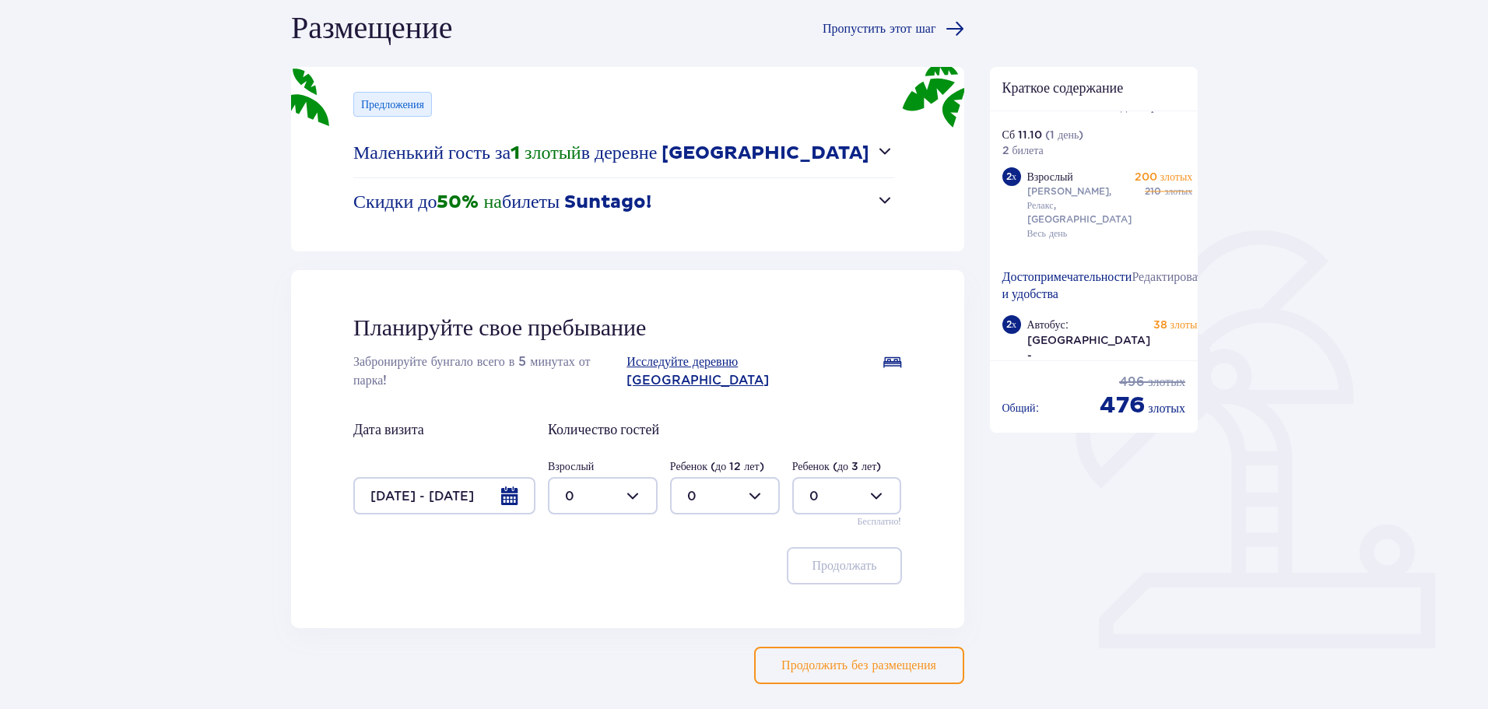
click at [588, 486] on div at bounding box center [603, 495] width 110 height 37
click at [581, 592] on div "2" at bounding box center [603, 589] width 76 height 17
type input "2"
click at [845, 560] on font "Продолжать" at bounding box center [844, 566] width 65 height 12
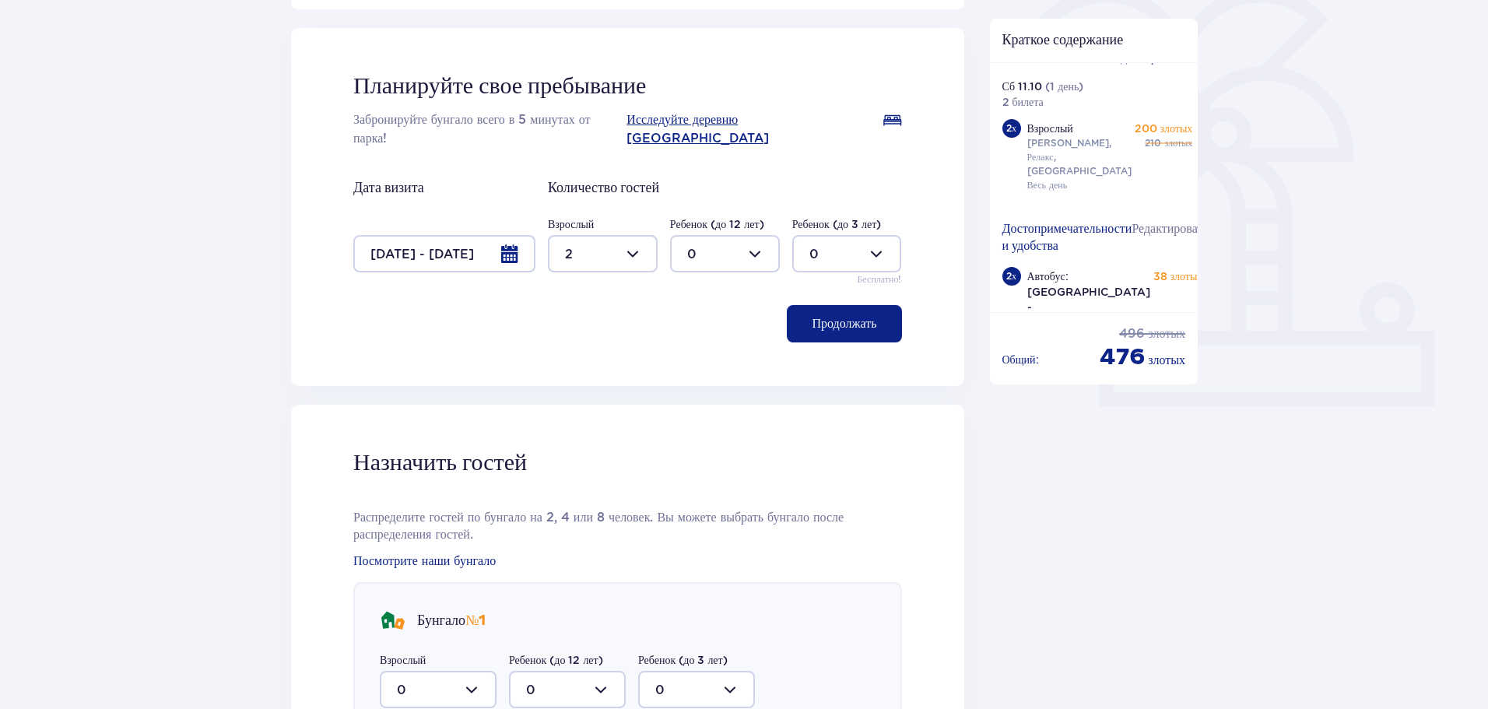
scroll to position [298, 0]
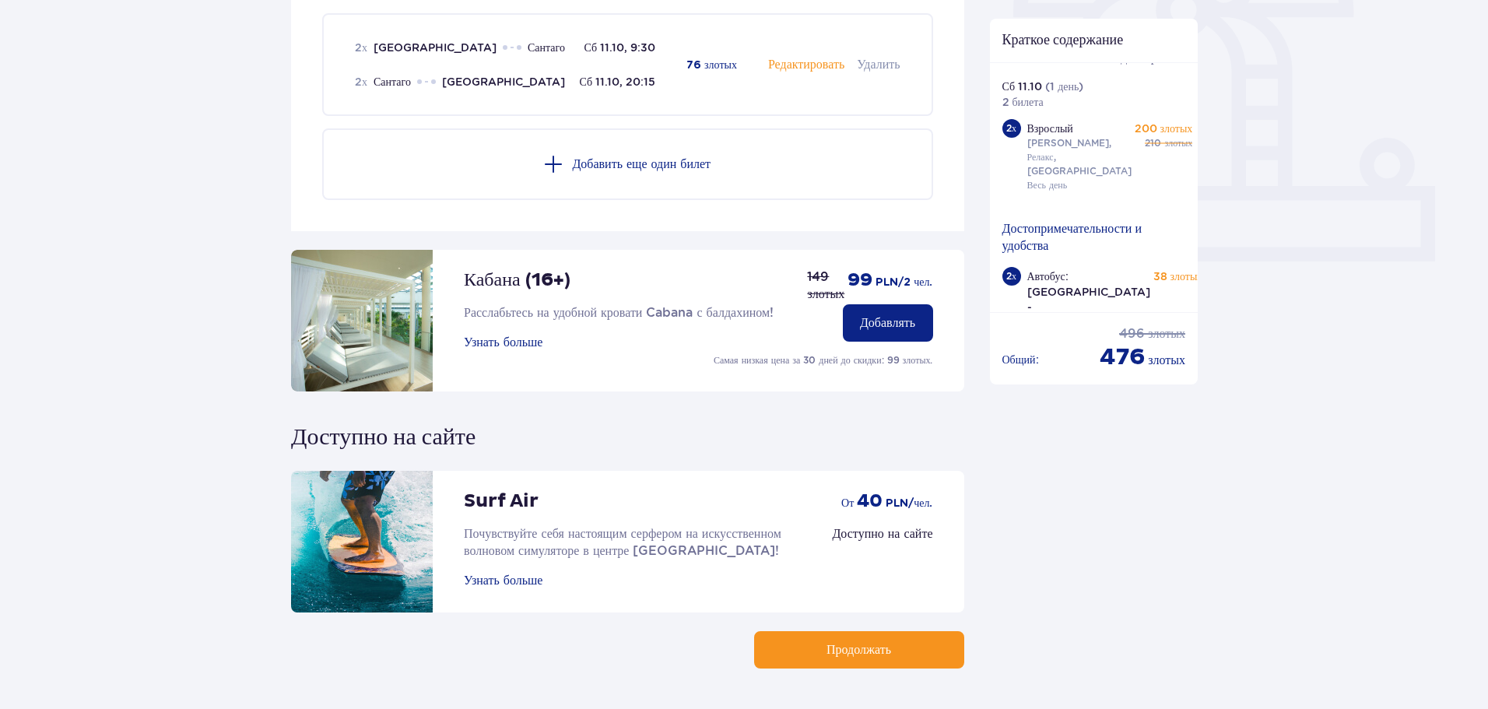
scroll to position [595, 0]
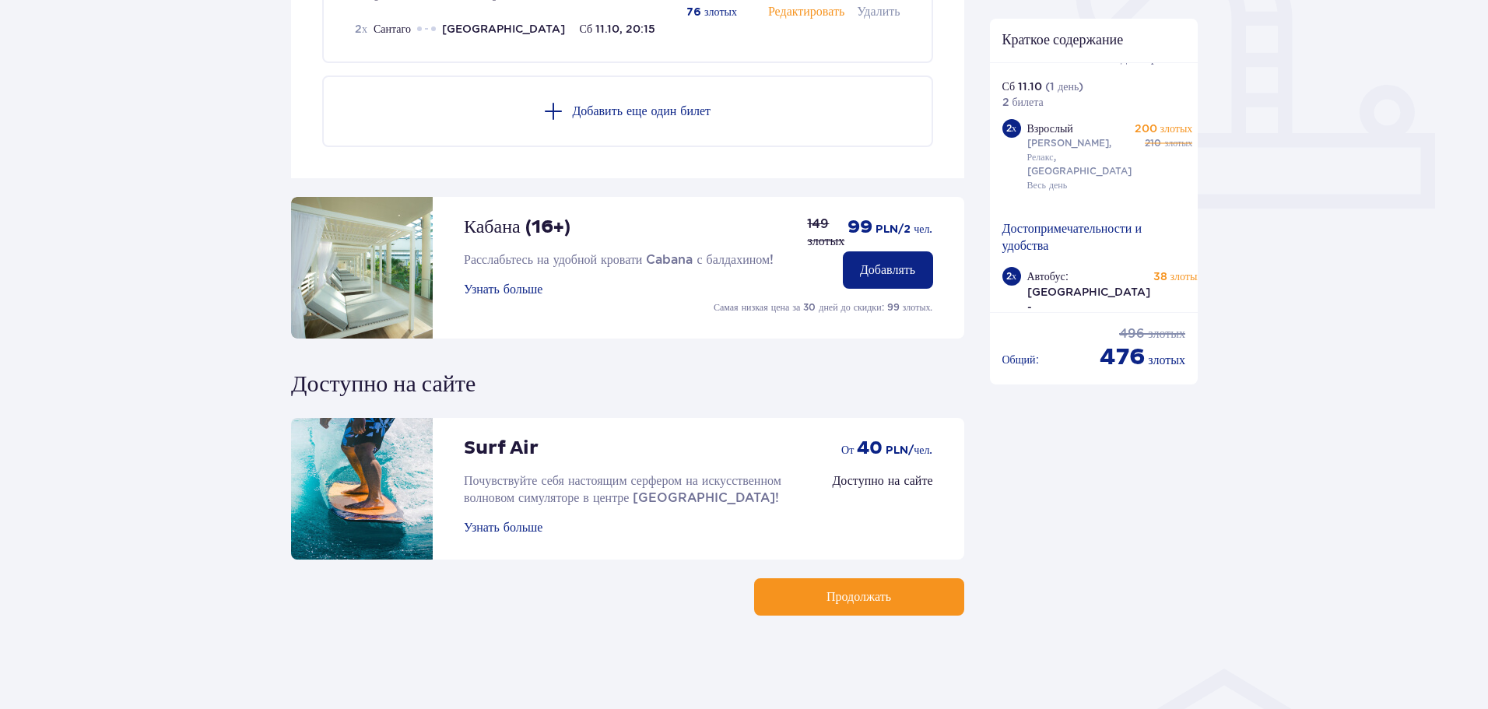
click at [850, 602] on font "Продолжать" at bounding box center [859, 597] width 65 height 12
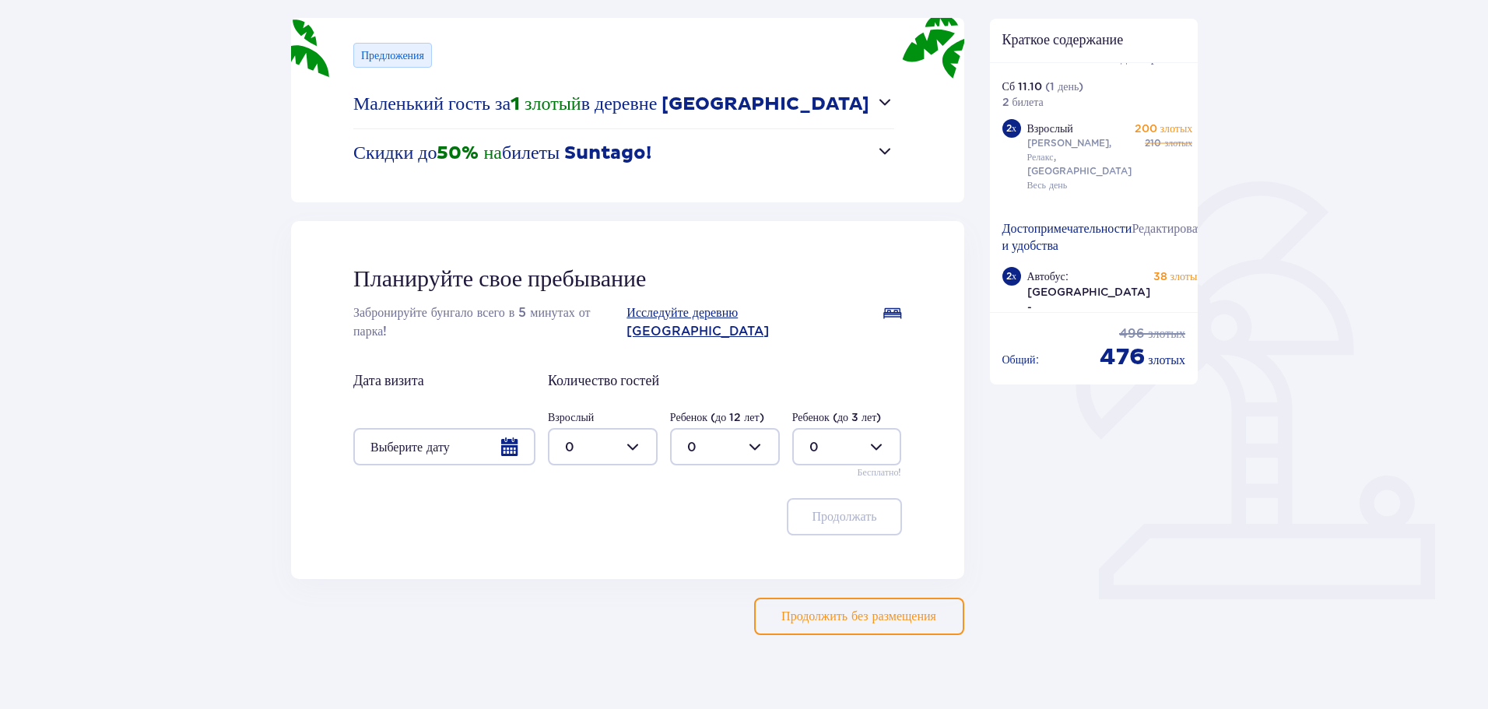
scroll to position [205, 0]
click at [472, 435] on div at bounding box center [444, 445] width 182 height 37
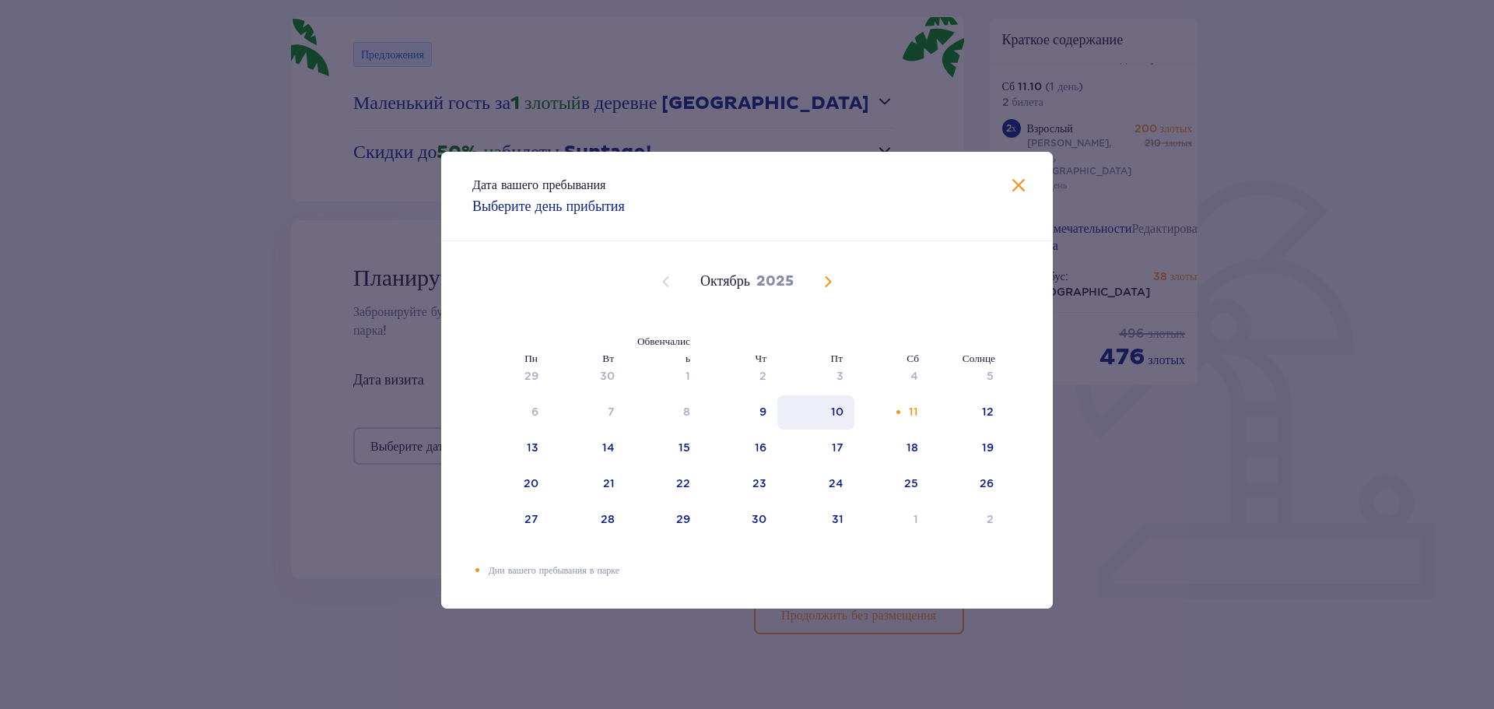
click at [836, 409] on font "10" at bounding box center [837, 412] width 12 height 12
click at [986, 409] on font "12" at bounding box center [988, 412] width 12 height 12
type input "10.10.25 - 12.10.25"
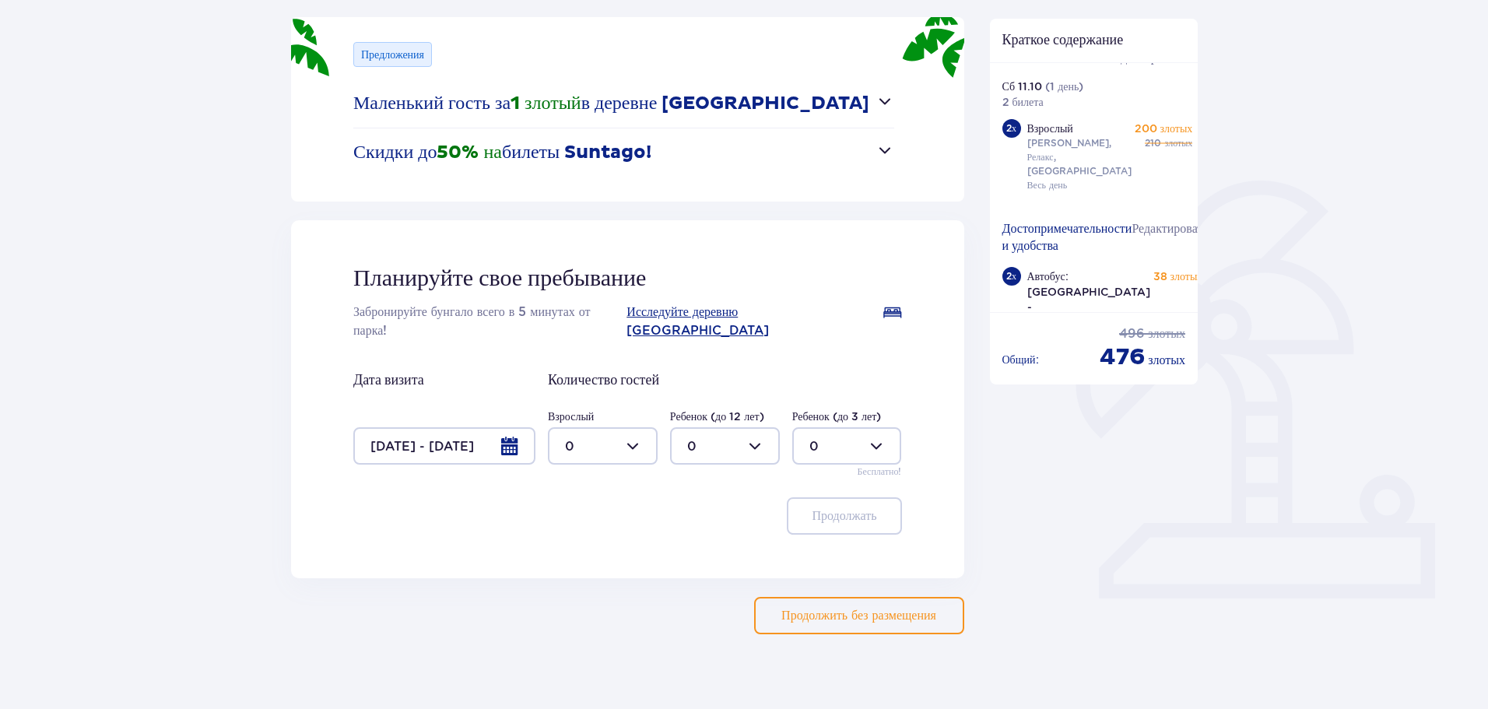
click at [639, 434] on div at bounding box center [603, 445] width 110 height 37
click at [579, 532] on div "2" at bounding box center [603, 540] width 76 height 17
type input "2"
click at [818, 510] on font "Продолжать" at bounding box center [844, 516] width 65 height 12
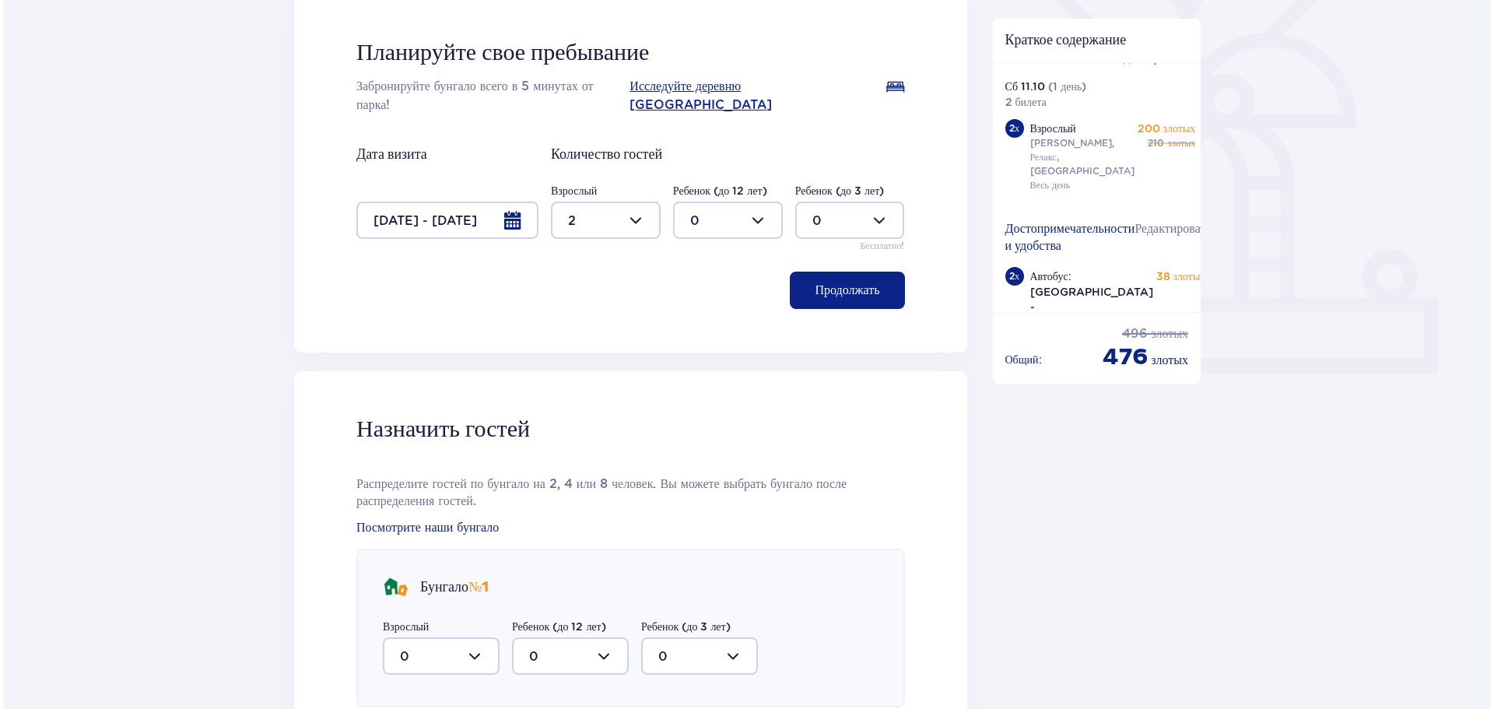
scroll to position [376, 0]
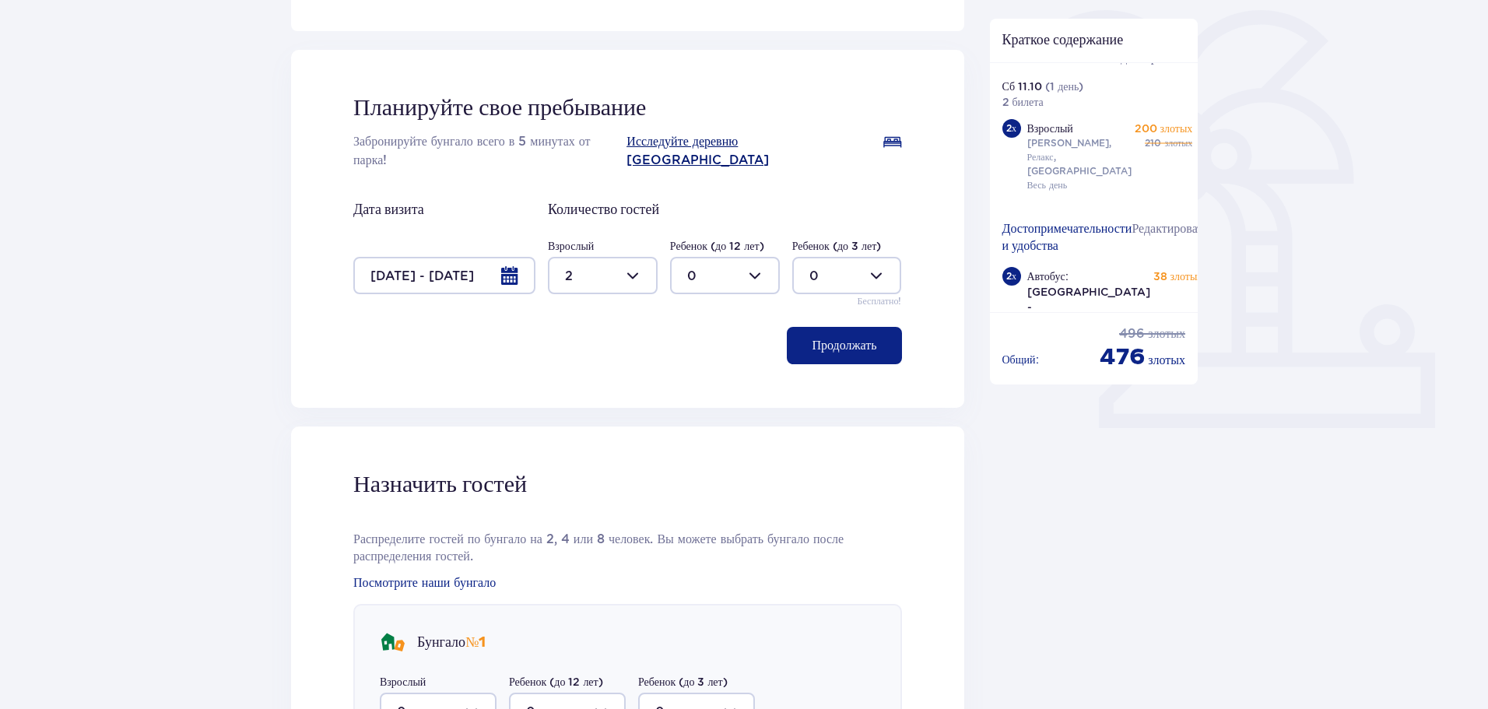
click at [769, 137] on font "Исследуйте деревню Сантаго" at bounding box center [698, 150] width 142 height 33
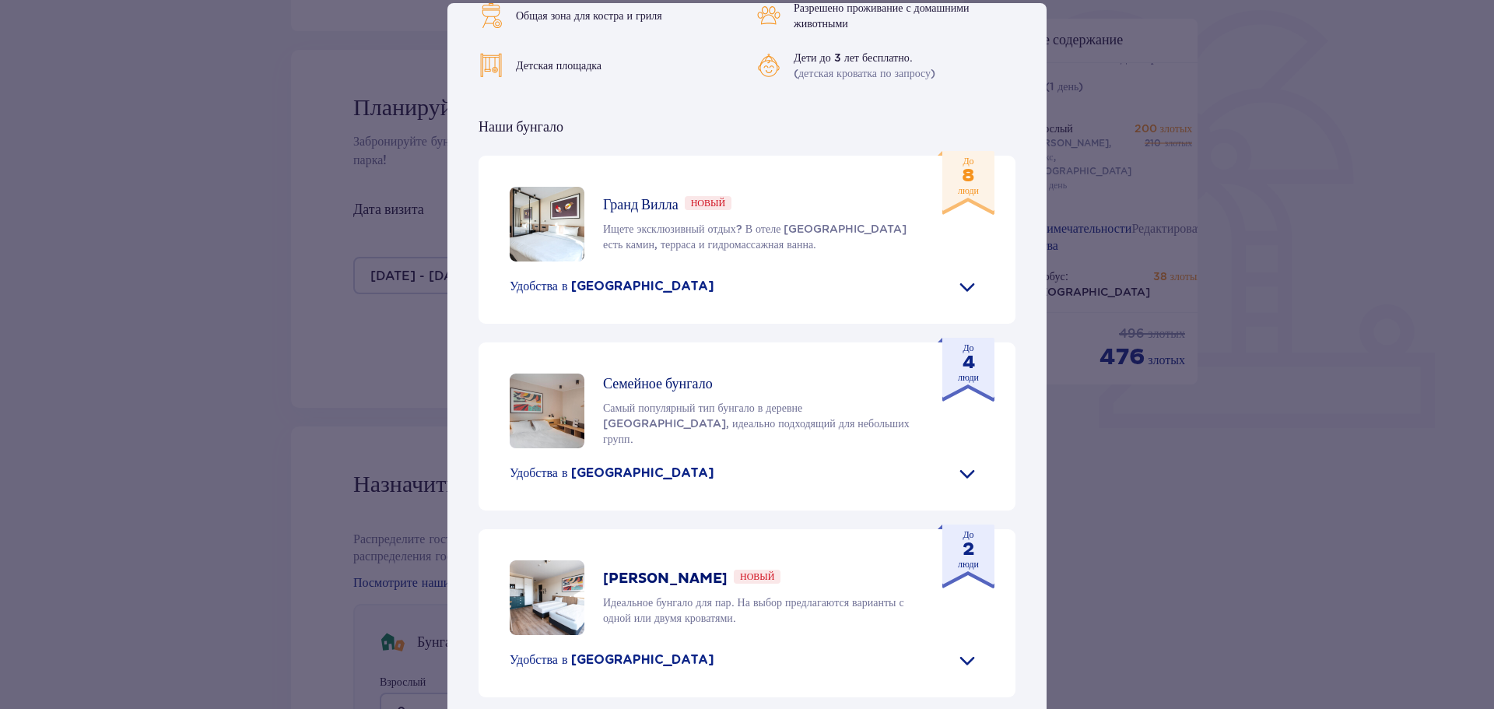
scroll to position [560, 0]
click at [960, 659] on span at bounding box center [967, 660] width 25 height 25
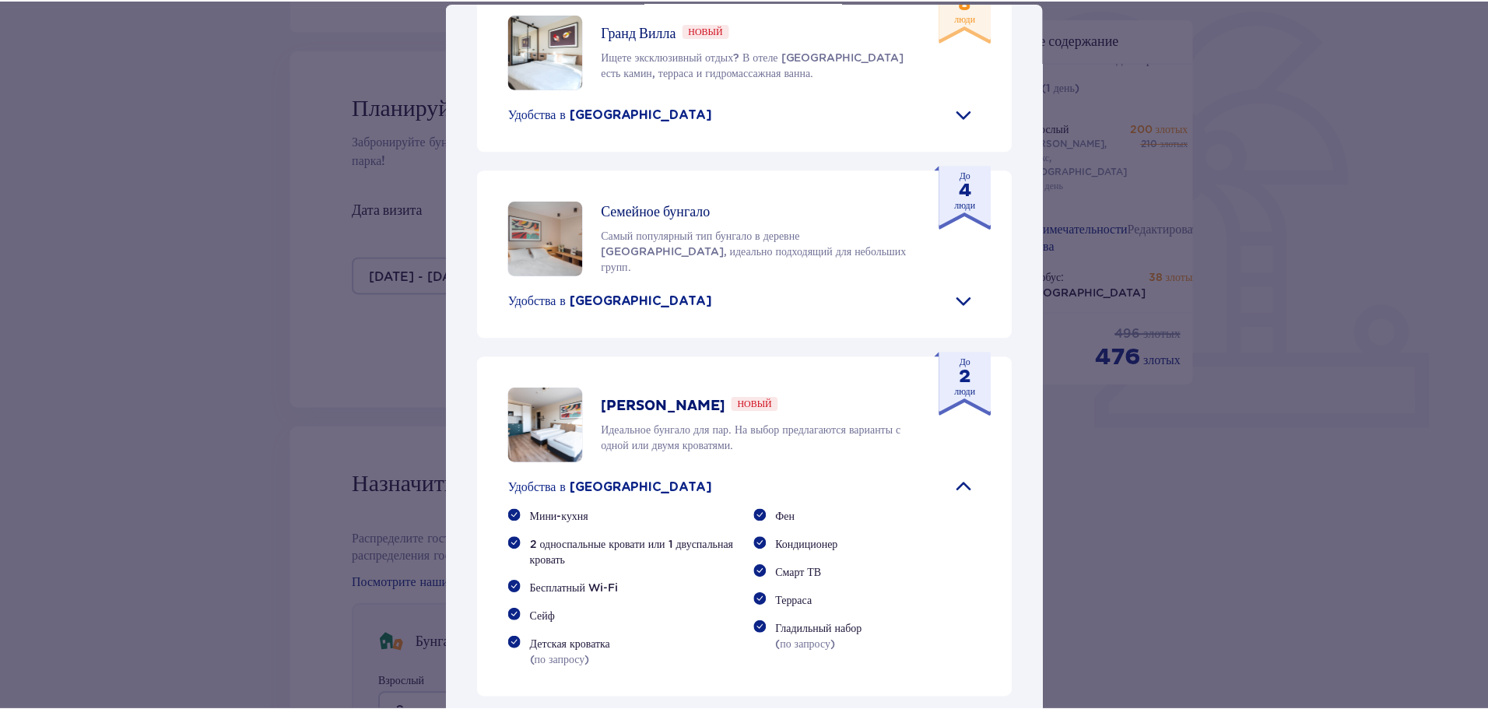
scroll to position [715, 0]
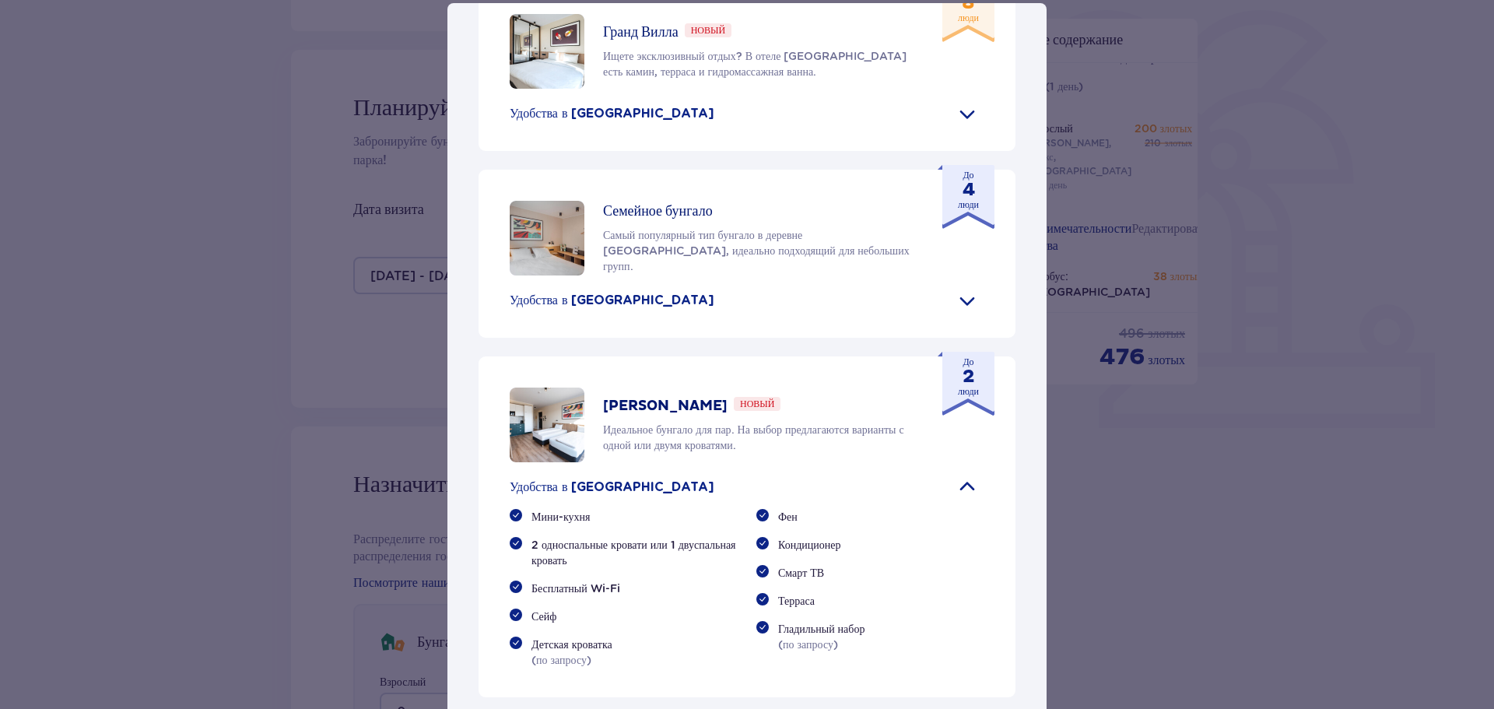
click at [594, 307] on font "Удобства в бунгало" at bounding box center [612, 300] width 205 height 12
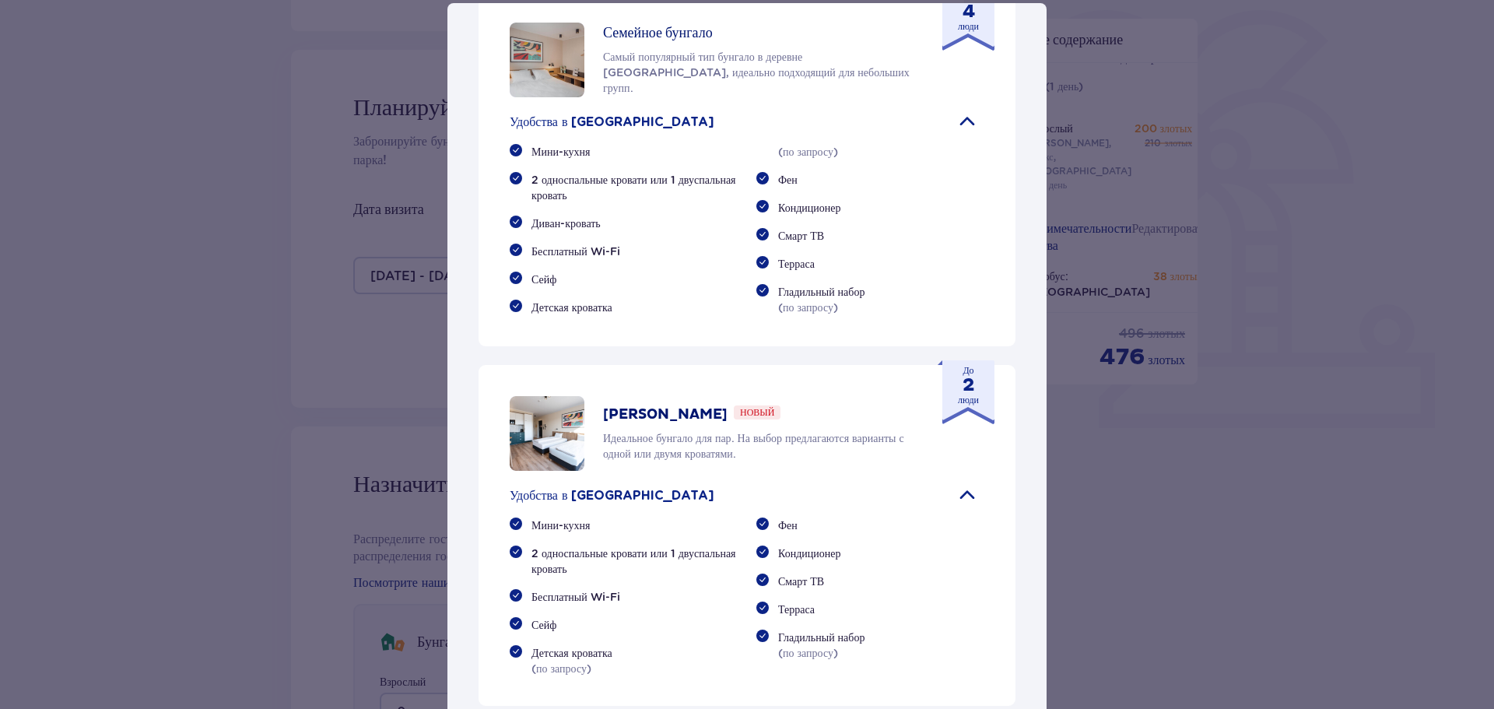
click at [971, 135] on span at bounding box center [967, 122] width 25 height 25
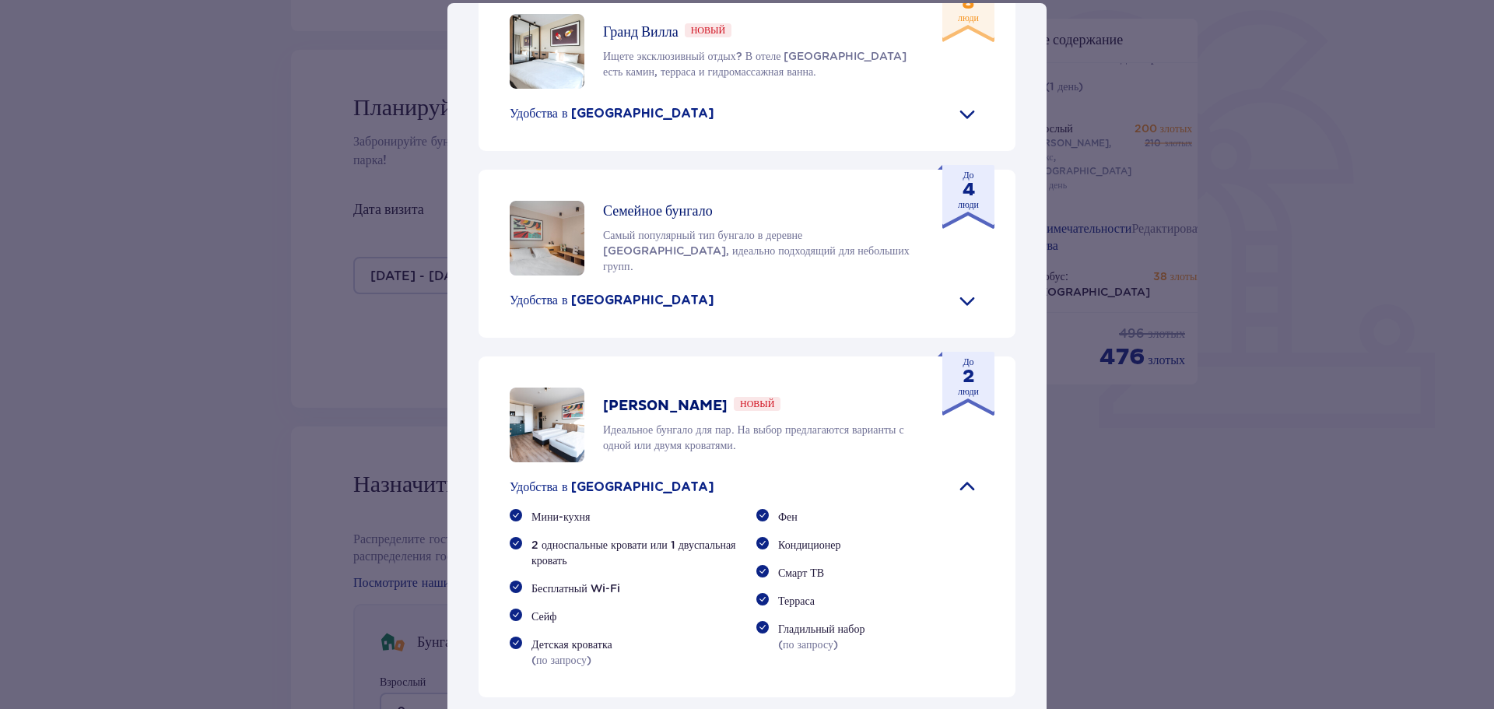
drag, startPoint x: 1155, startPoint y: 407, endPoint x: 1103, endPoint y: 542, distance: 144.4
click at [1154, 409] on div "Деревня Сантаго Suntago Village — идеальное место для поклонников тропического …" at bounding box center [747, 380] width 1494 height 760
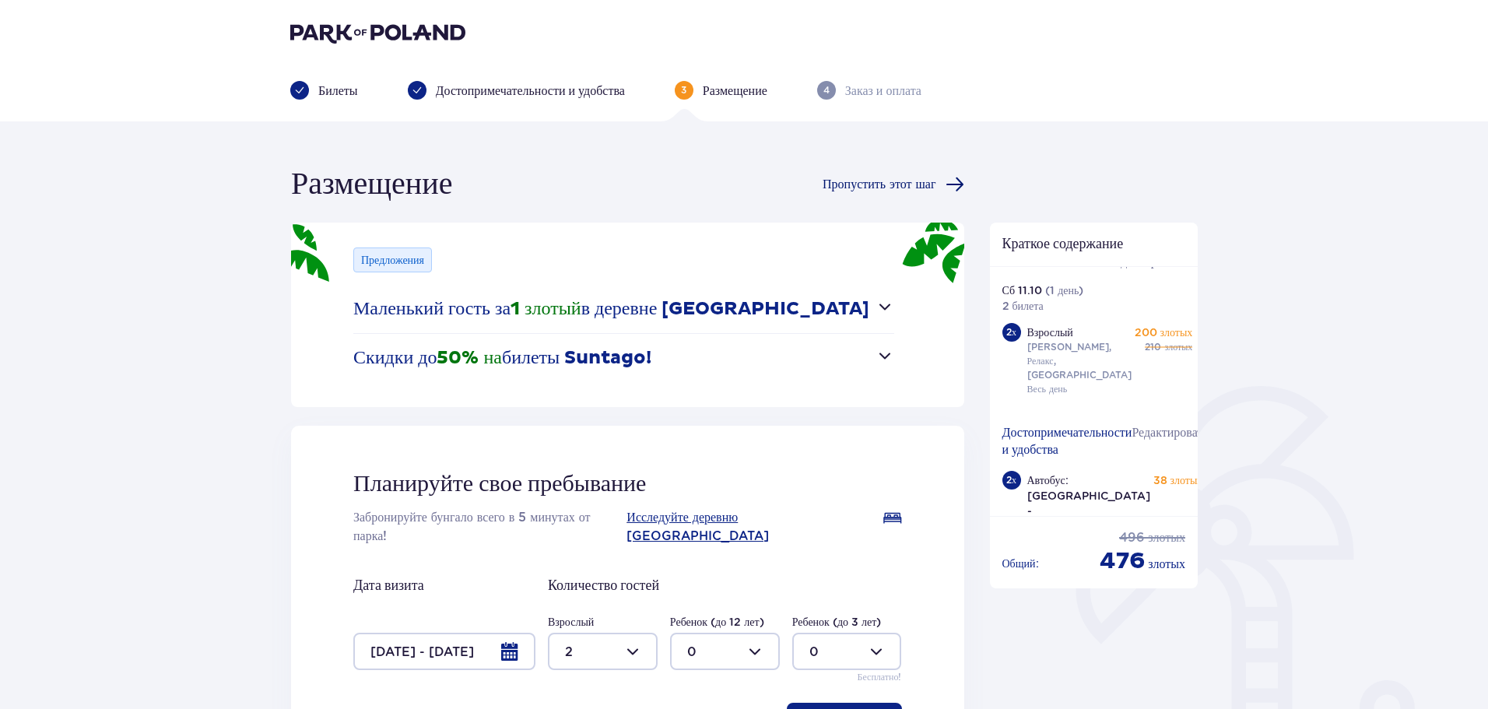
click at [916, 178] on font "Пропустить этот шаг" at bounding box center [879, 184] width 113 height 12
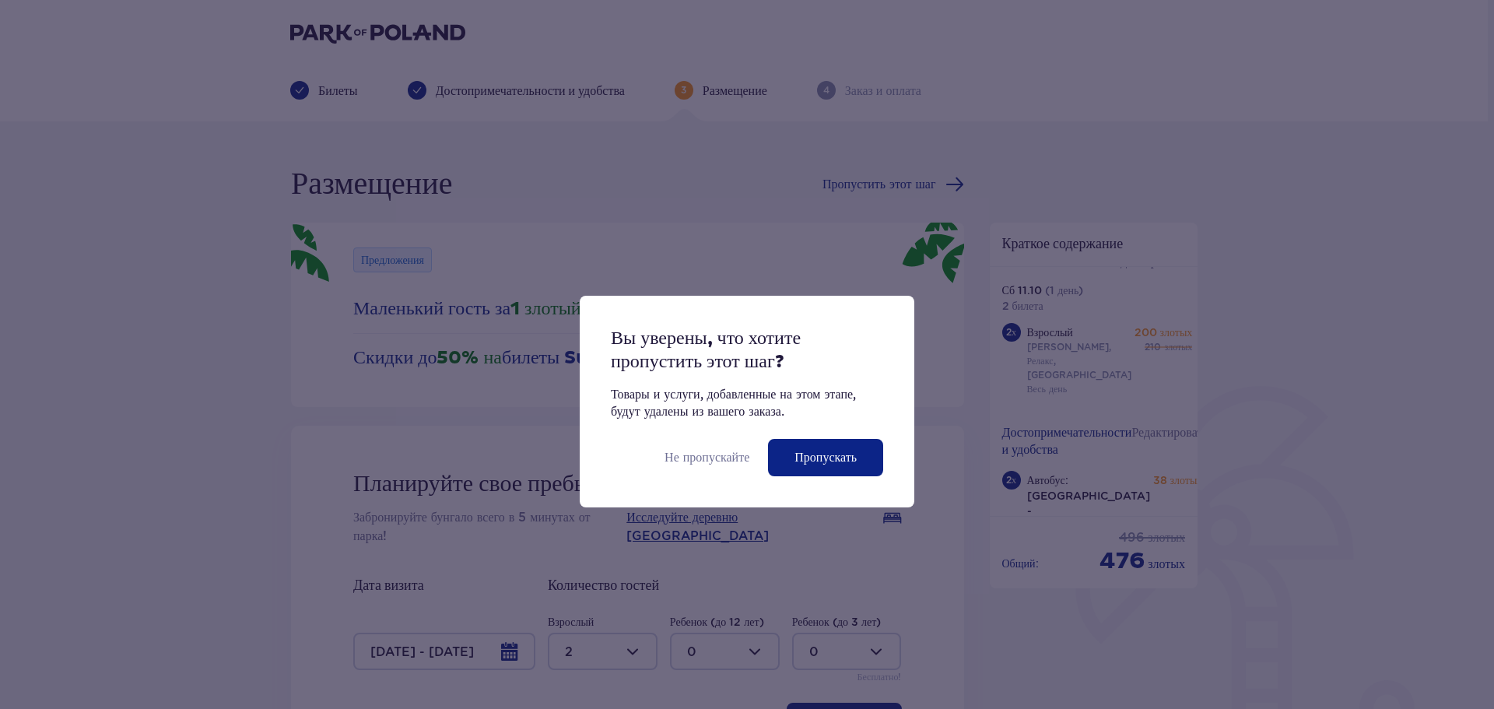
click at [820, 452] on font "Пропускать" at bounding box center [826, 457] width 62 height 12
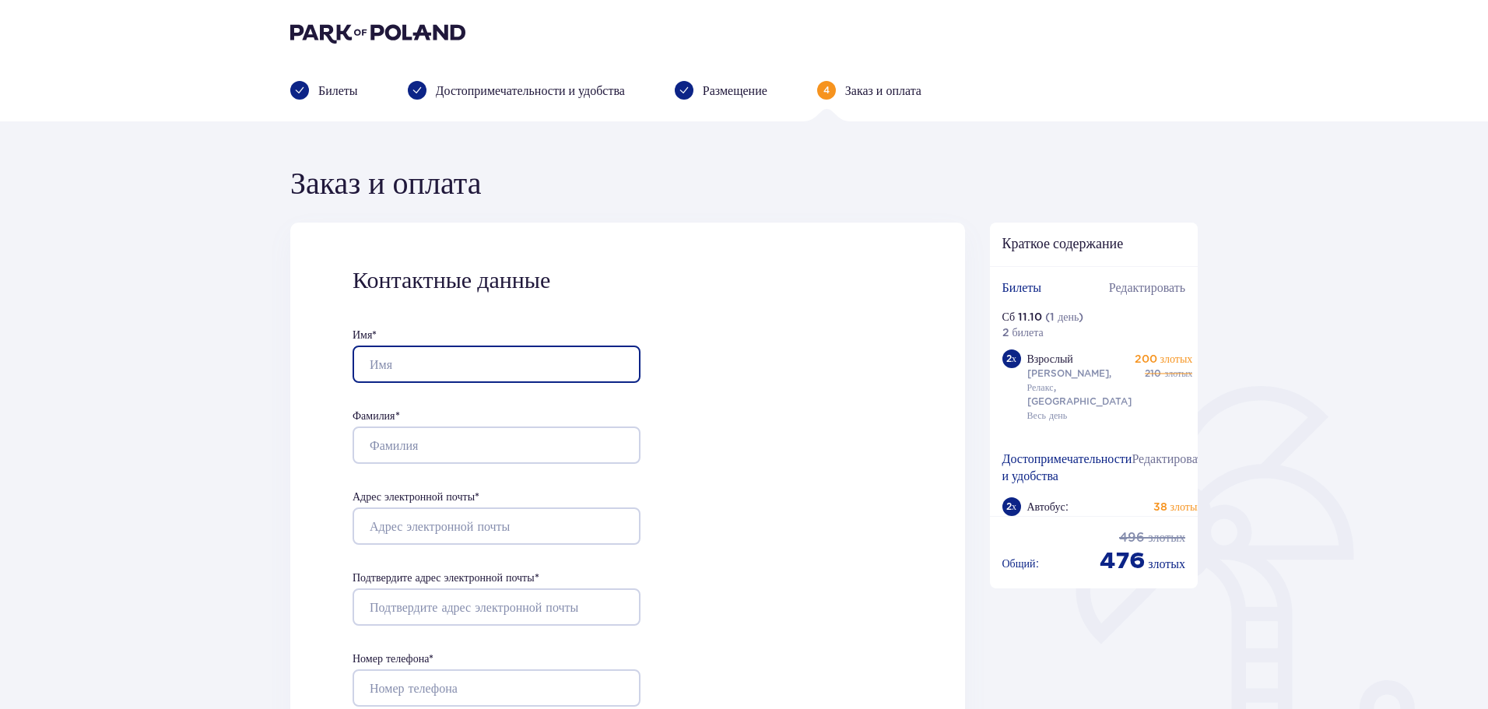
click at [500, 355] on input "Имя *" at bounding box center [497, 364] width 288 height 37
type input "Daniel"
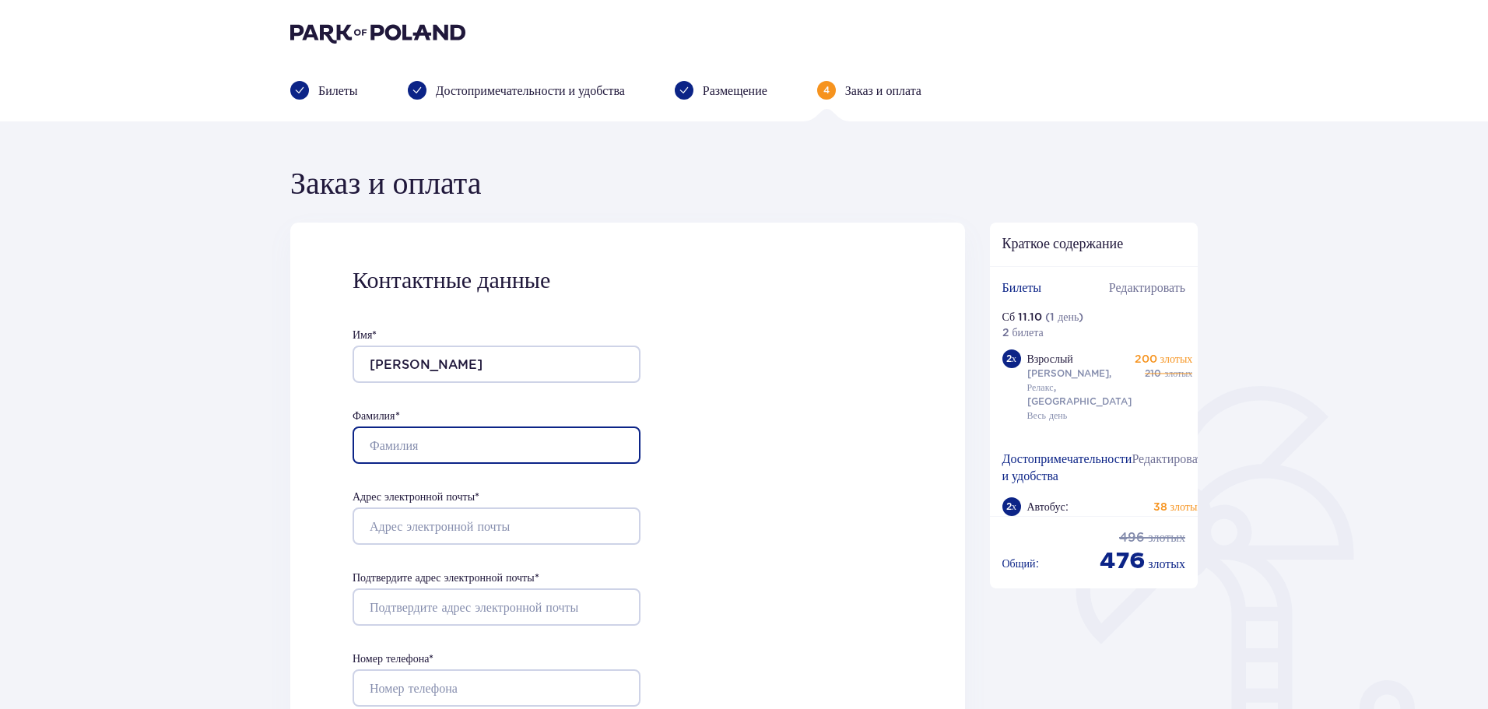
type input "Hrodskyi"
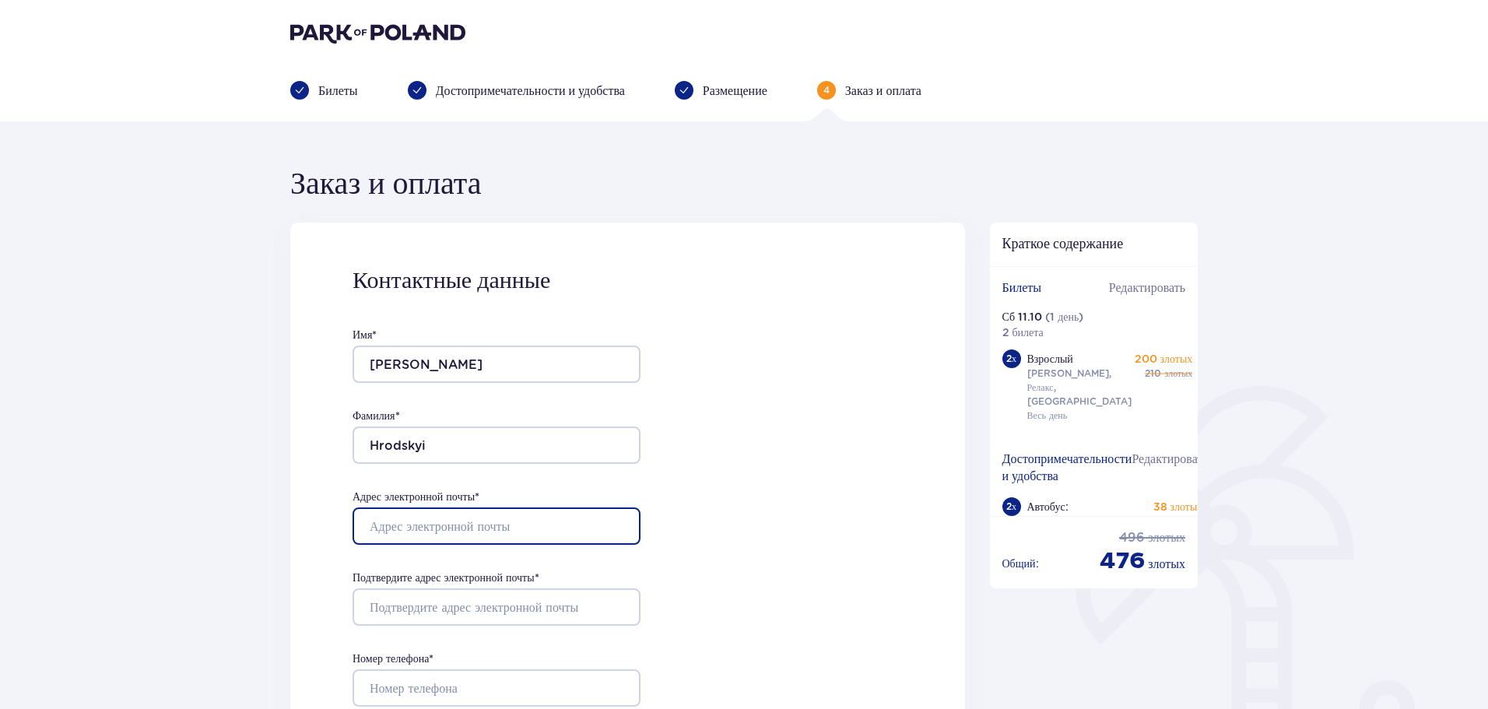
type input "[EMAIL_ADDRESS][DOMAIN_NAME]"
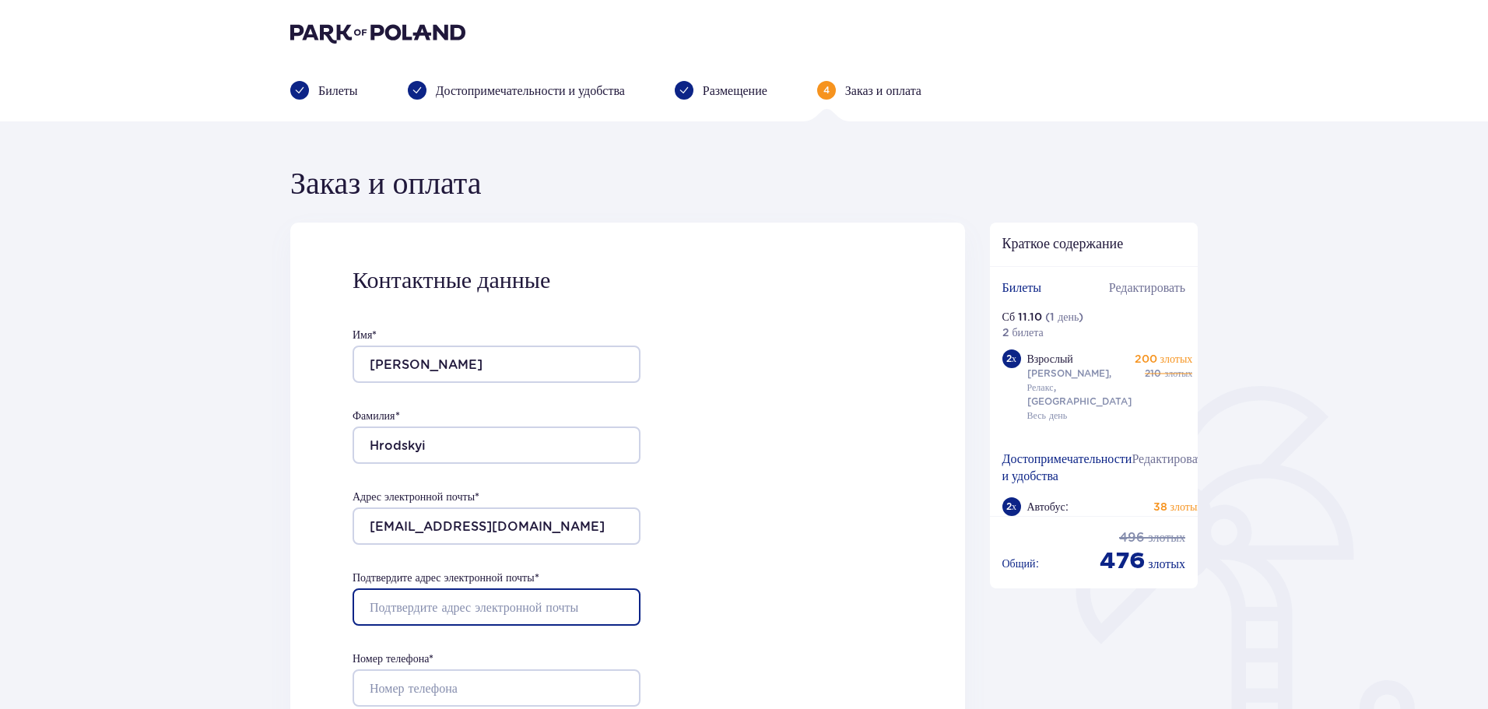
type input "[EMAIL_ADDRESS][DOMAIN_NAME]"
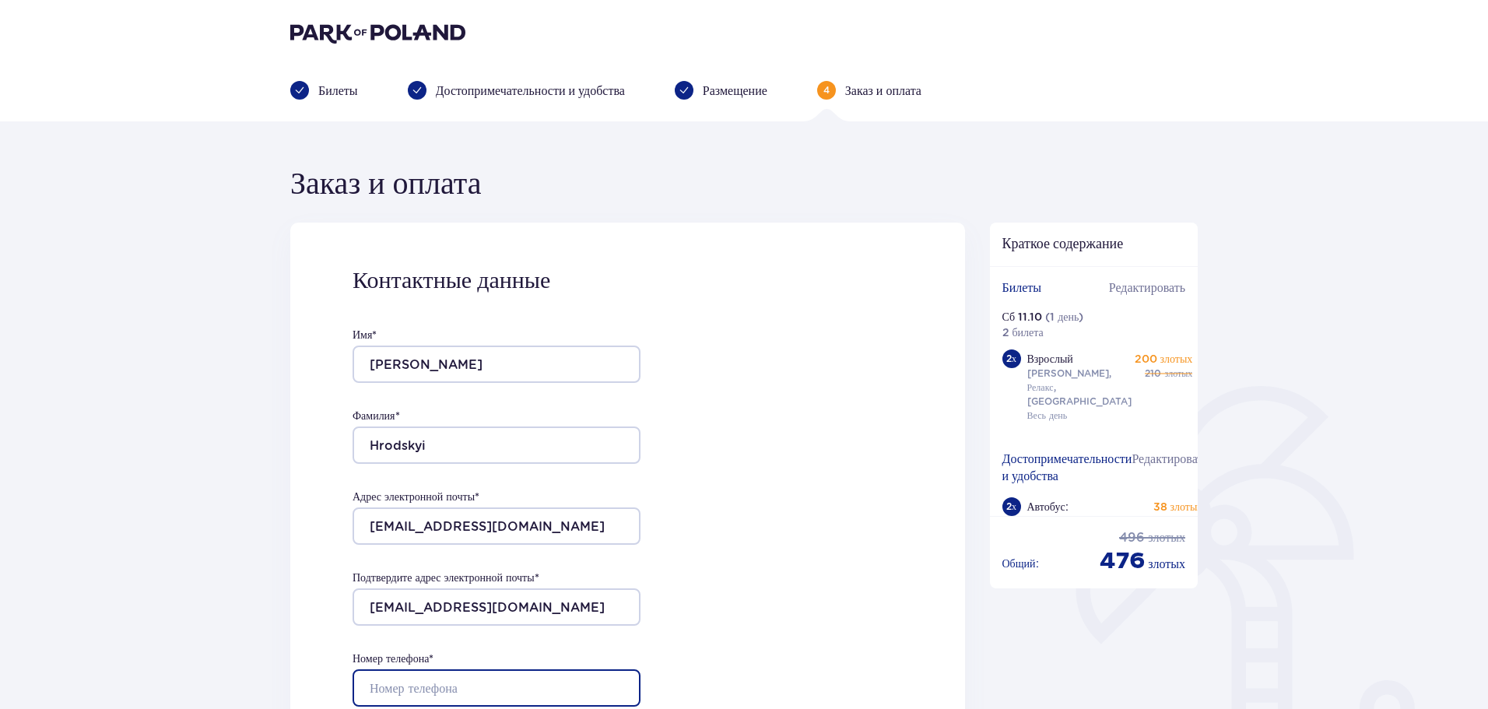
type input "734804305"
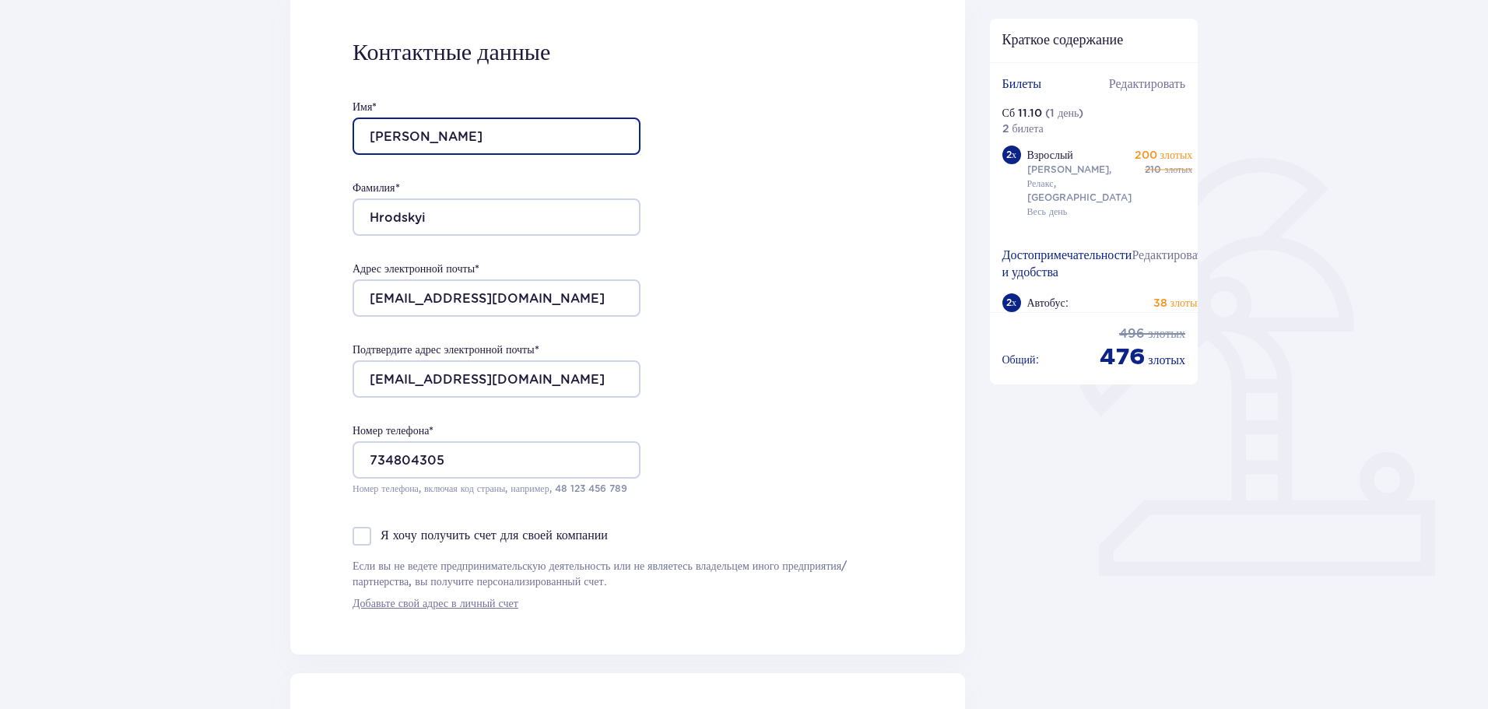
scroll to position [234, 0]
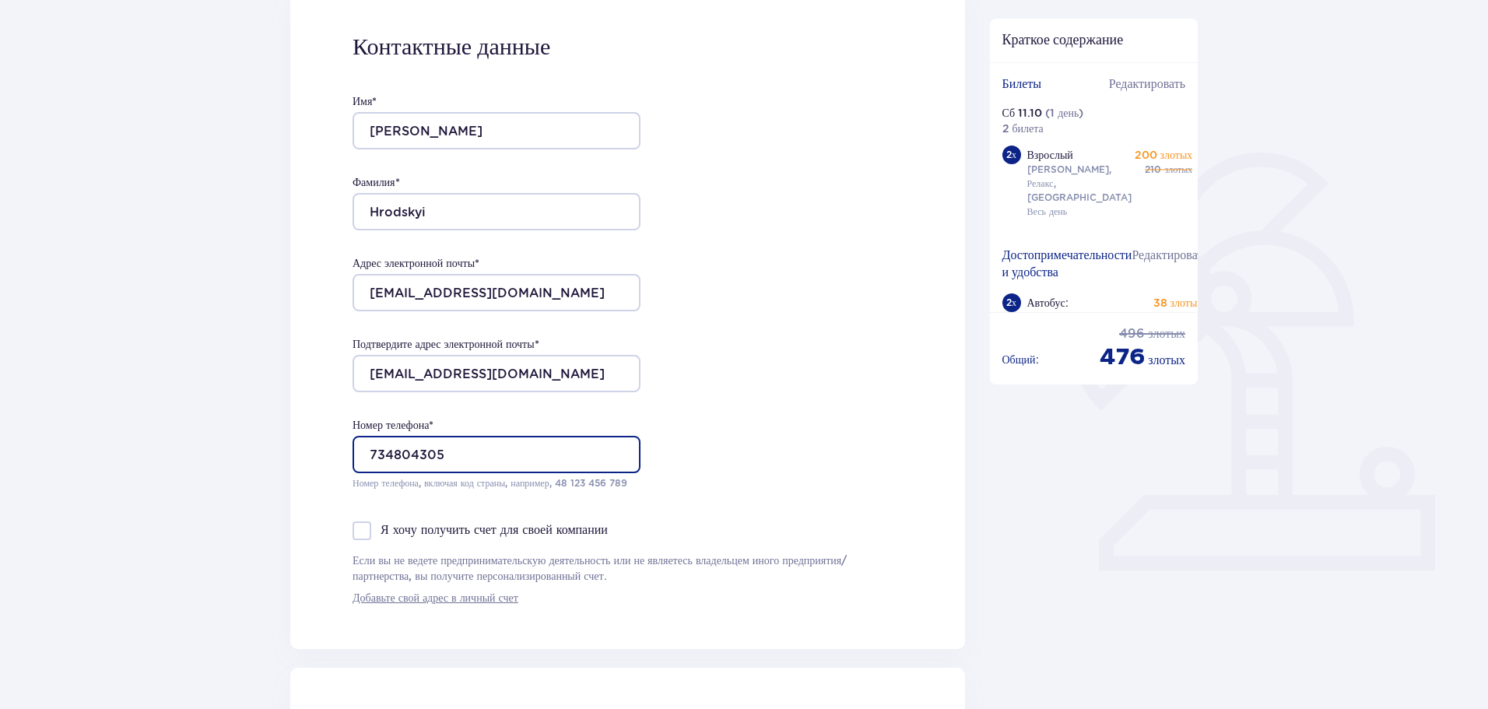
drag, startPoint x: 466, startPoint y: 454, endPoint x: 327, endPoint y: 453, distance: 139.3
click at [326, 453] on div "Контактные данные Имя * Daniel Фамилия * Hrodskyi Адрес электронной почты * dan…" at bounding box center [627, 319] width 675 height 660
type input "660362895"
drag, startPoint x: 771, startPoint y: 167, endPoint x: 746, endPoint y: 170, distance: 25.0
click at [771, 167] on div "Контактные данные Имя * Daniel Фамилия * Hrodskyi Адрес электронной почты * dan…" at bounding box center [627, 319] width 675 height 660
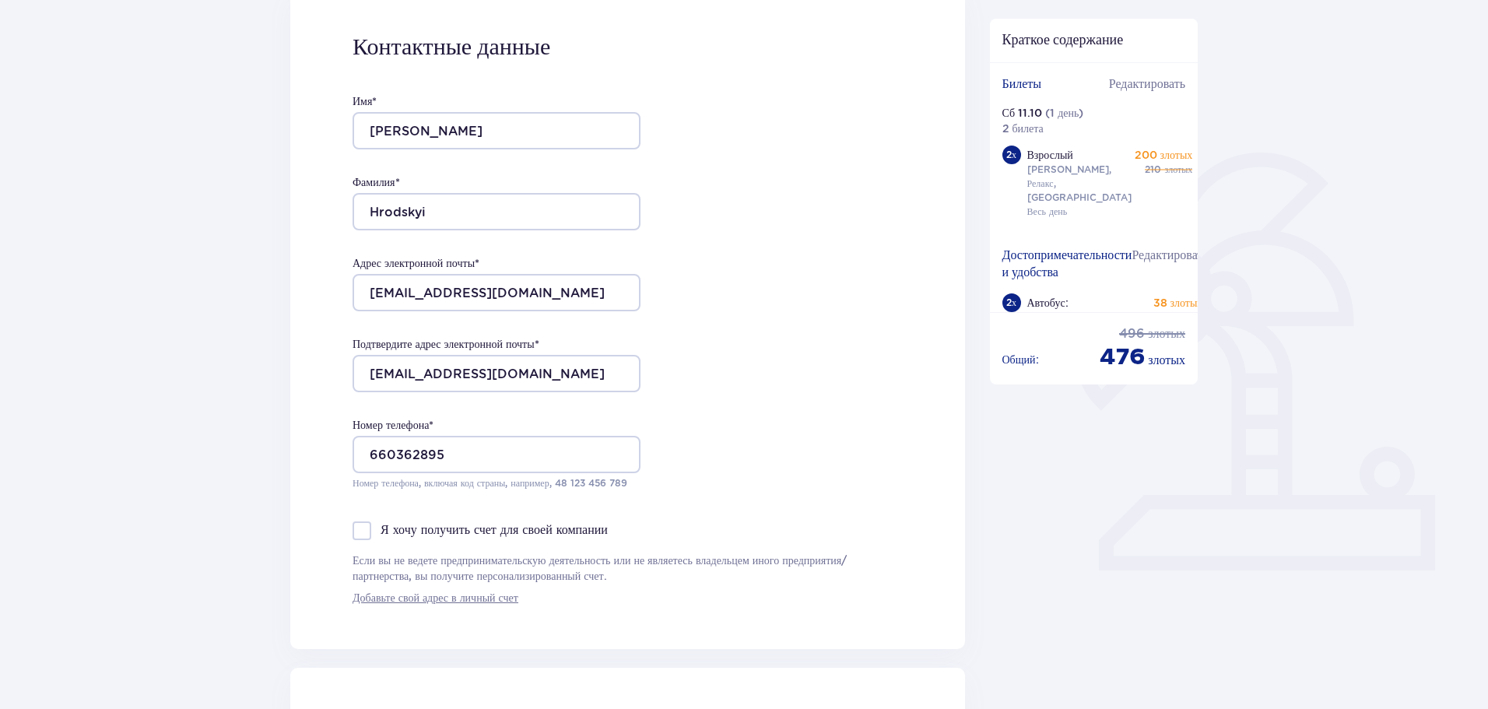
click at [506, 531] on font "Я хочу получить счет для своей компании" at bounding box center [494, 529] width 227 height 15
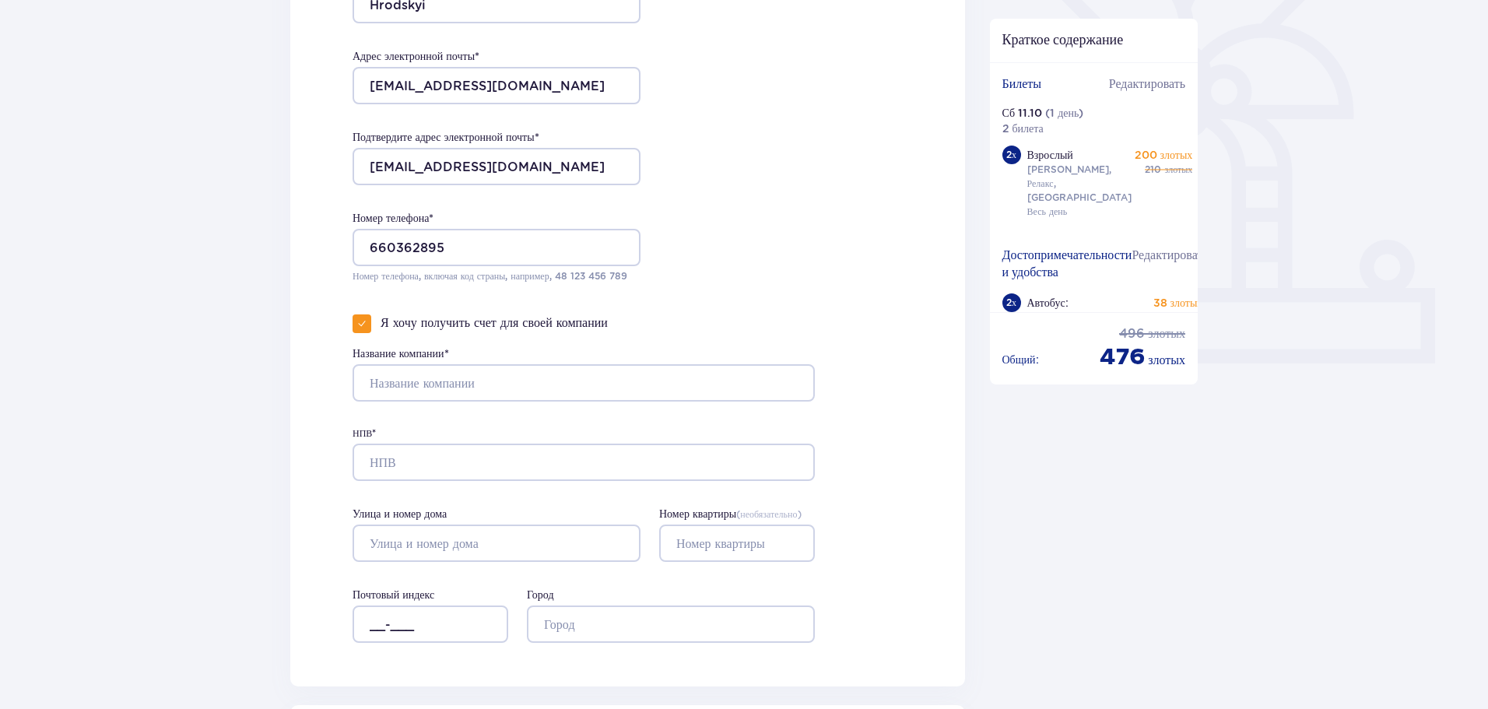
scroll to position [467, 0]
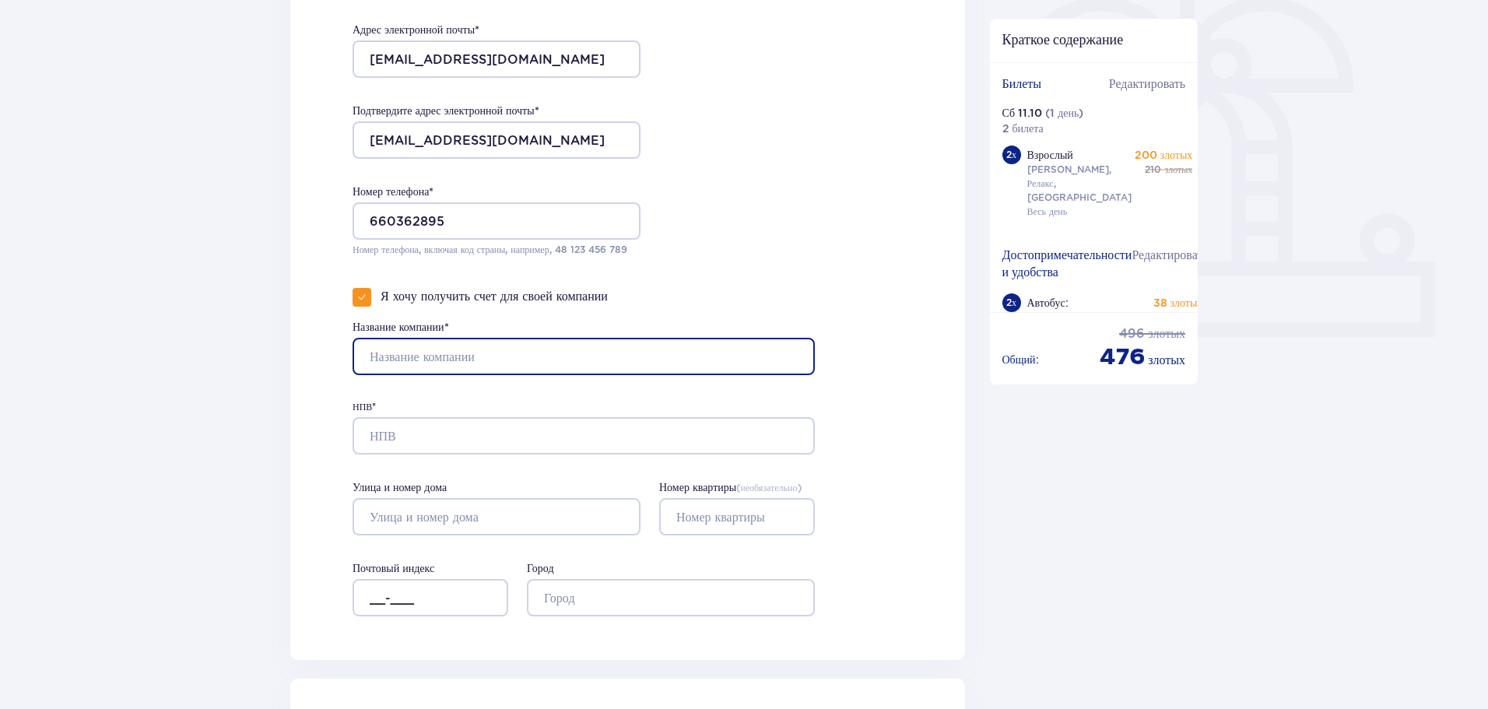
click at [456, 353] on input "Название компании*" at bounding box center [584, 356] width 462 height 37
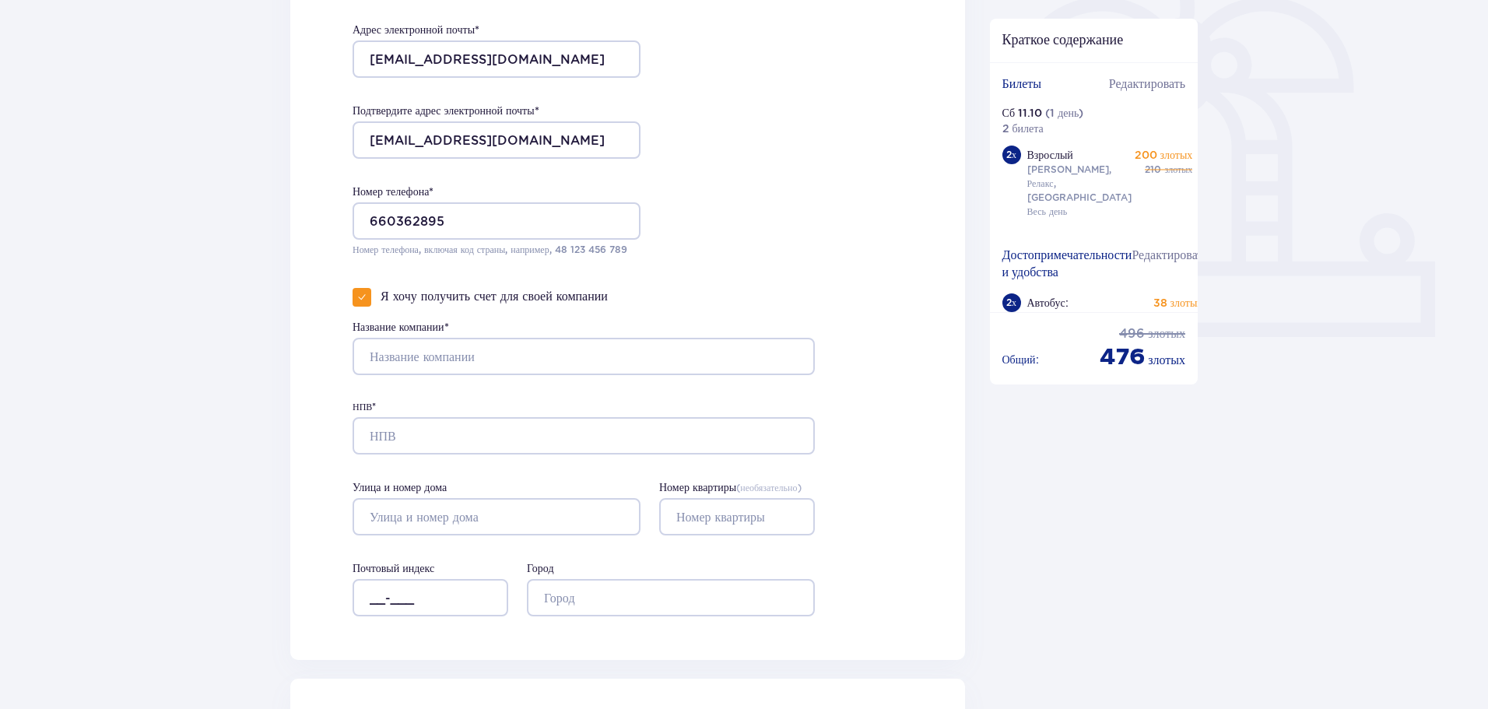
click at [818, 285] on div "Контактные данные Имя * Daniel Фамилия * Hrodskyi Адрес электронной почты * dan…" at bounding box center [627, 208] width 675 height 904
click at [508, 300] on font "Я хочу получить счет для своей компании" at bounding box center [494, 296] width 227 height 15
checkbox input "false"
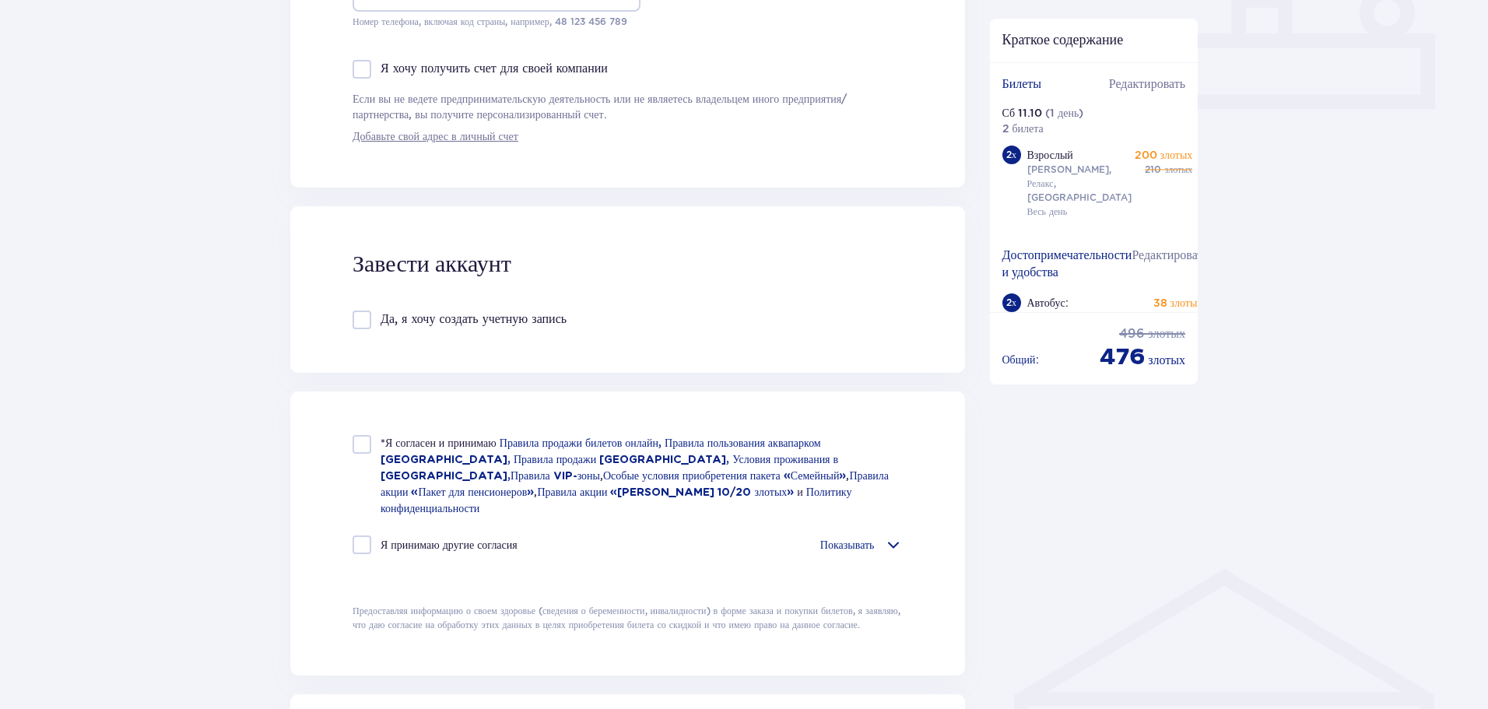
scroll to position [701, 0]
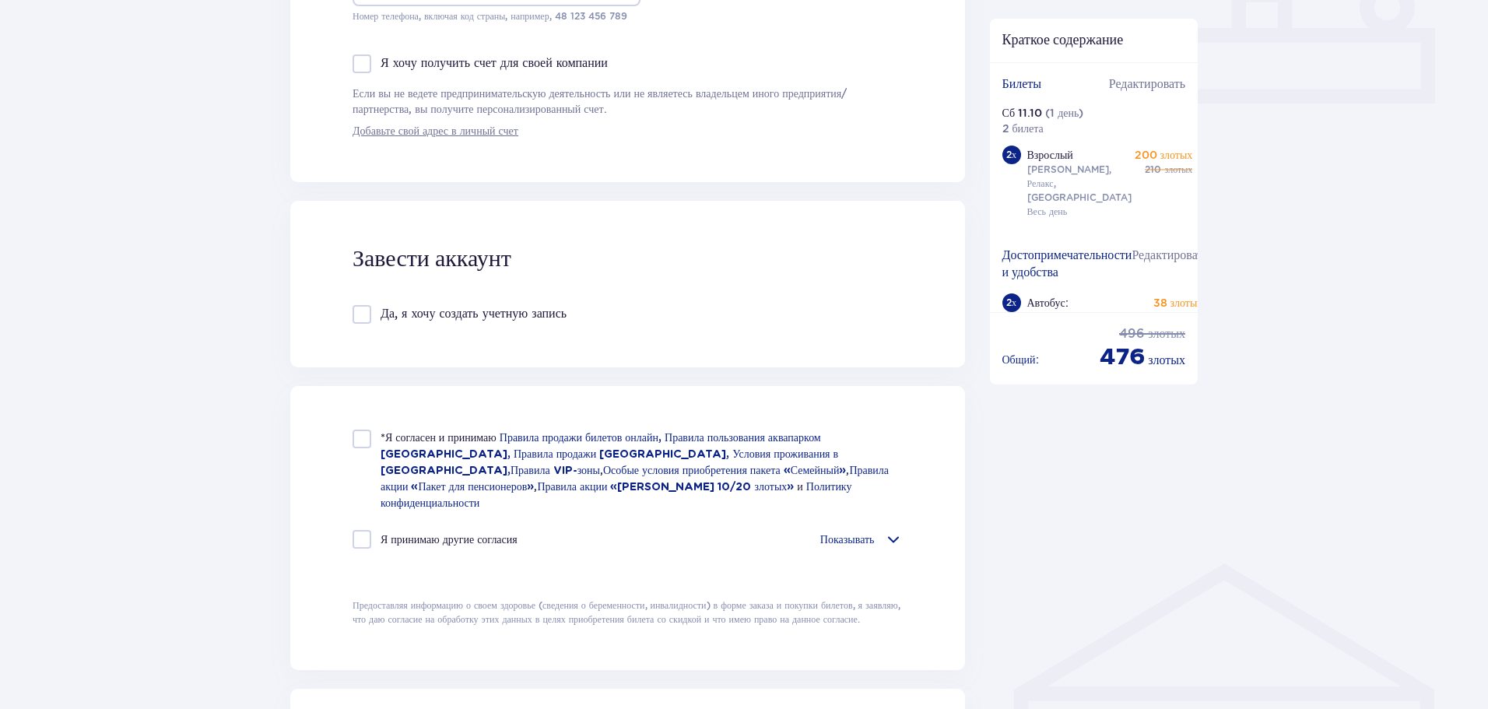
click at [356, 435] on div at bounding box center [362, 439] width 19 height 19
checkbox input "true"
click at [846, 533] on font "Показывать" at bounding box center [847, 539] width 54 height 12
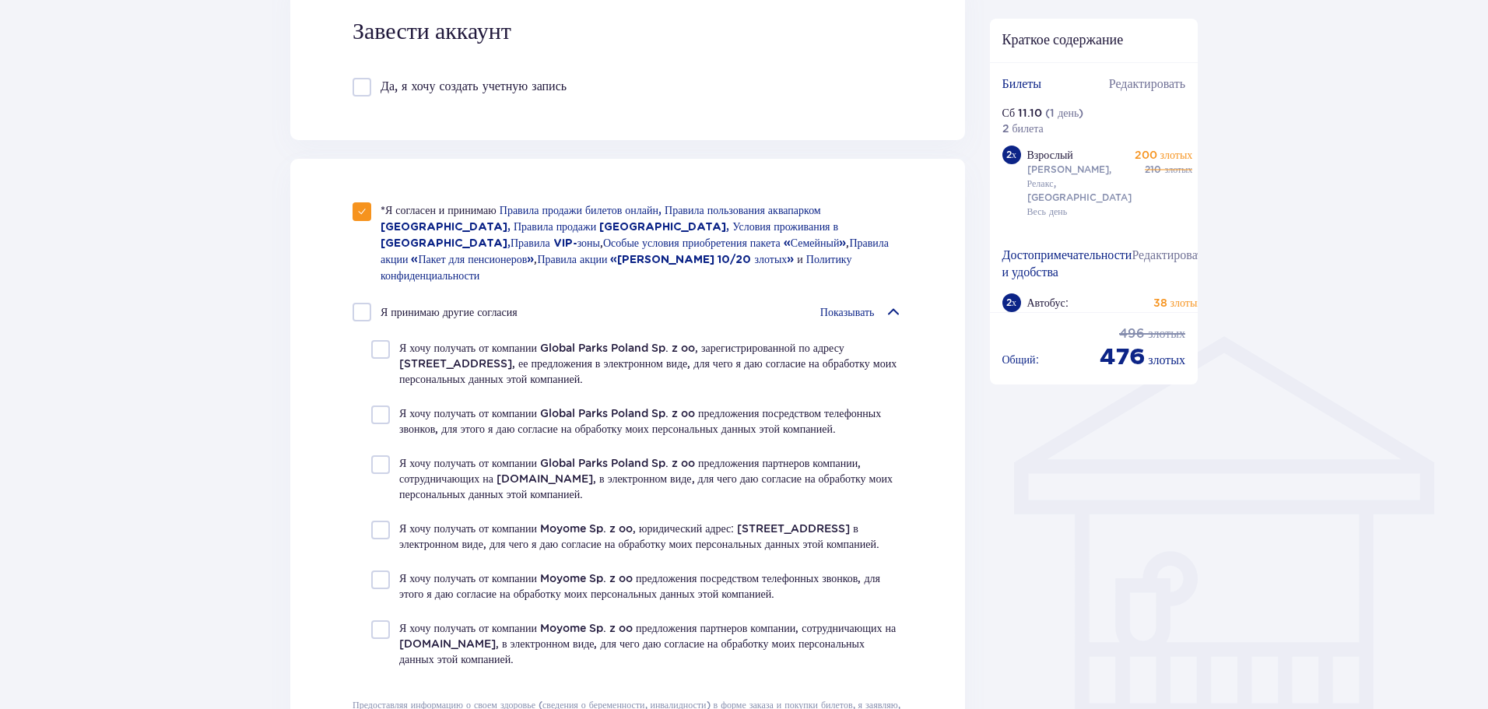
scroll to position [934, 0]
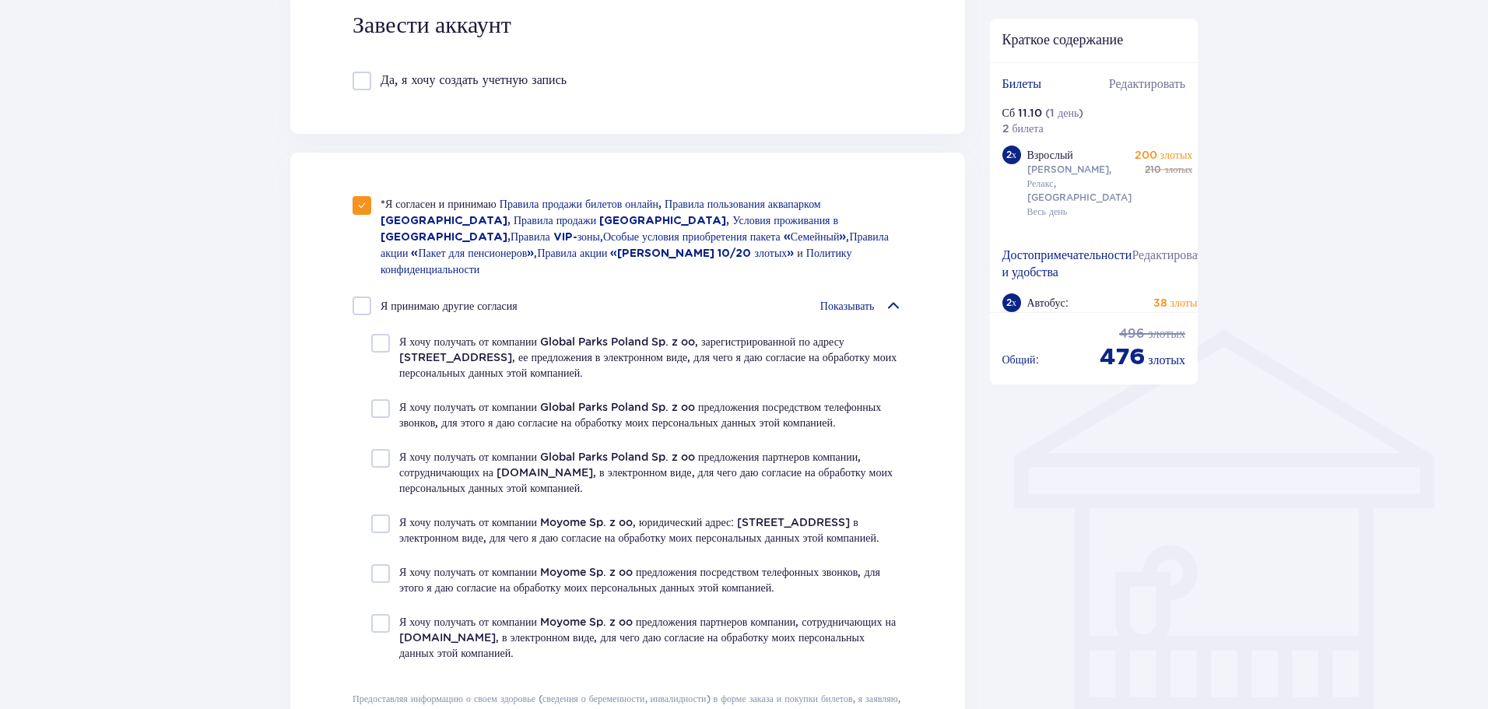
click at [852, 300] on font "Показывать" at bounding box center [847, 306] width 54 height 12
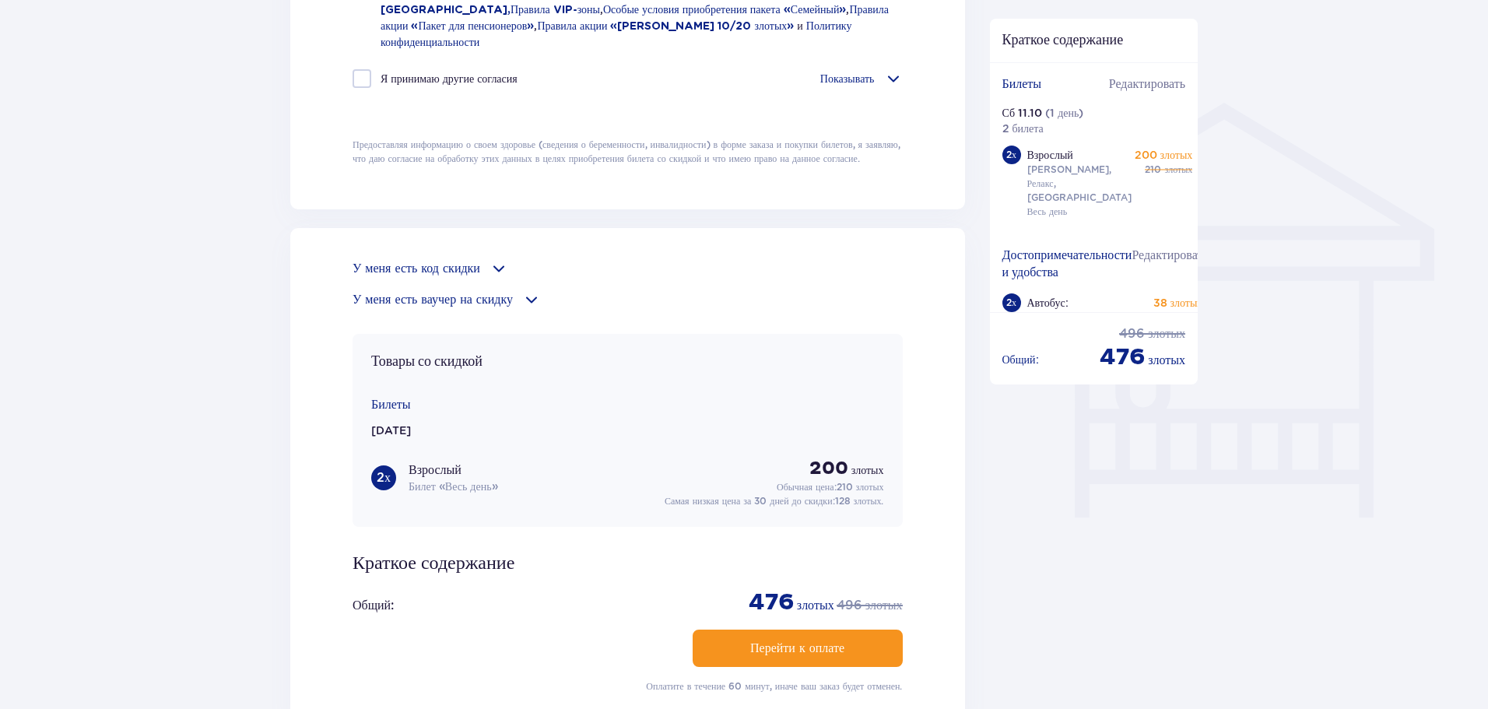
scroll to position [1168, 0]
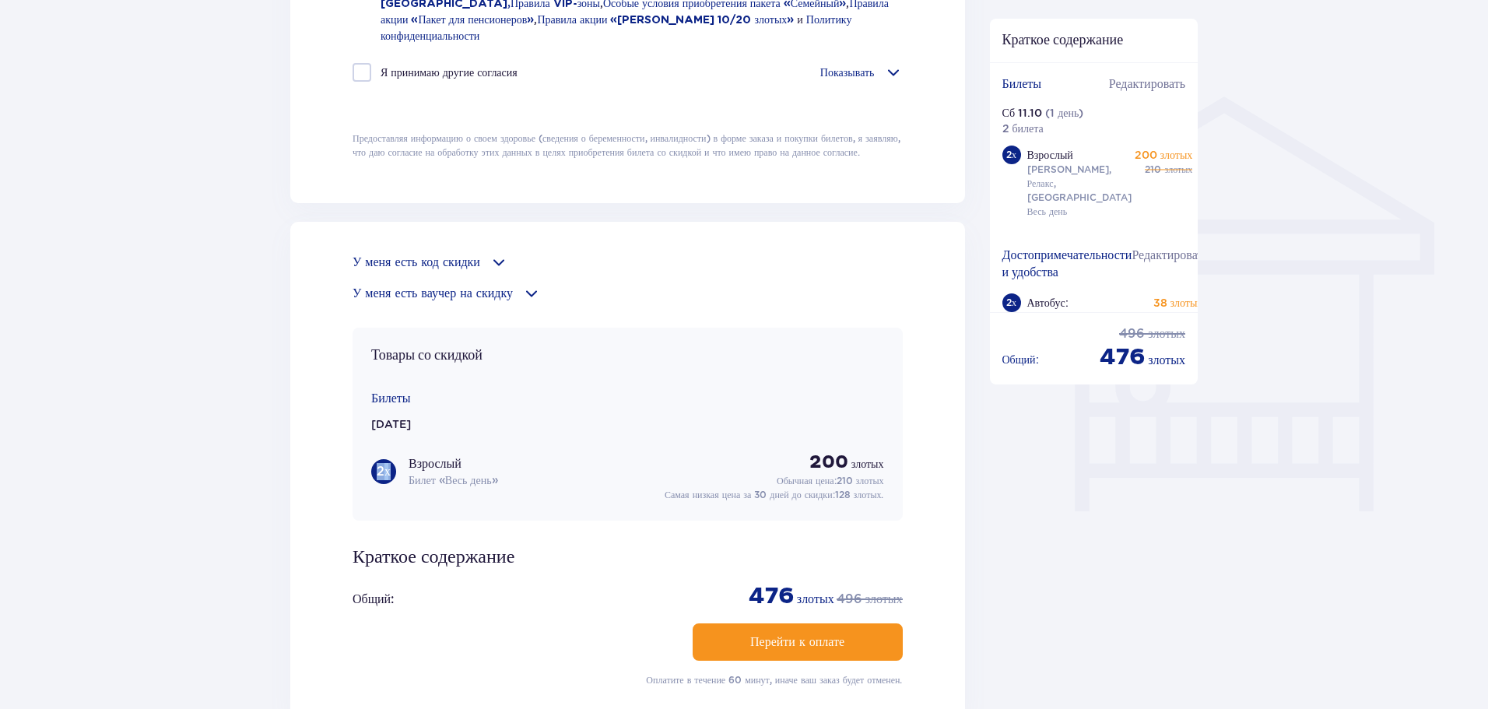
drag, startPoint x: 369, startPoint y: 454, endPoint x: 396, endPoint y: 453, distance: 27.3
click at [396, 453] on div "Товары со скидкой Билеты Сб 11.10.25 2 х Взрослый Билет «Весь день» 200 злотых …" at bounding box center [628, 424] width 550 height 193
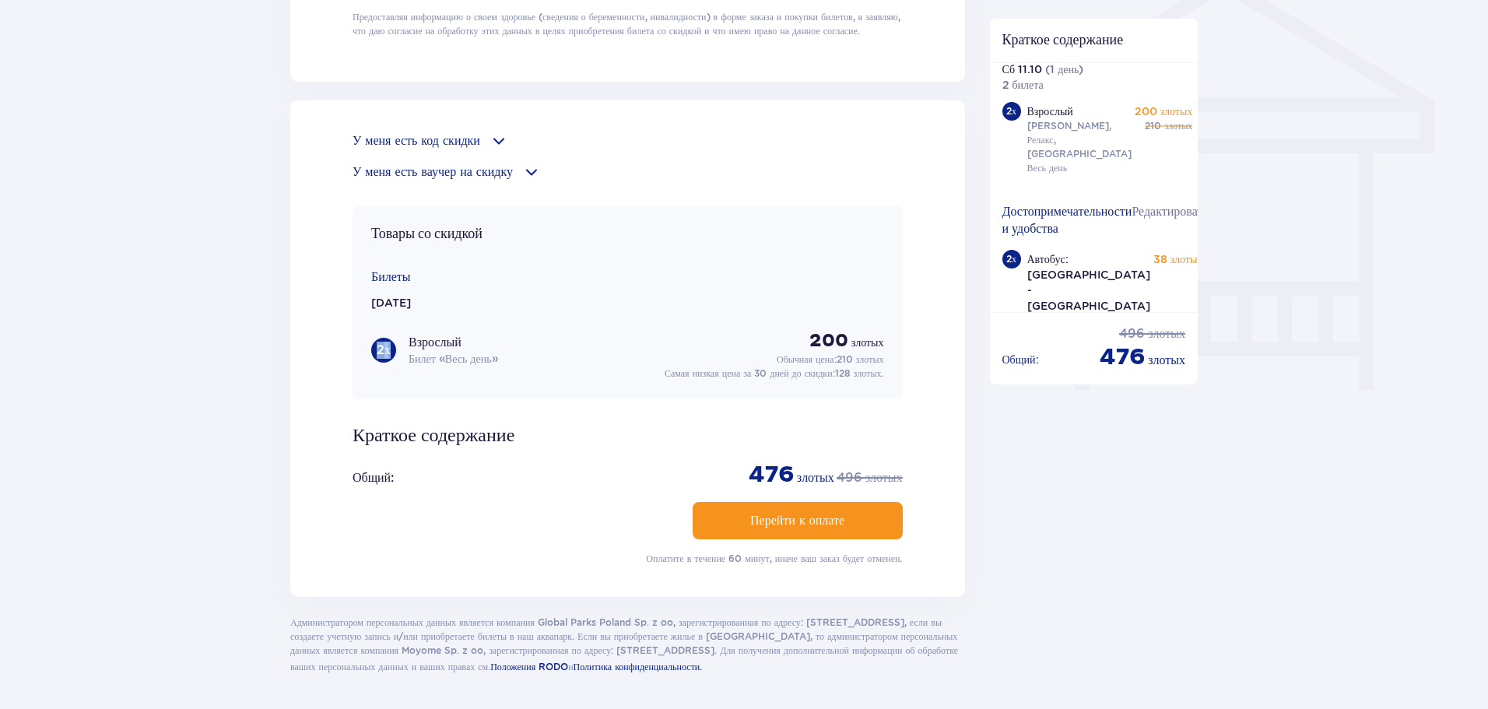
scroll to position [1329, 0]
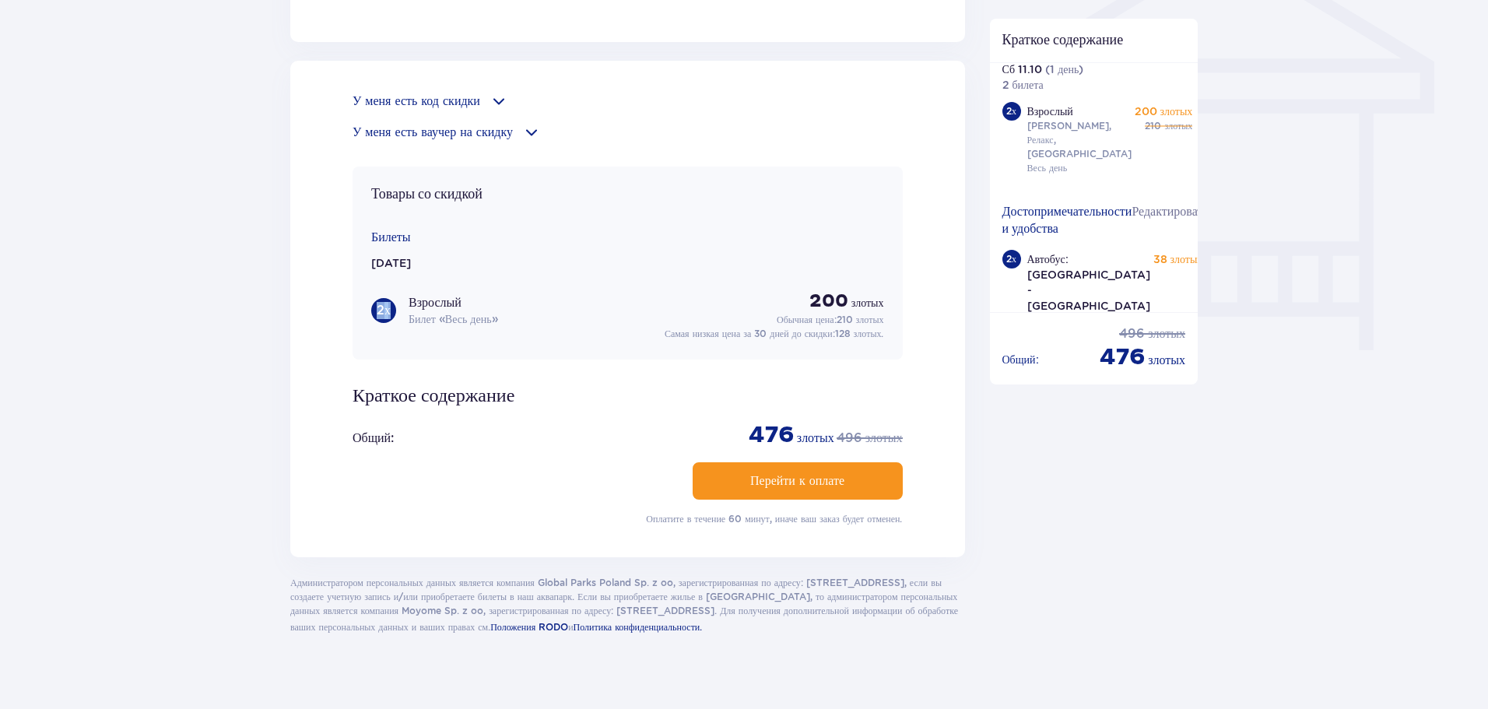
click at [764, 475] on font "Перейти к оплате" at bounding box center [797, 481] width 94 height 12
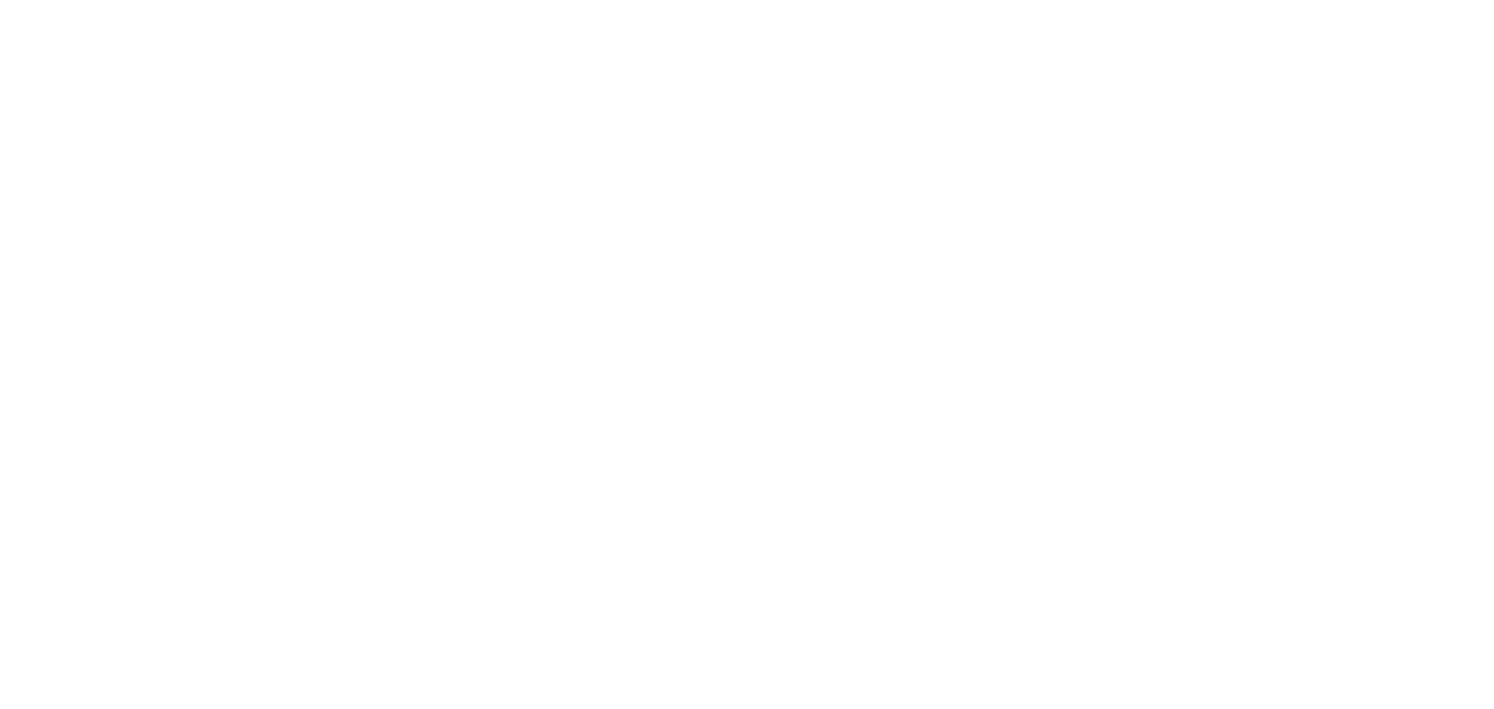
scroll to position [0, 0]
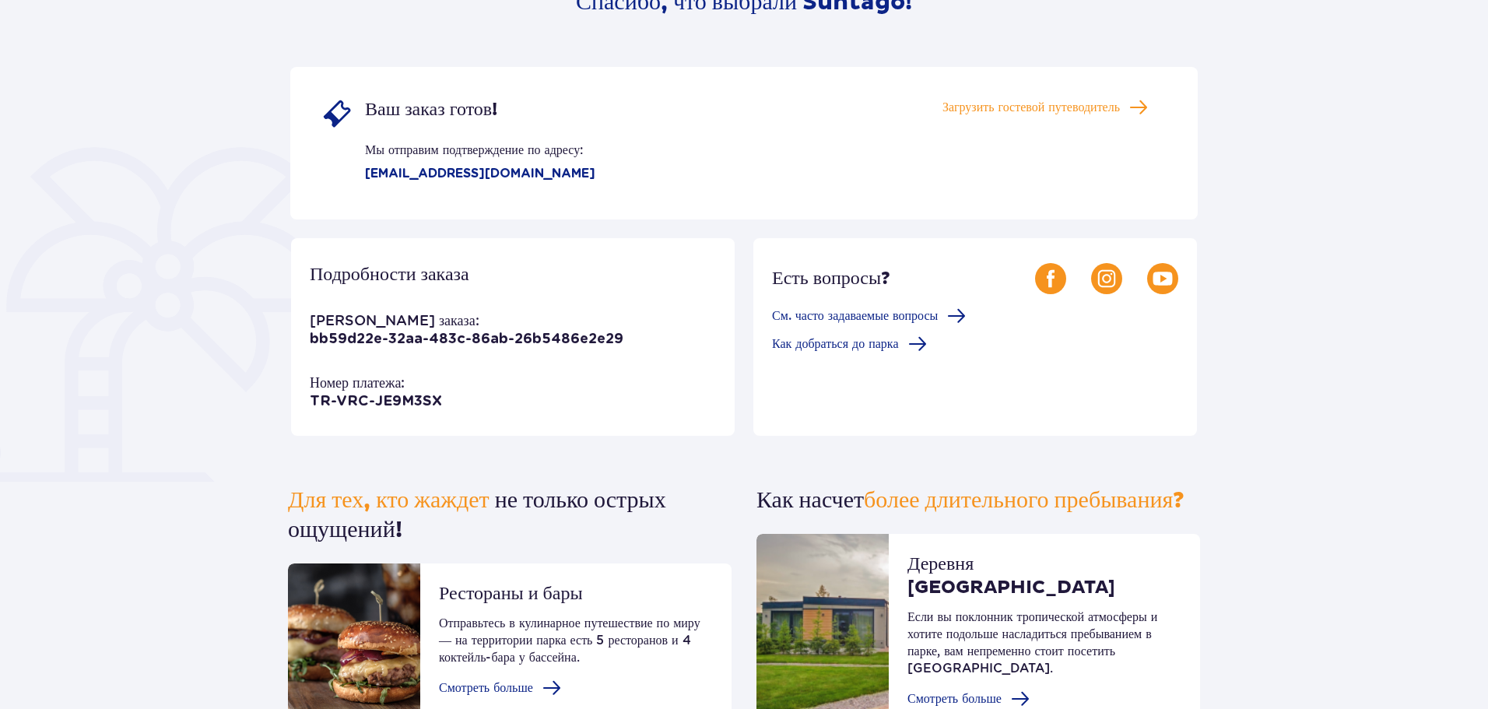
scroll to position [234, 0]
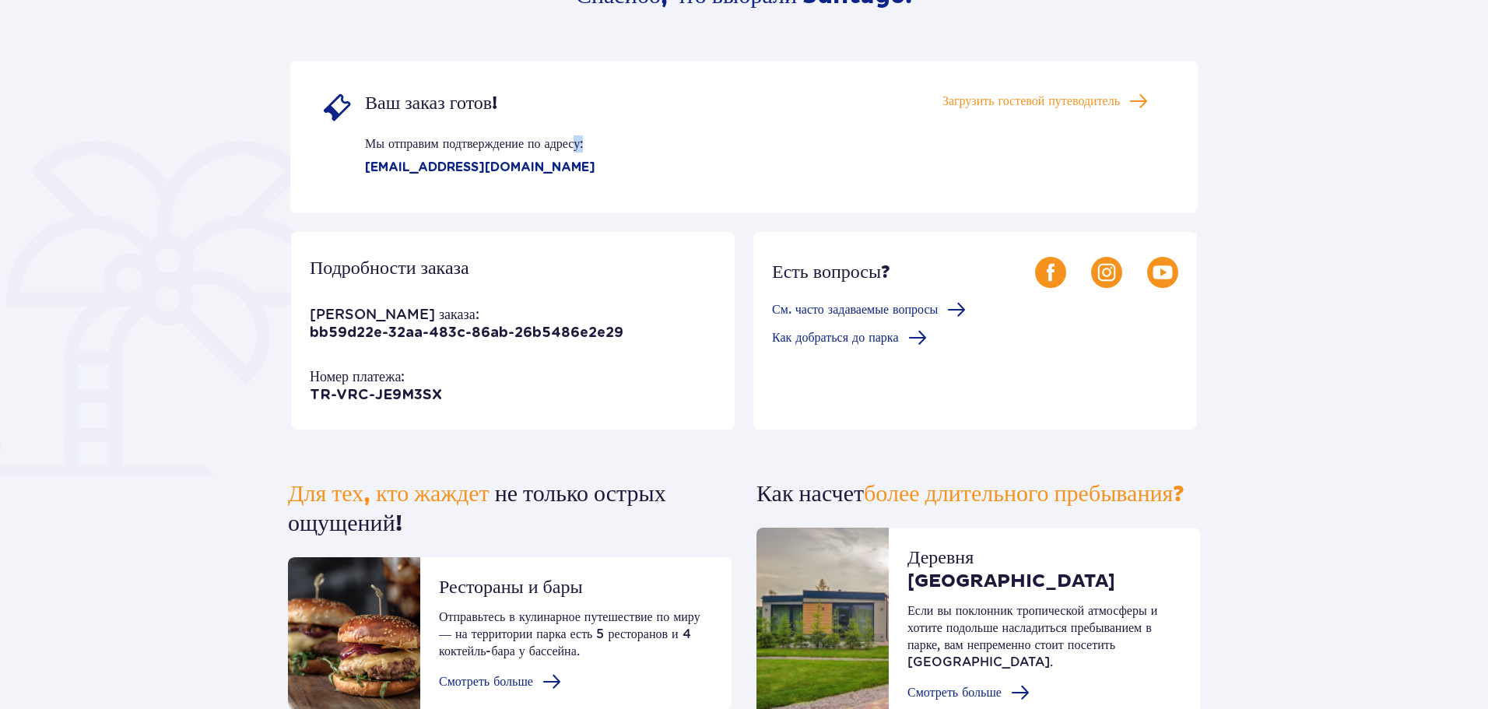
drag, startPoint x: 348, startPoint y: 166, endPoint x: 571, endPoint y: 173, distance: 223.5
click at [571, 173] on div "Ваш заказ готов! Мы отправим подтверждение по адресу: [EMAIL_ADDRESS][DOMAIN_NA…" at bounding box center [458, 134] width 274 height 84
click at [565, 205] on div "Ваш заказ готов! Мы отправим подтверждение по адресу: [EMAIL_ADDRESS][DOMAIN_NA…" at bounding box center [744, 137] width 908 height 153
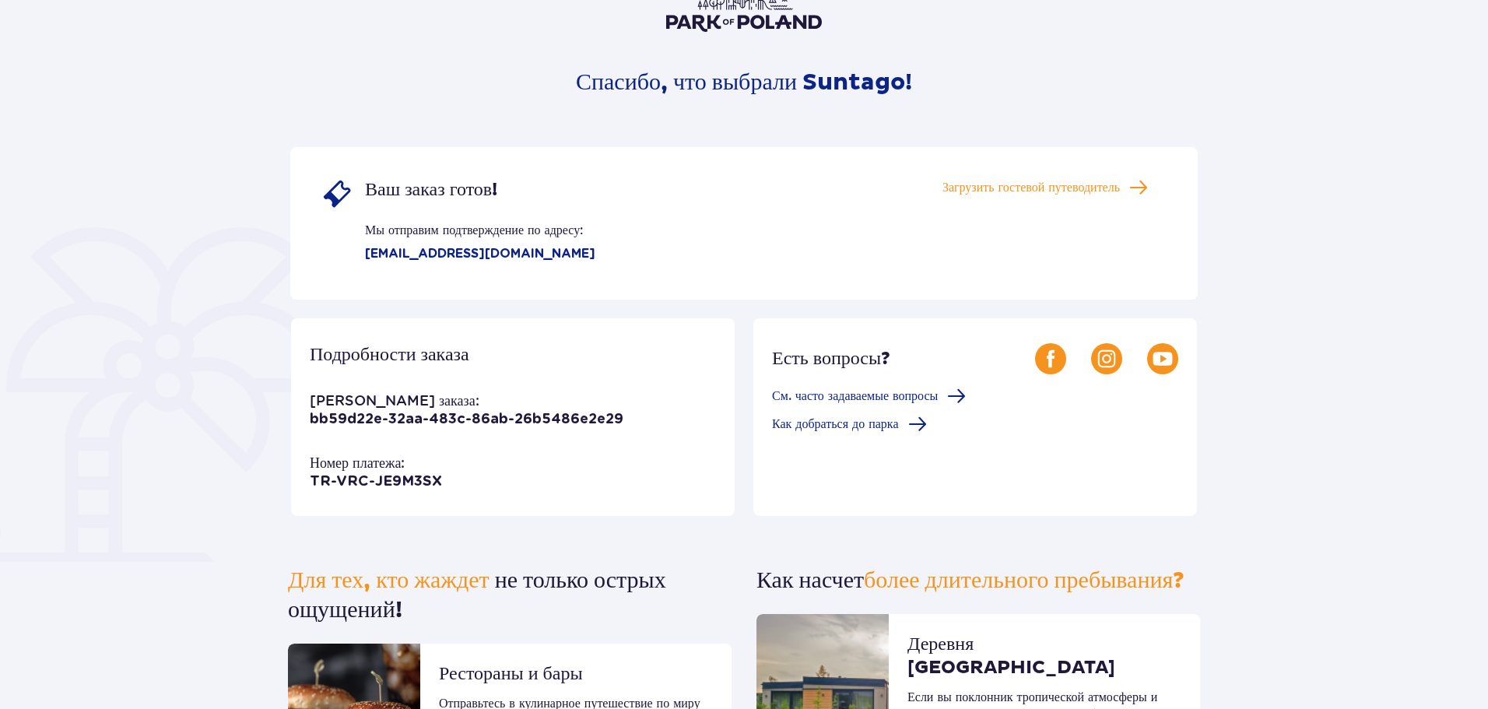
scroll to position [156, 0]
